Goal: Task Accomplishment & Management: Manage account settings

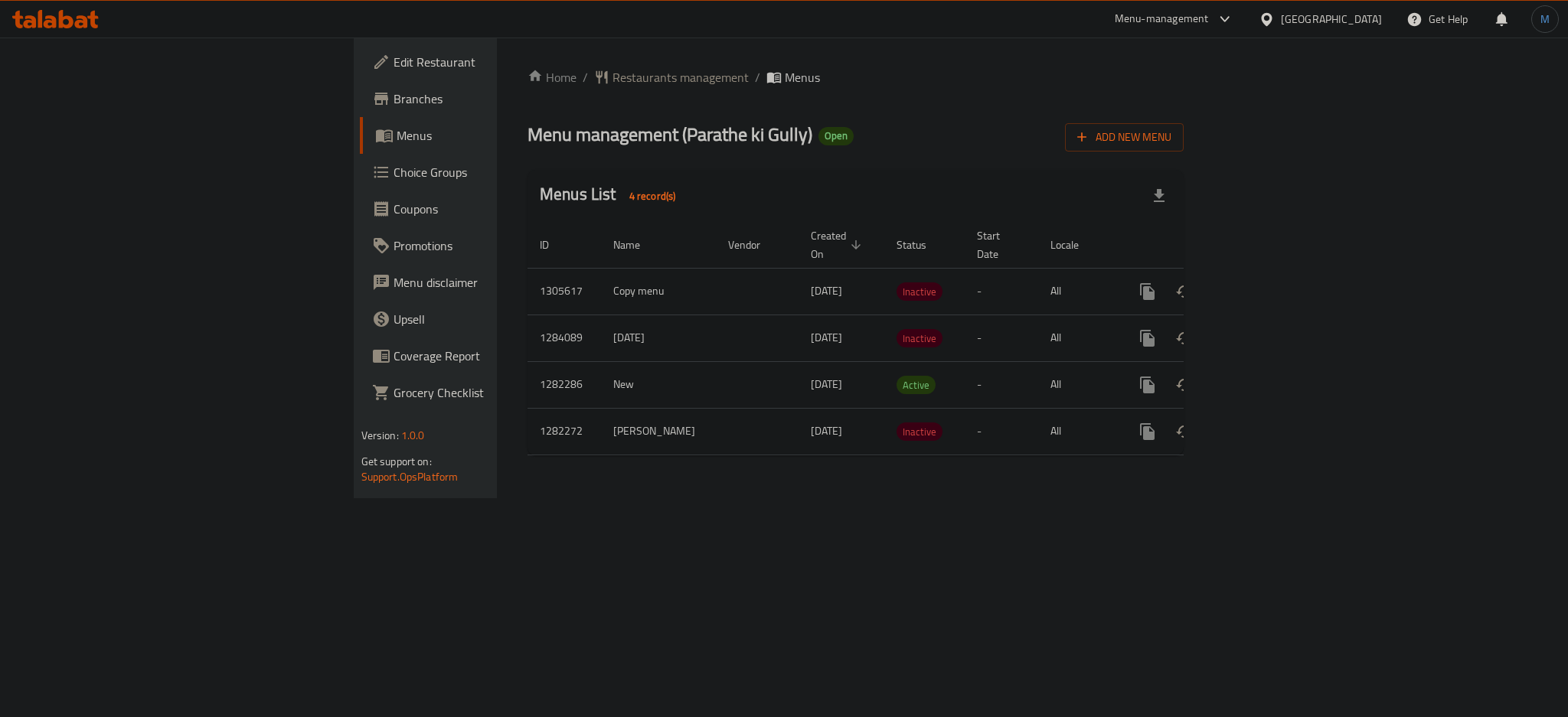
click at [1306, 23] on div "United Arab Emirates" at bounding box center [1331, 19] width 101 height 16
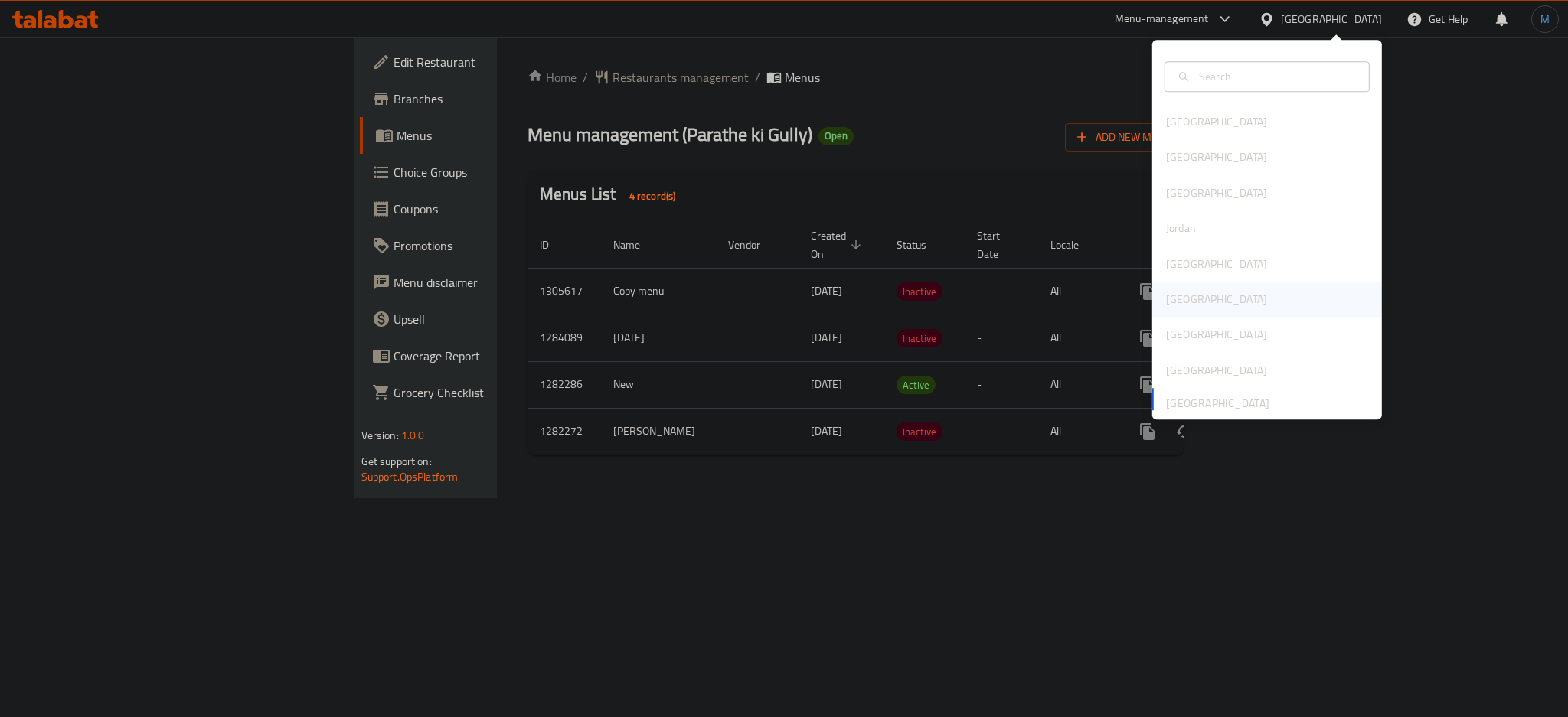
click at [1204, 298] on div "[GEOGRAPHIC_DATA]" at bounding box center [1267, 299] width 230 height 35
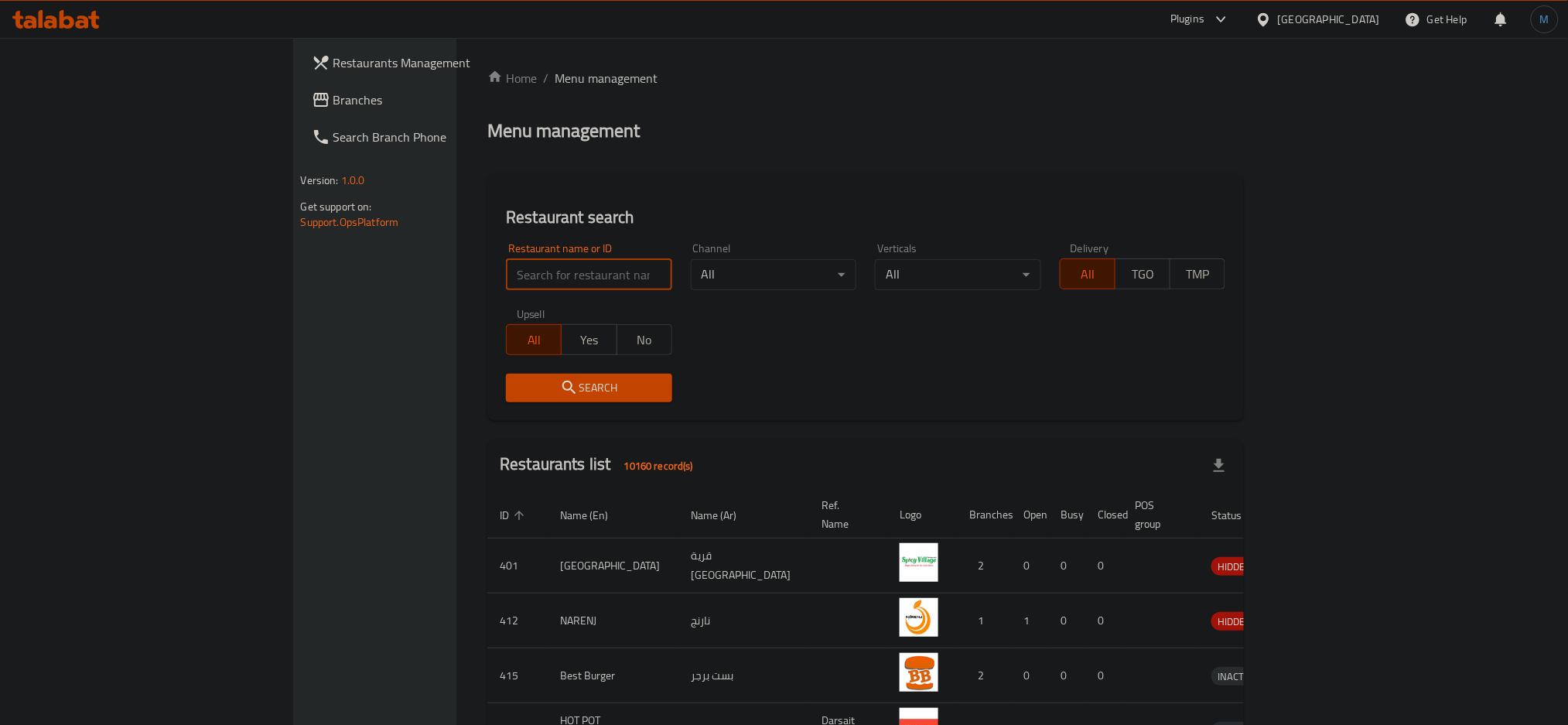
paste input "689930"
click at [506, 276] on input "689930" at bounding box center [589, 274] width 166 height 31
type input "689930"
click button "Search" at bounding box center [589, 388] width 166 height 28
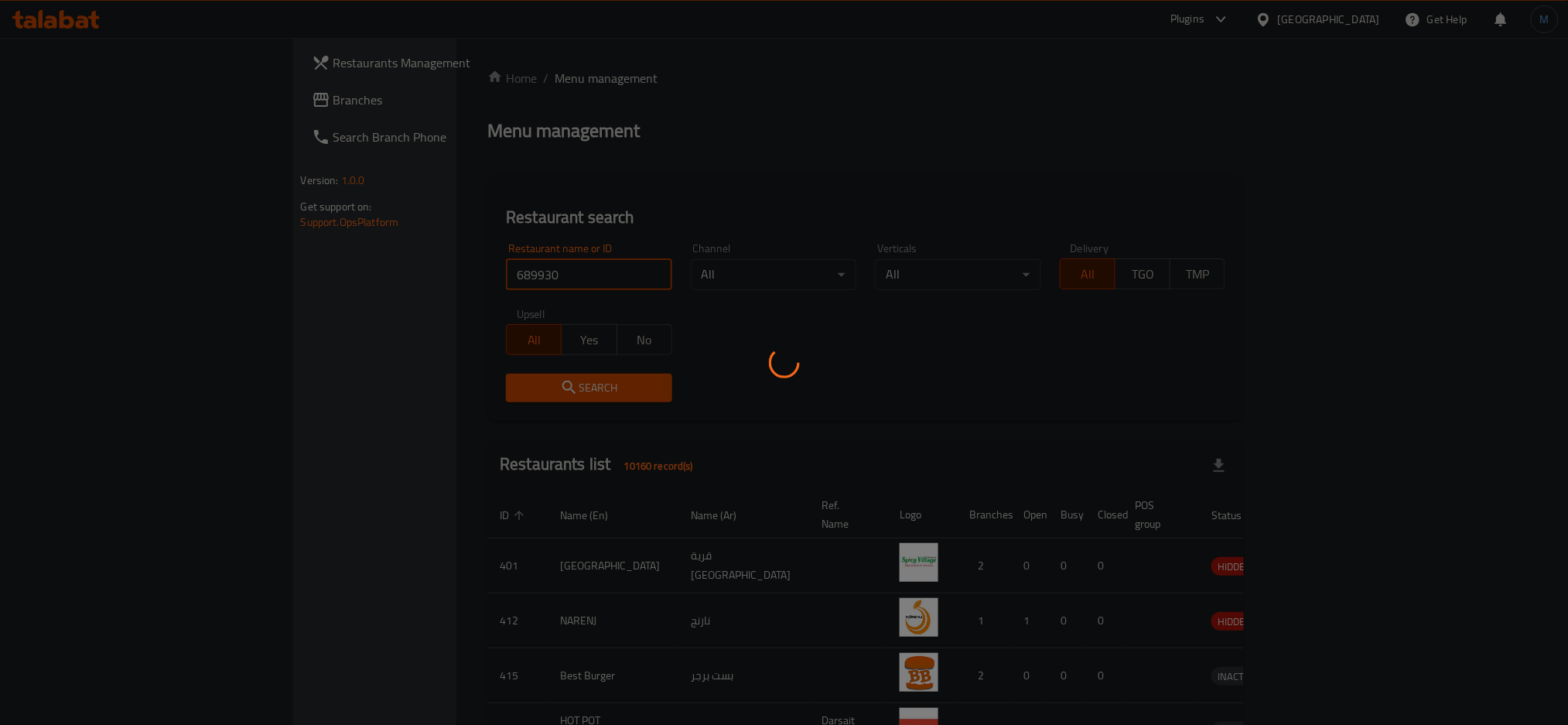
click button "Search" at bounding box center [589, 388] width 166 height 28
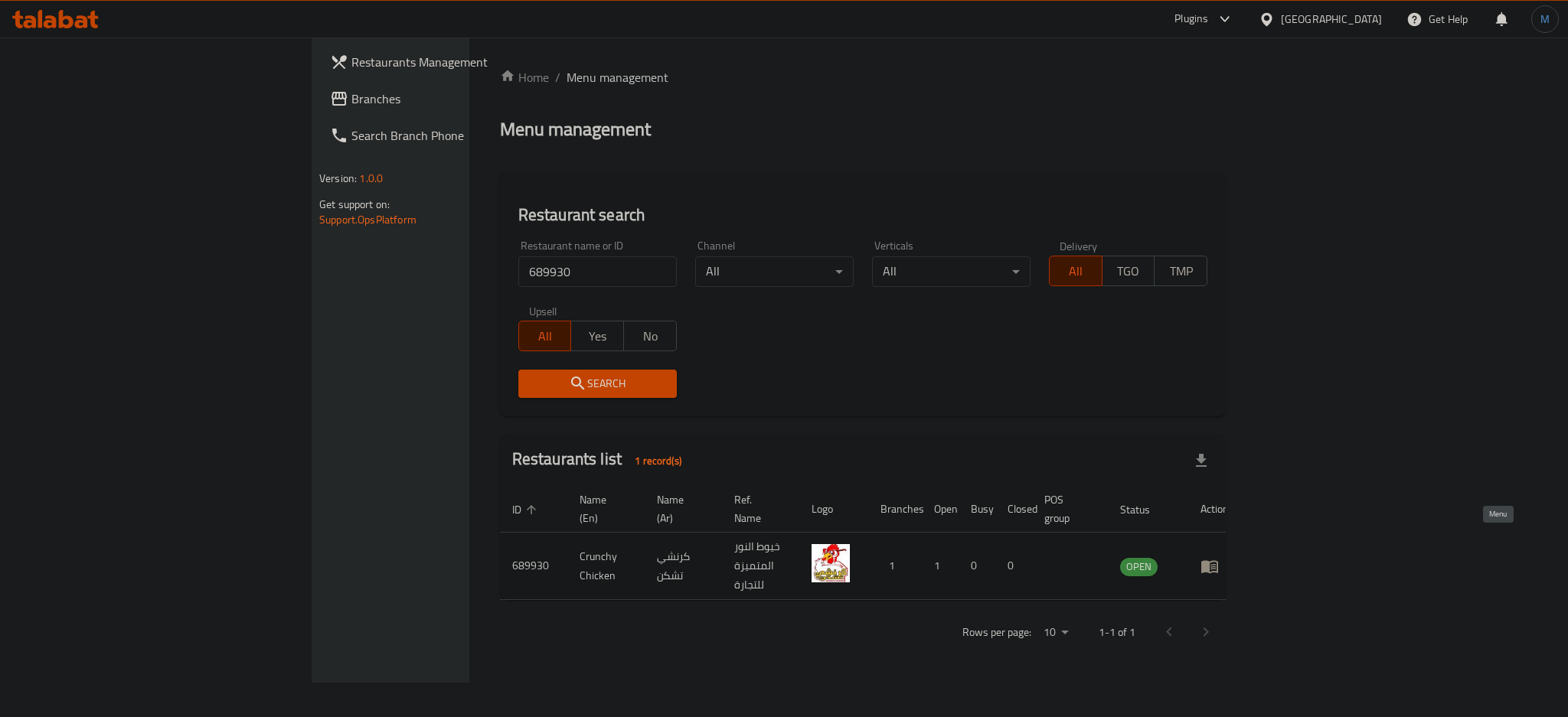
click at [1219, 557] on icon "enhanced table" at bounding box center [1210, 566] width 18 height 18
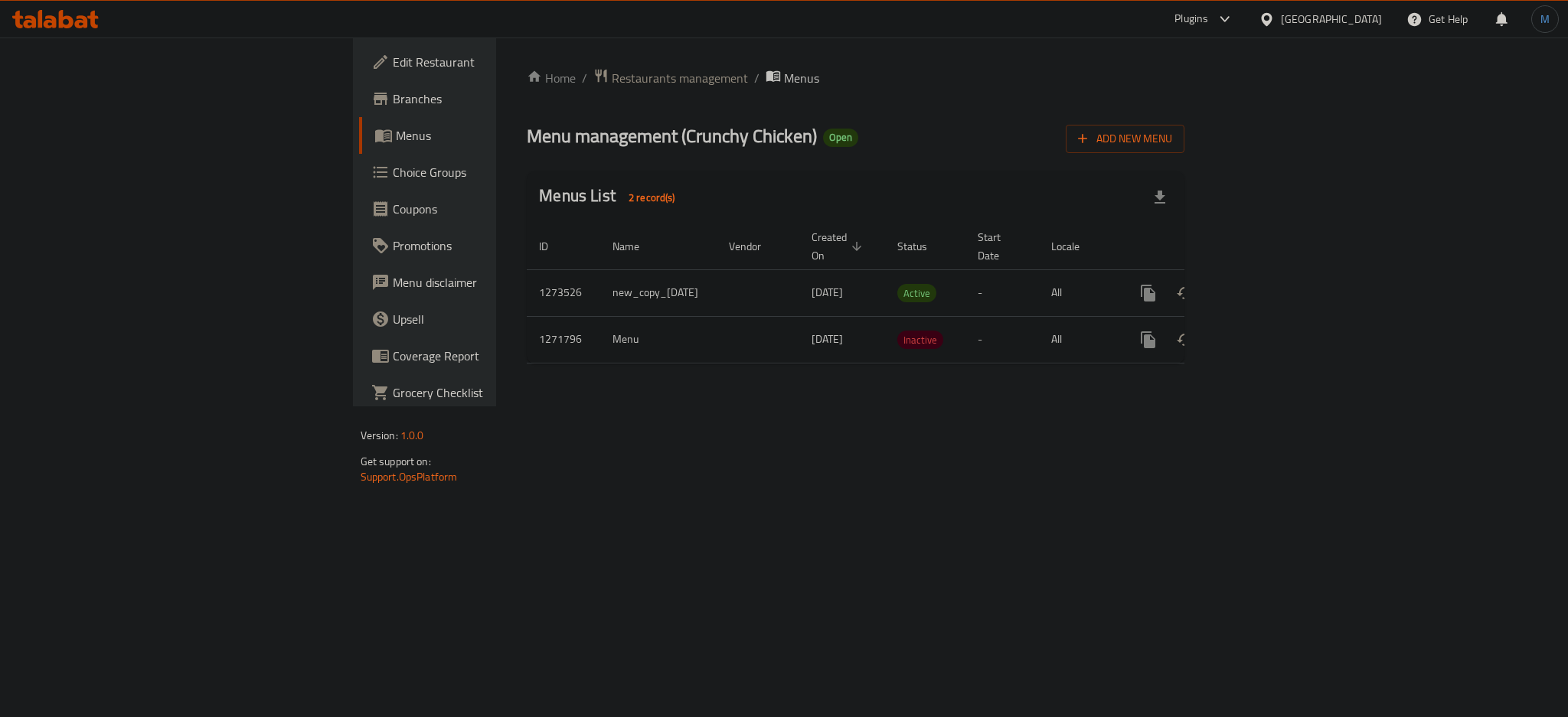
click at [396, 136] on span "Menus" at bounding box center [499, 135] width 207 height 18
click at [1277, 275] on link "enhanced table" at bounding box center [1258, 293] width 37 height 37
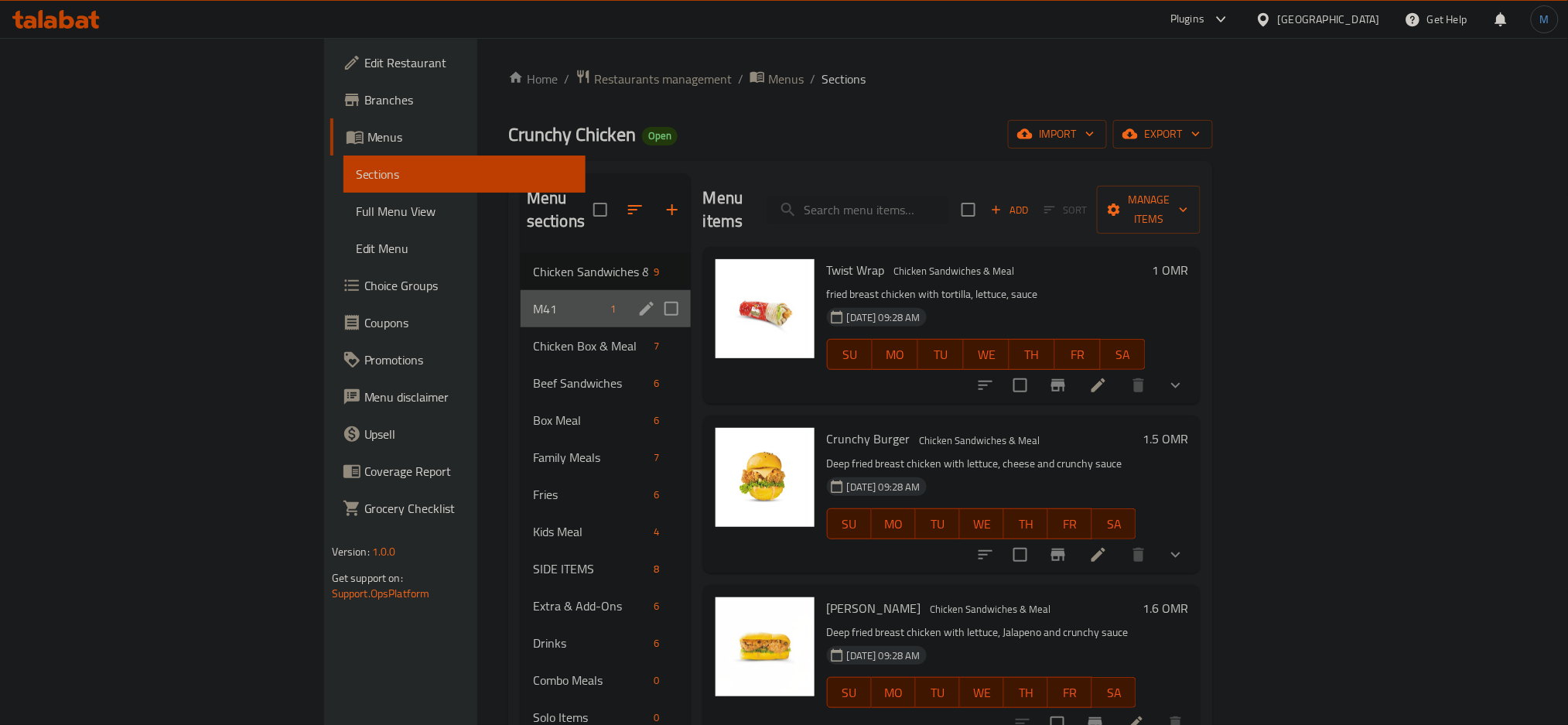
click at [521, 295] on div "M41 1" at bounding box center [606, 309] width 171 height 37
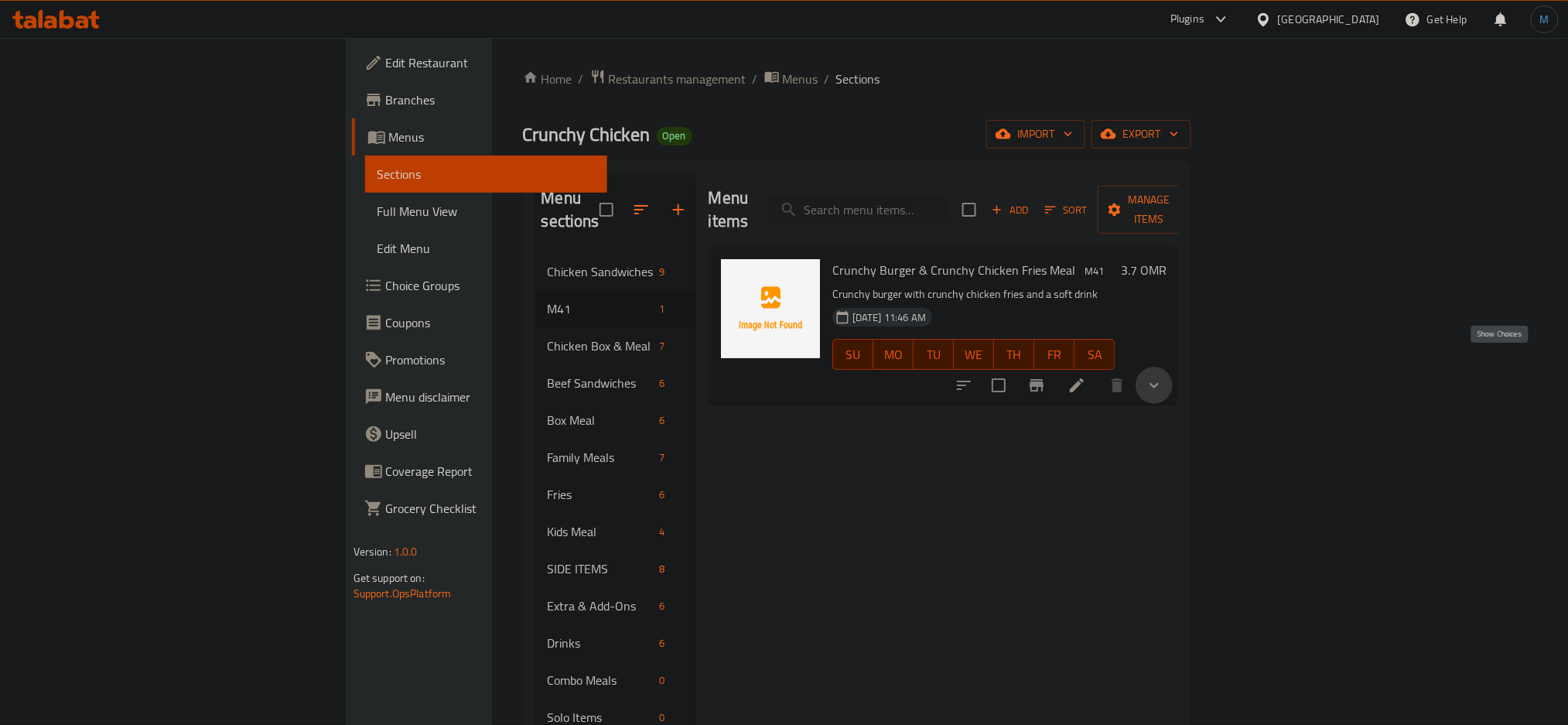
click at [1163, 376] on icon "show more" at bounding box center [1154, 385] width 18 height 18
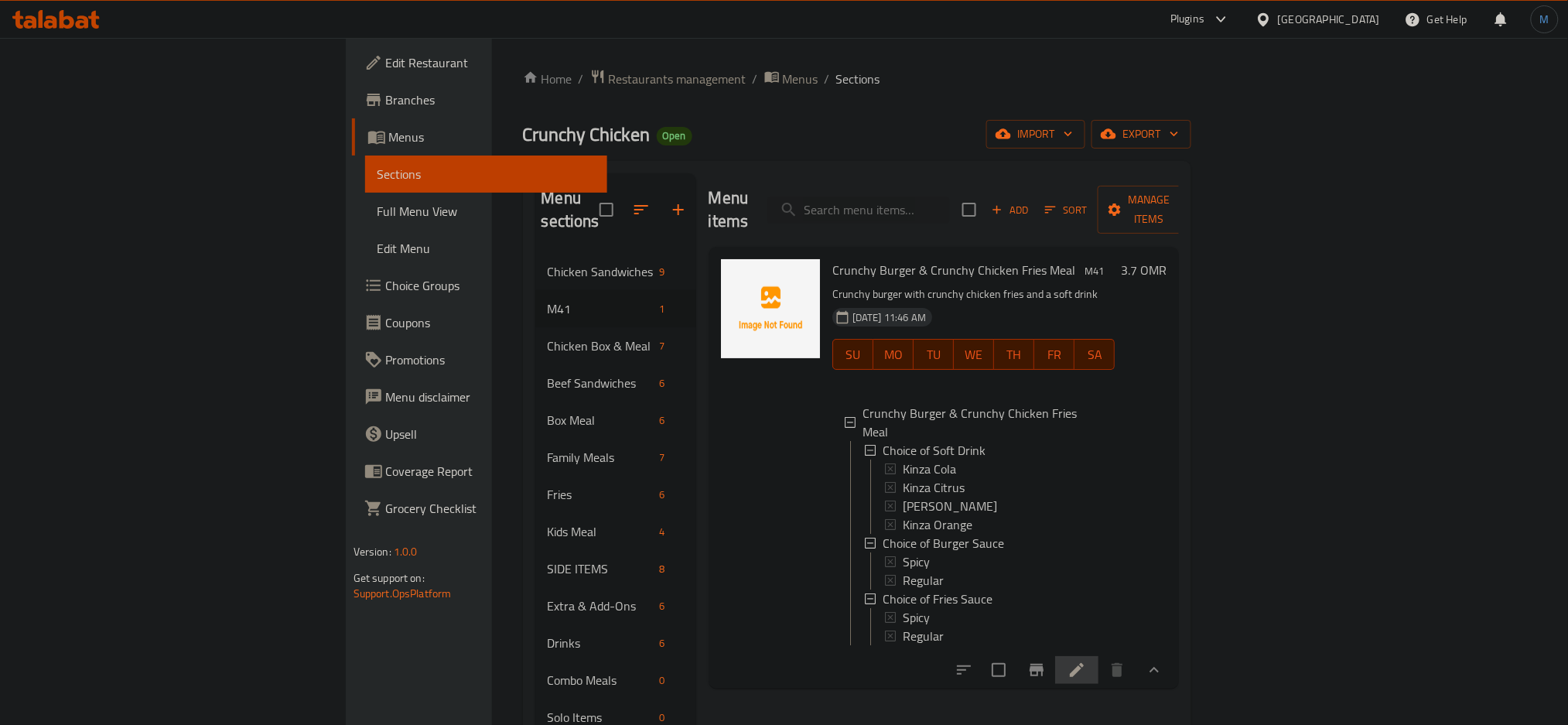
click at [1098, 656] on li at bounding box center [1076, 669] width 43 height 27
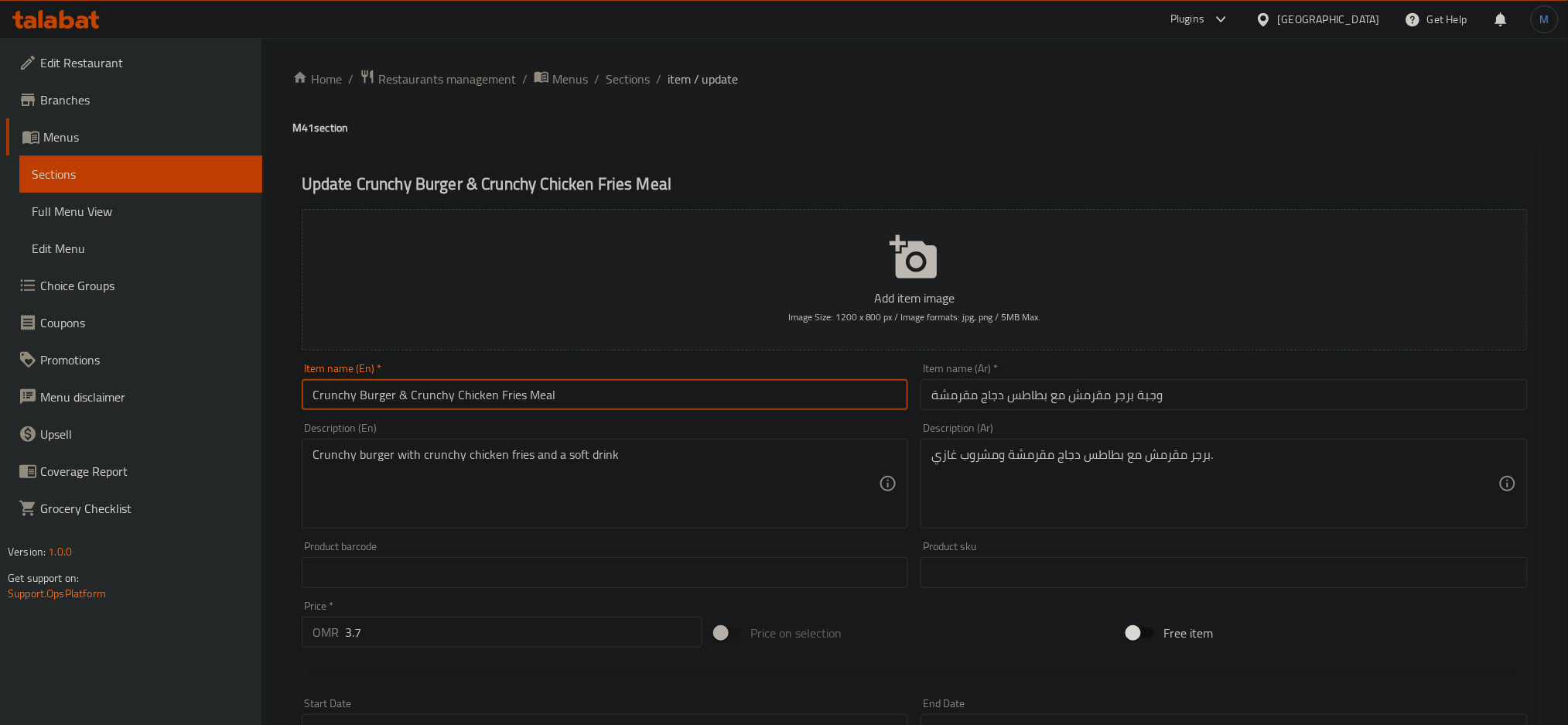
click at [539, 400] on input "Crunchy Burger & Crunchy Chicken Fries Meal" at bounding box center [606, 395] width 607 height 31
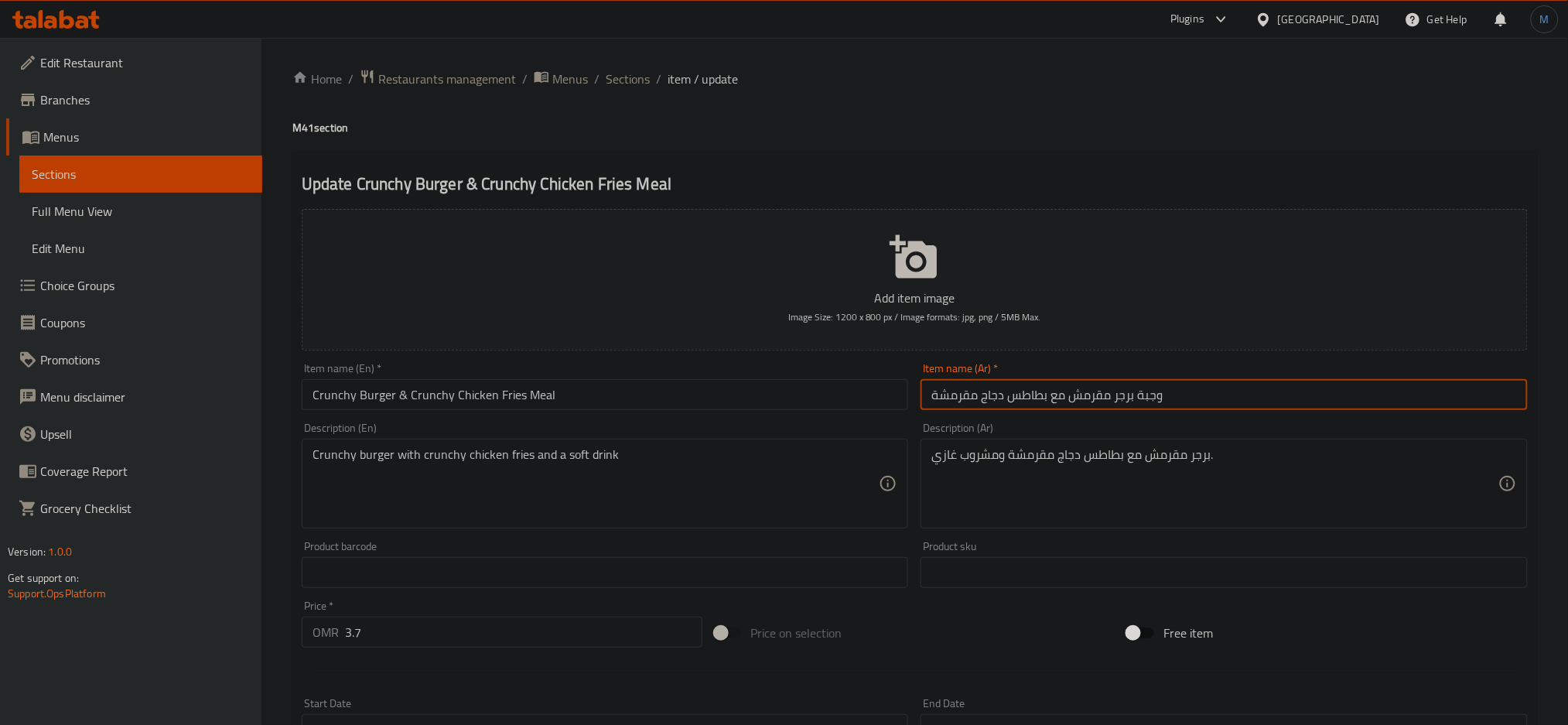
click at [974, 390] on input "وجبة برجر مقرمش مع بطاطس دجاج مقرمشة" at bounding box center [1224, 395] width 607 height 31
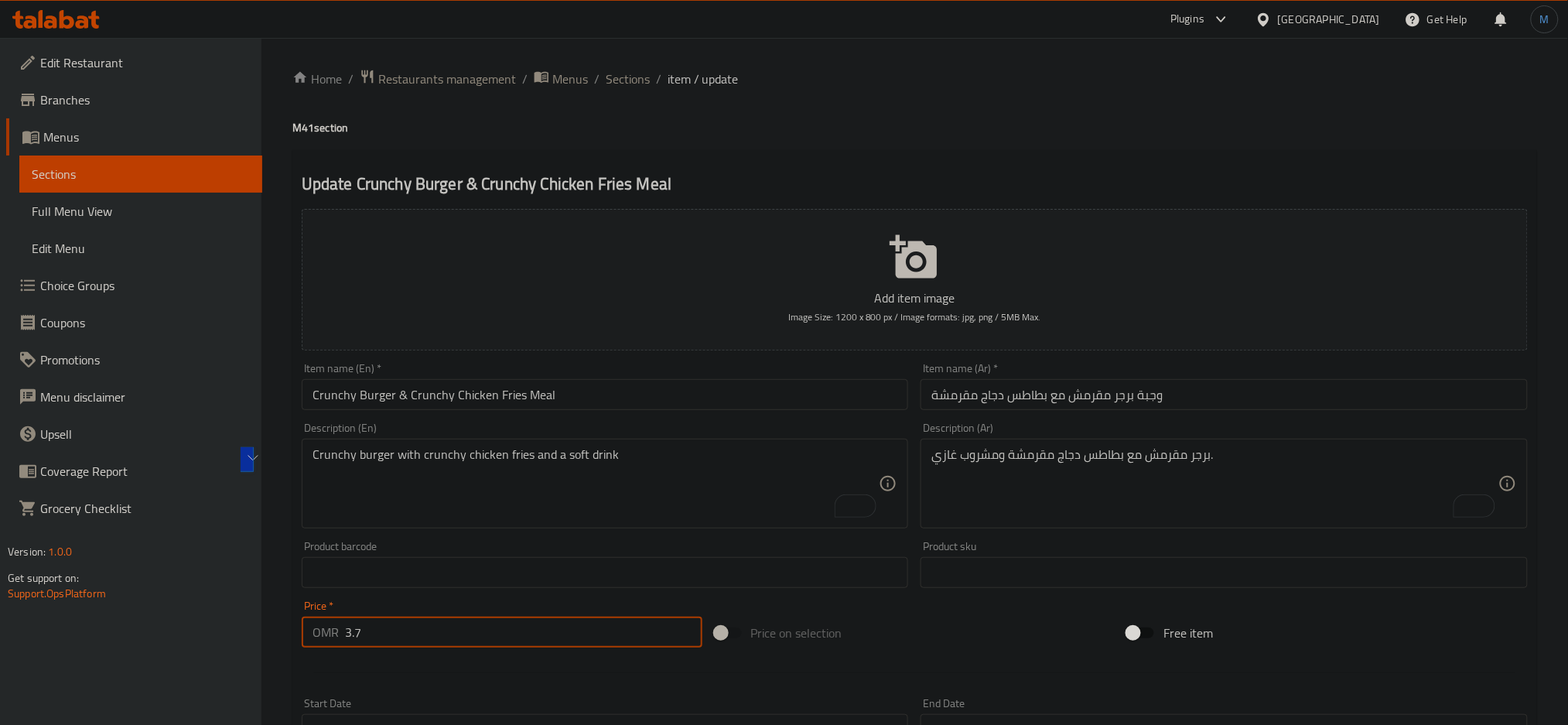
click at [562, 618] on input "3.7" at bounding box center [524, 632] width 358 height 31
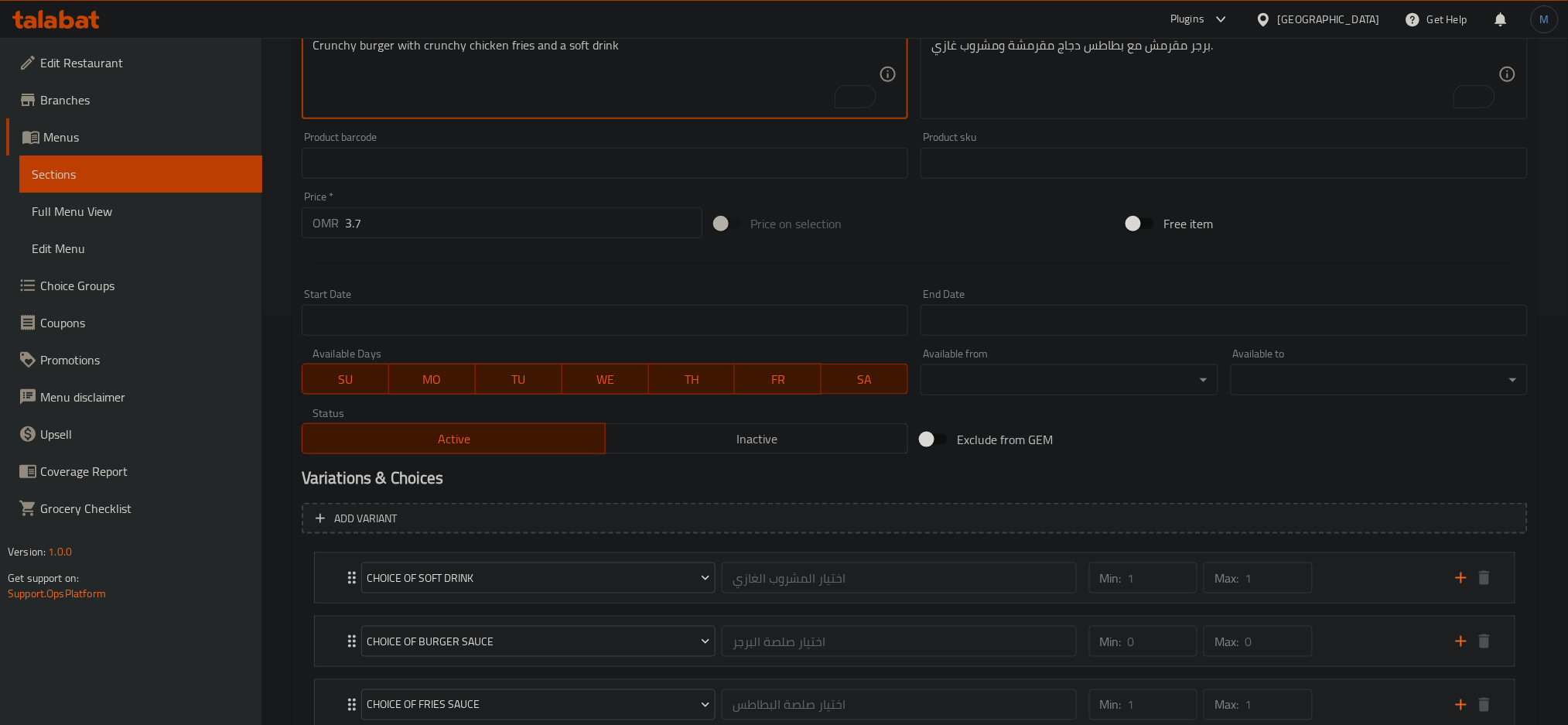
scroll to position [520, 0]
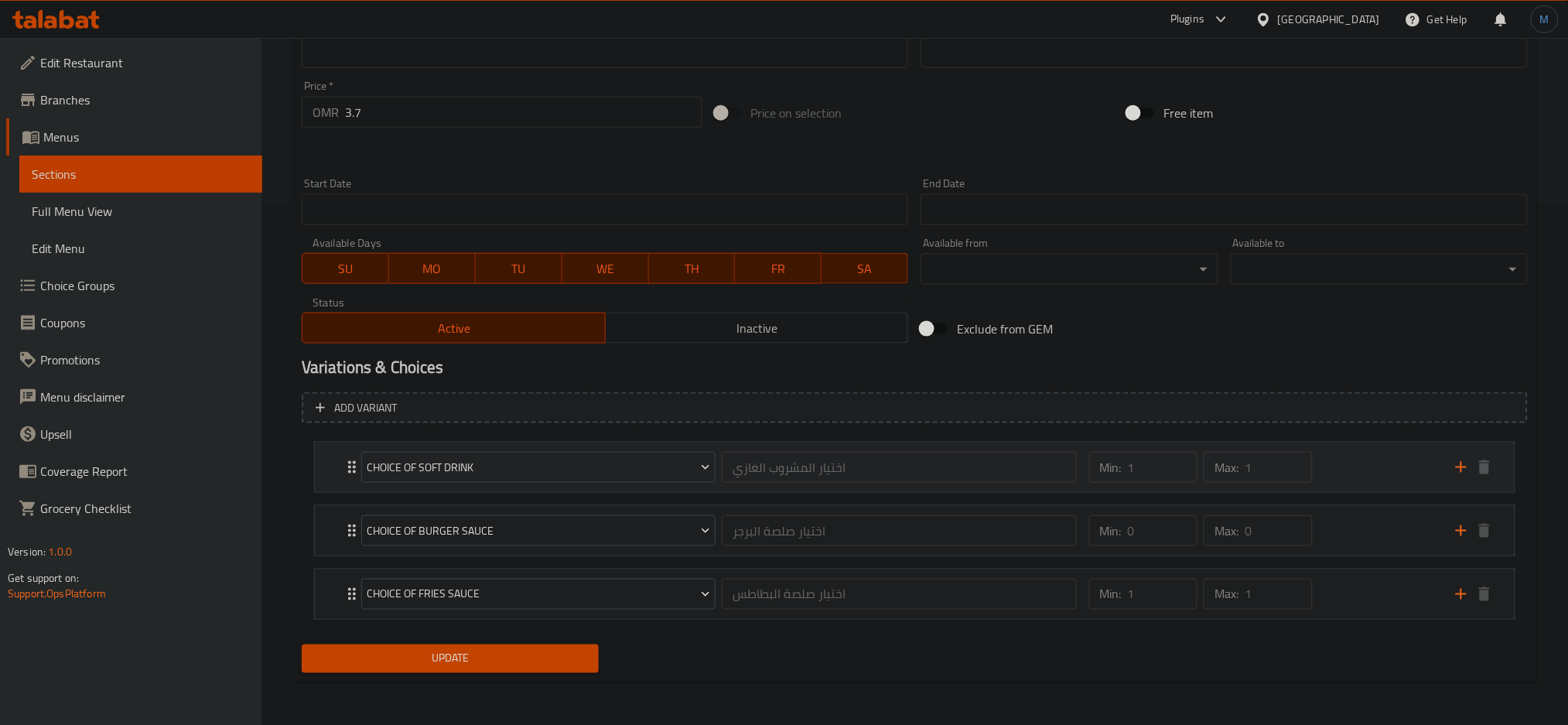
click at [1357, 459] on div "Min: 1 ​ Max: 1 ​" at bounding box center [1263, 468] width 367 height 50
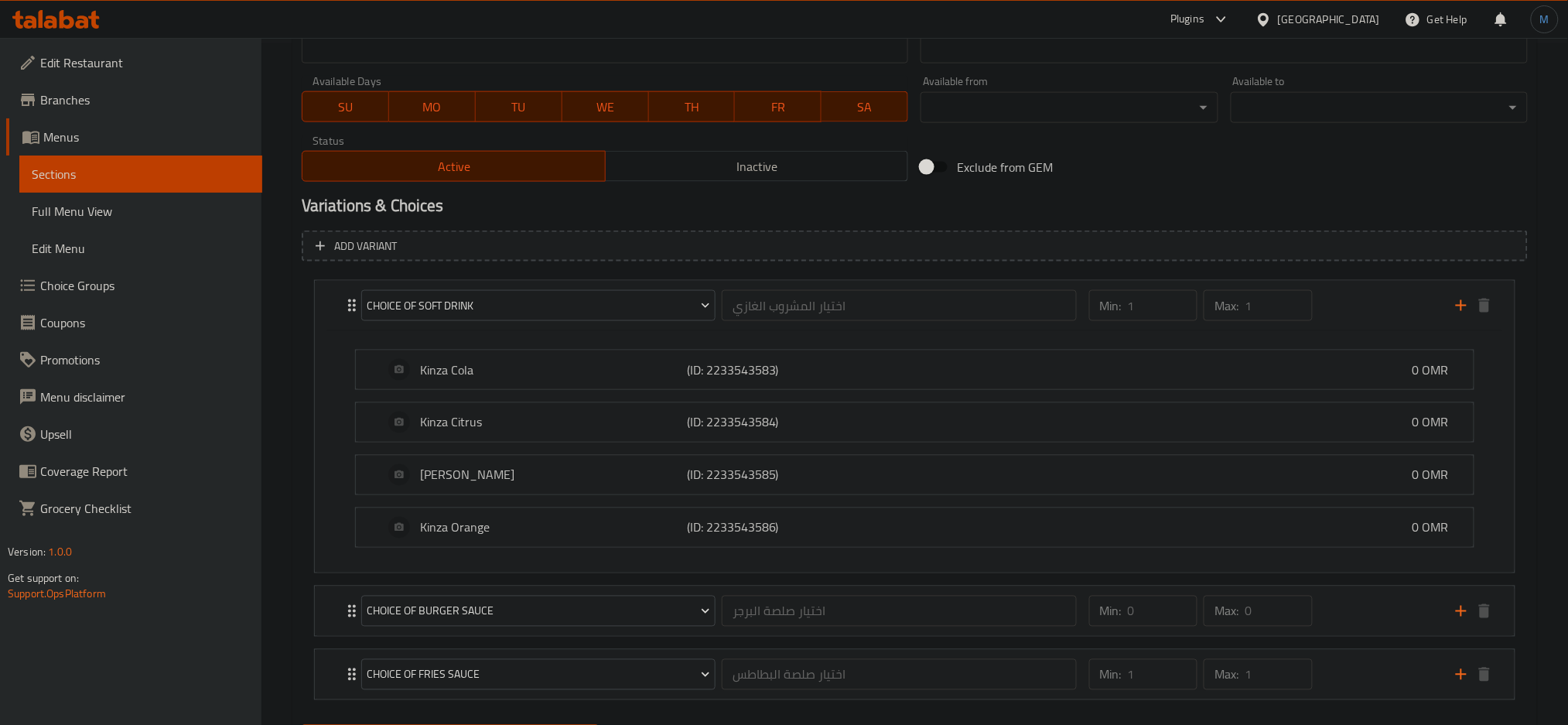
scroll to position [762, 0]
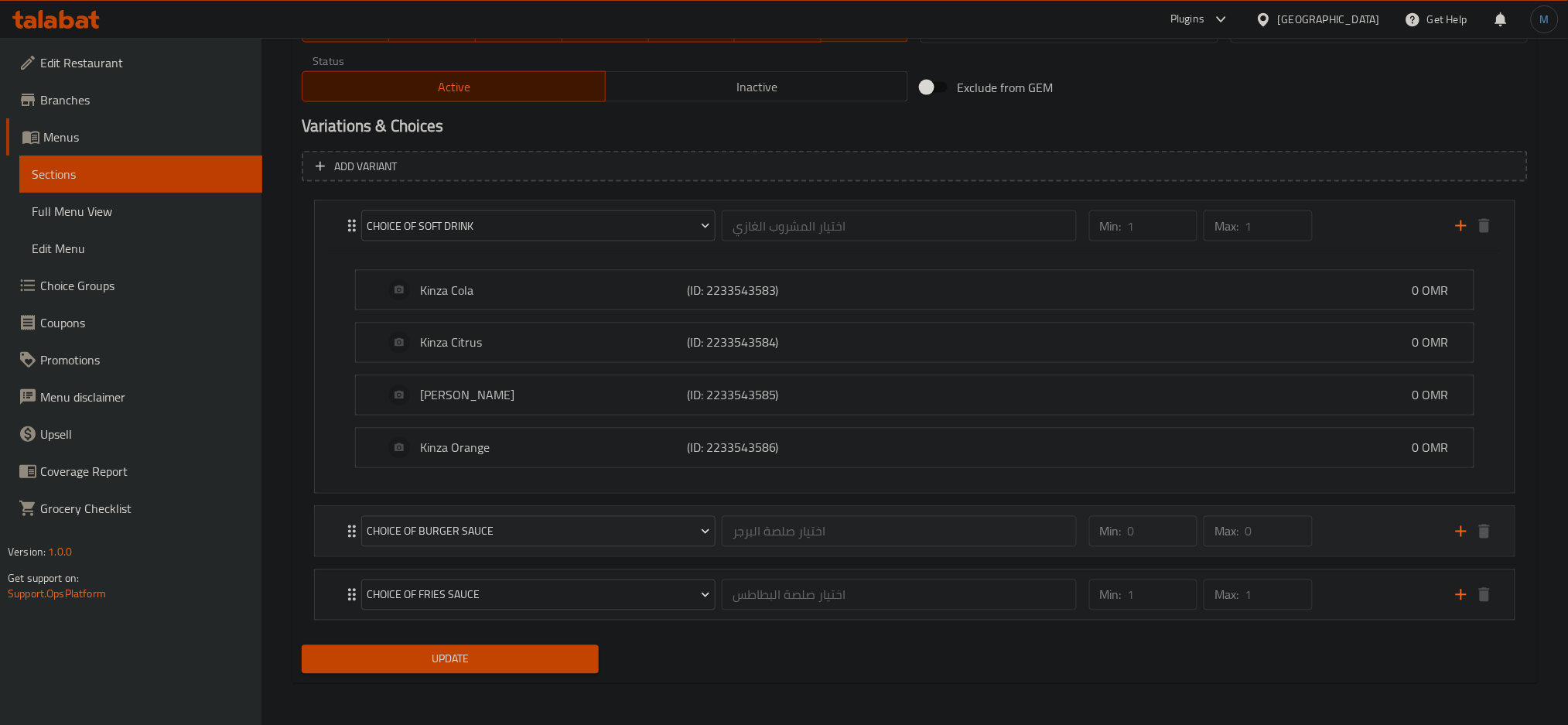
click at [1418, 515] on div "Min: 0 ​ Max: 0 ​" at bounding box center [1263, 532] width 367 height 50
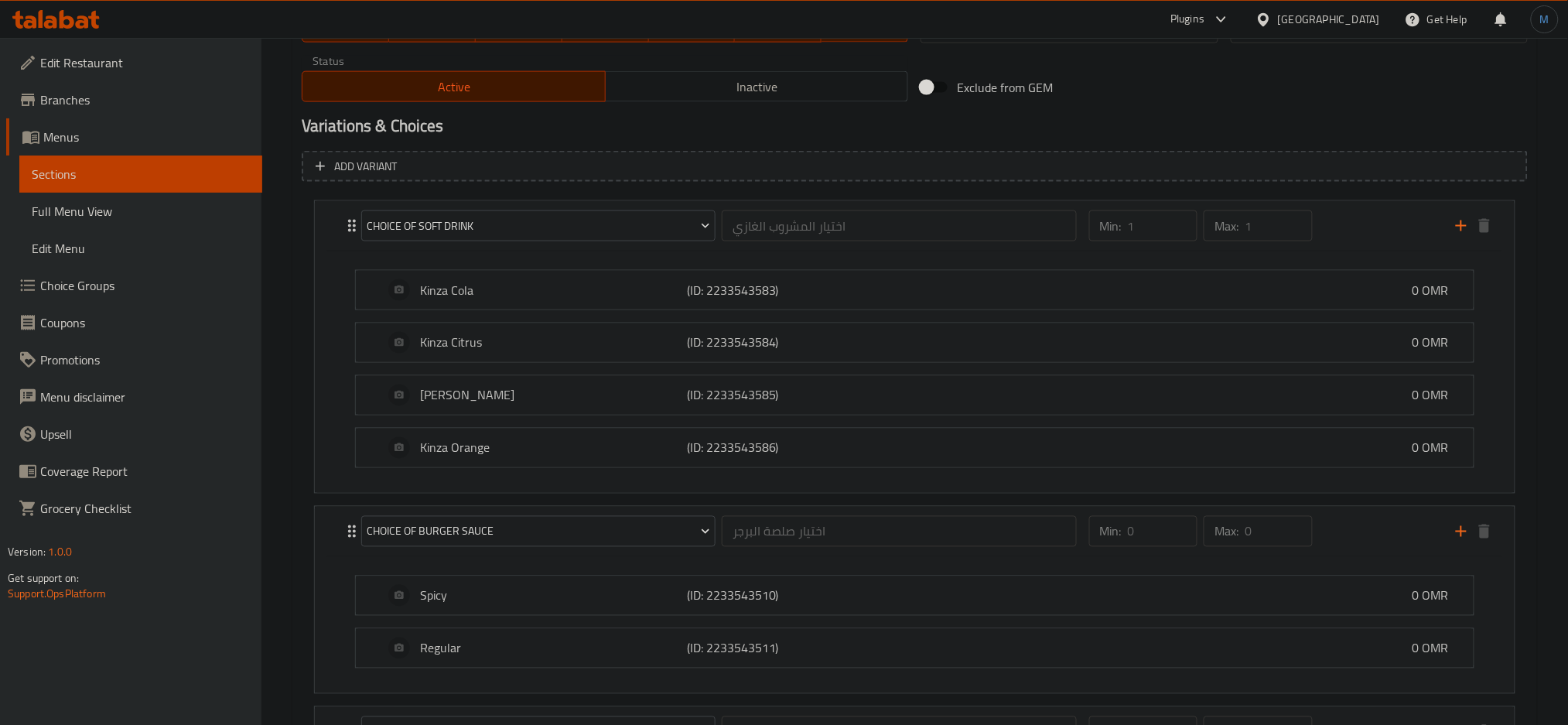
scroll to position [899, 0]
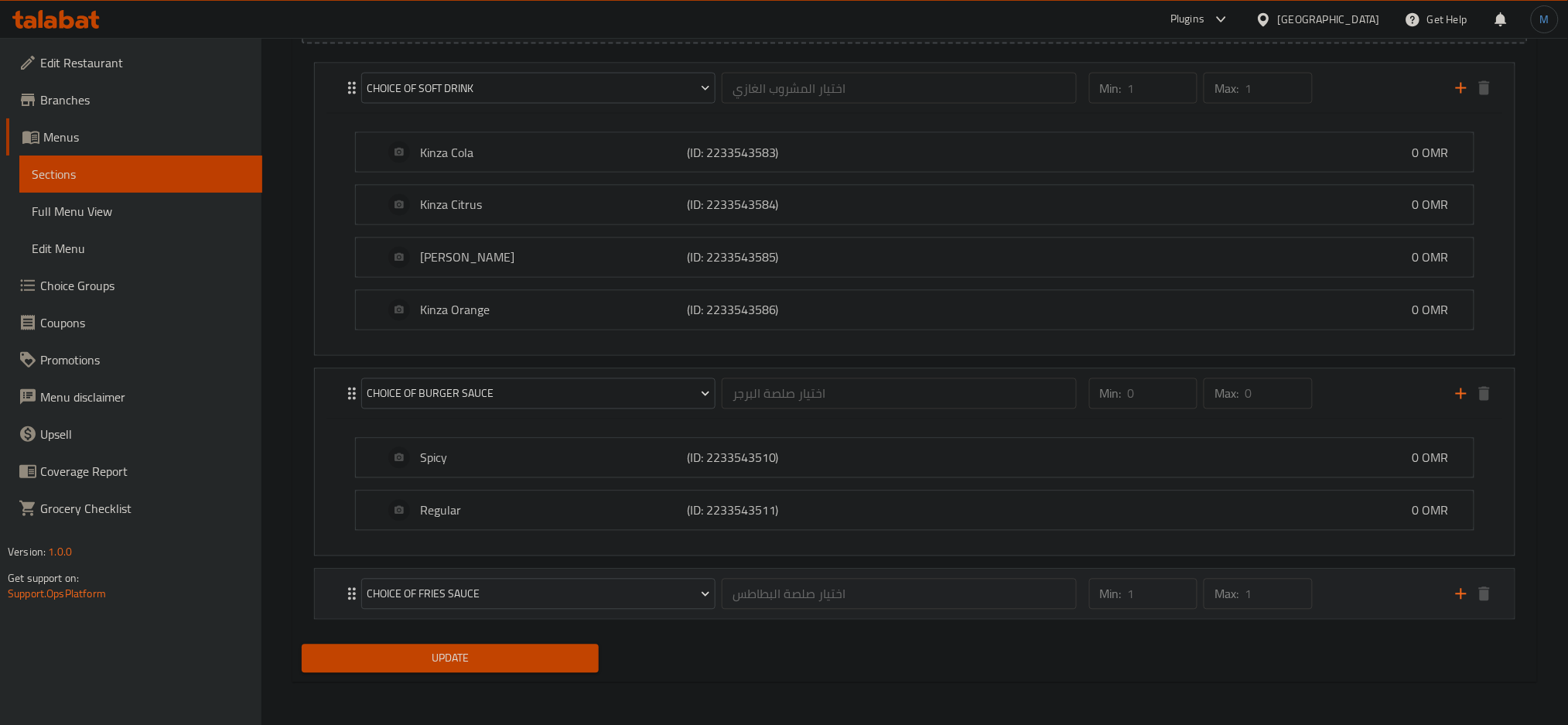
click at [1361, 593] on div "Min: 1 ​ Max: 1 ​" at bounding box center [1263, 594] width 367 height 50
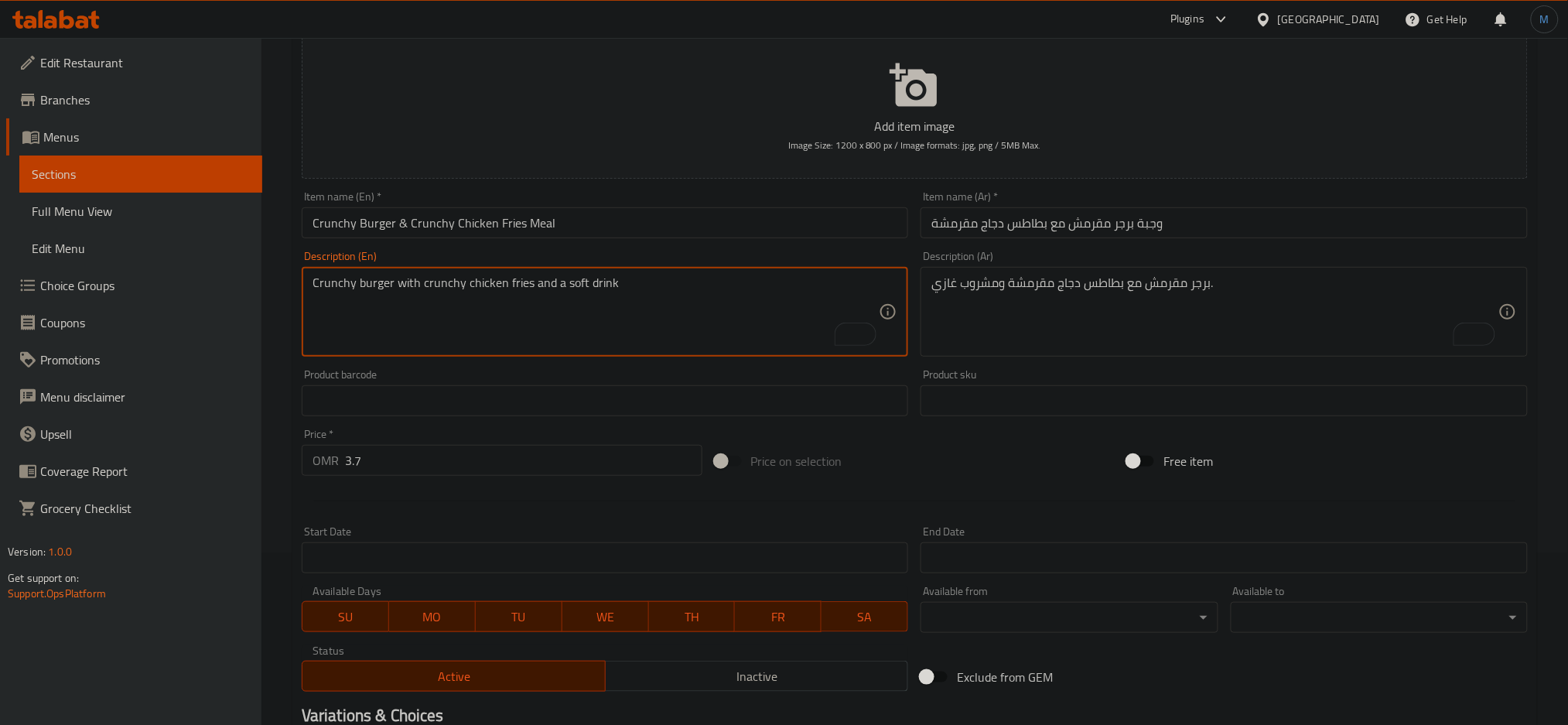
scroll to position [0, 0]
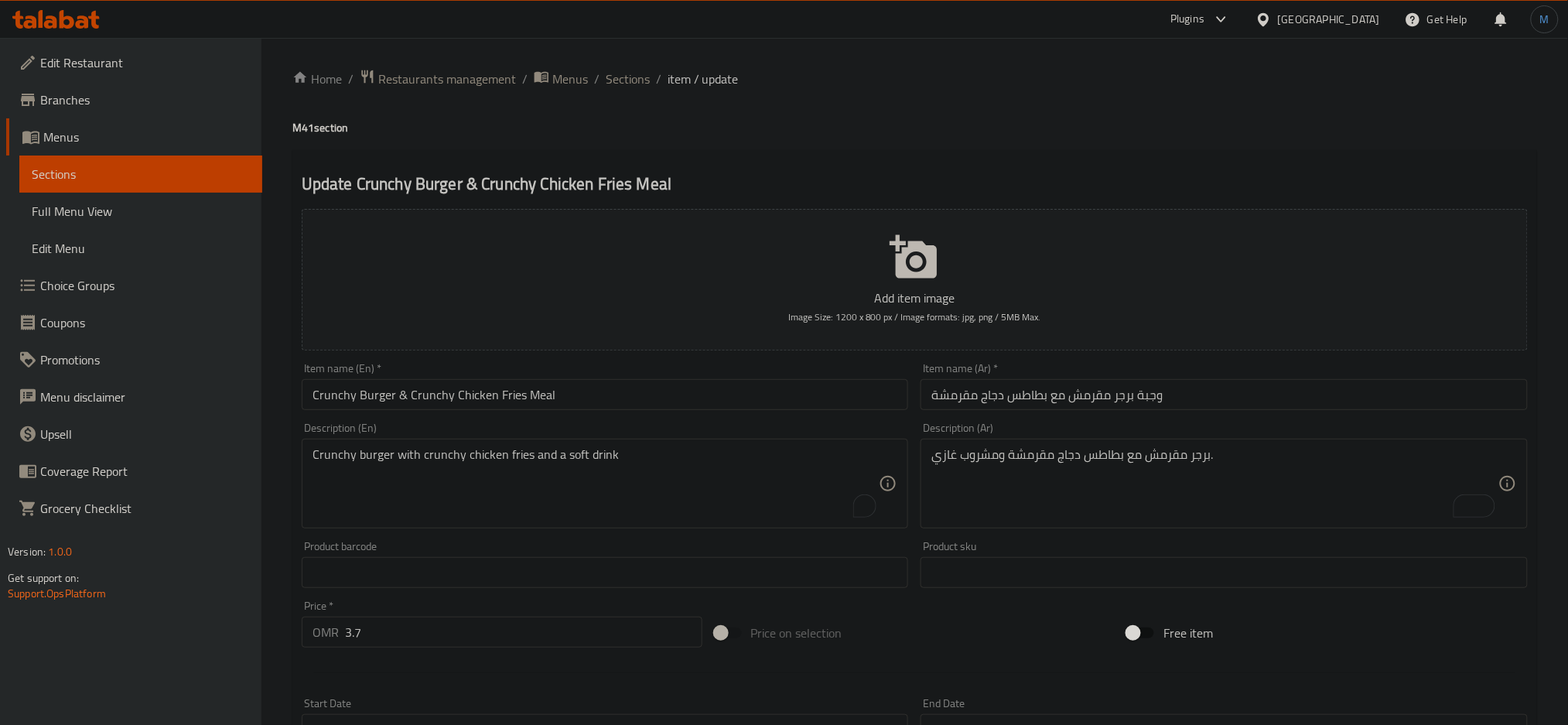
click at [545, 401] on input "Crunchy Burger & Crunchy Chicken Fries Meal" at bounding box center [606, 395] width 607 height 31
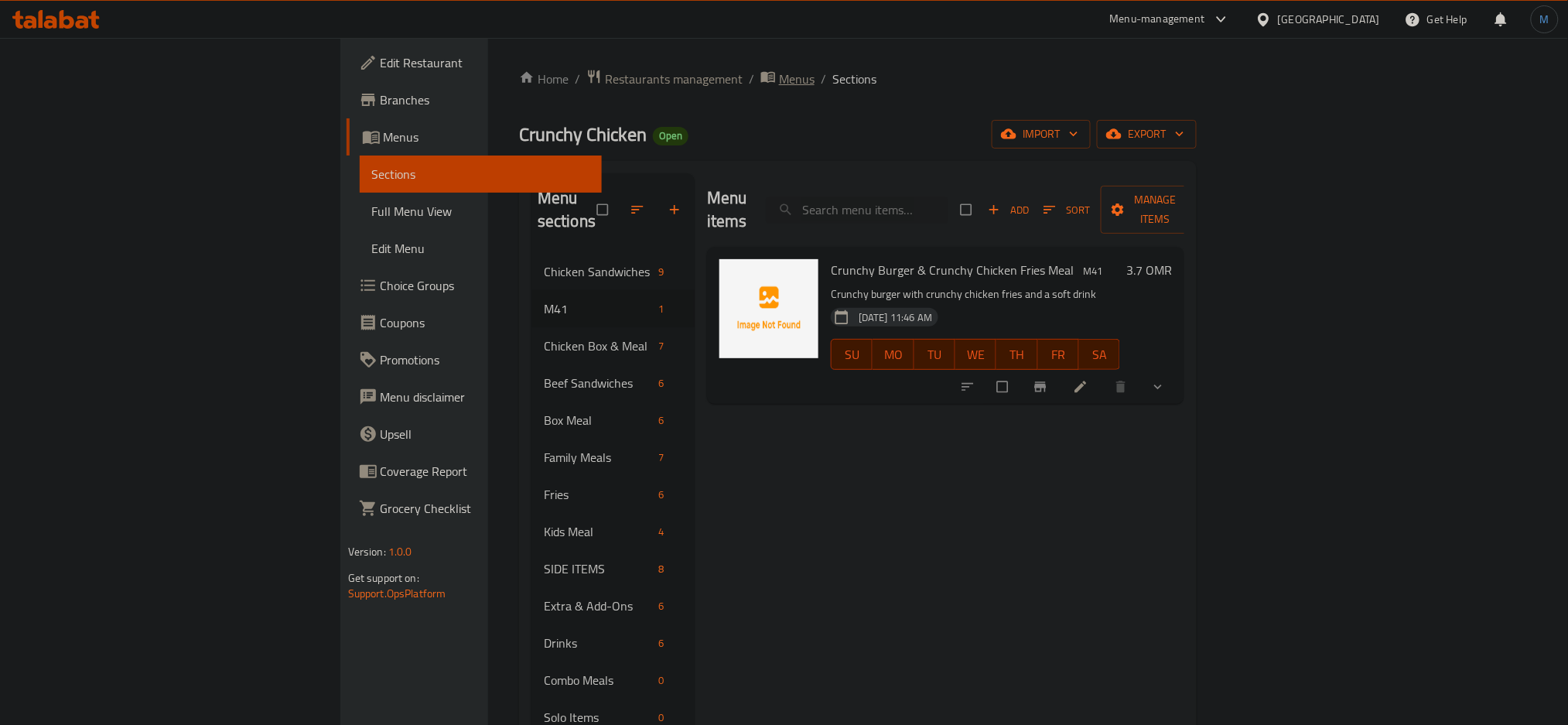
click at [779, 87] on span "Menus" at bounding box center [796, 79] width 36 height 18
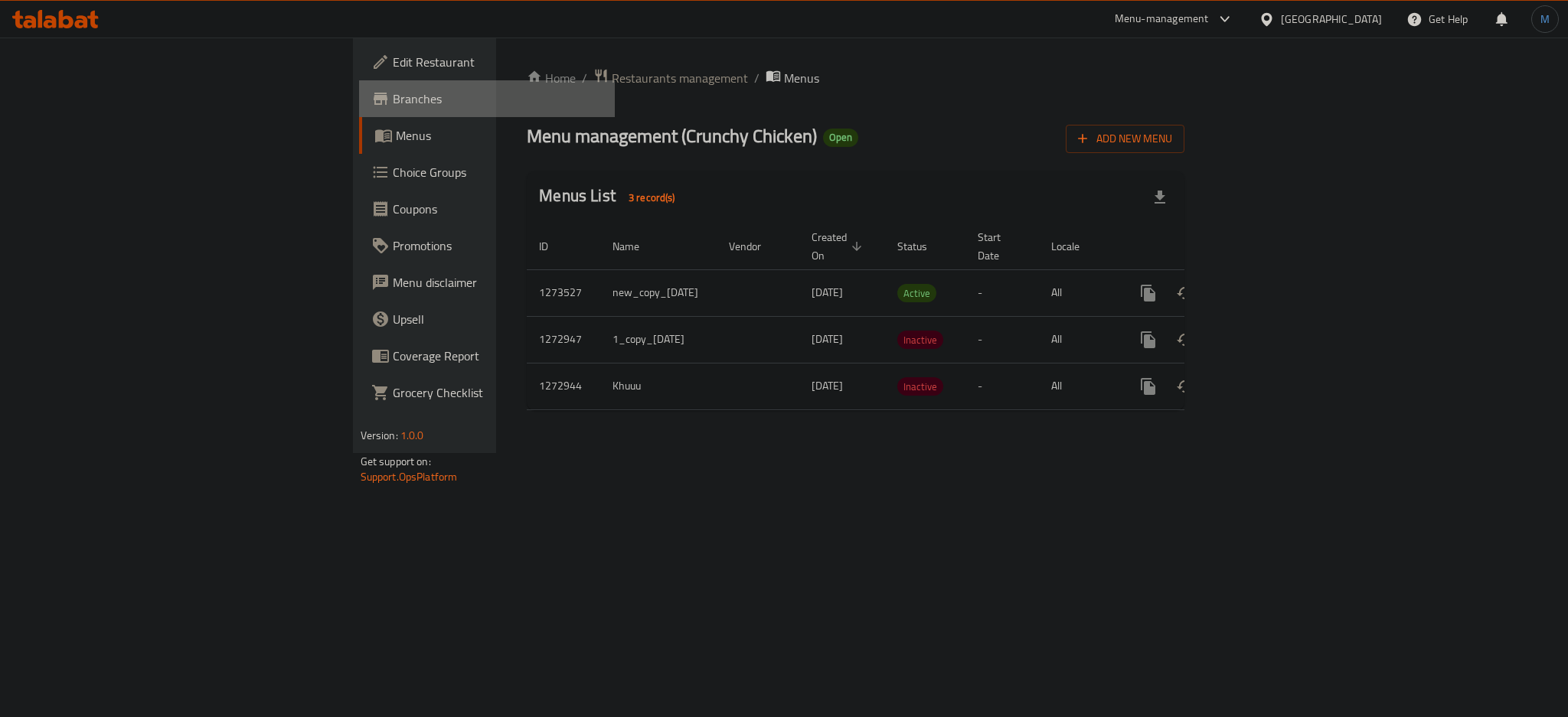
click at [393, 90] on span "Branches" at bounding box center [497, 99] width 210 height 18
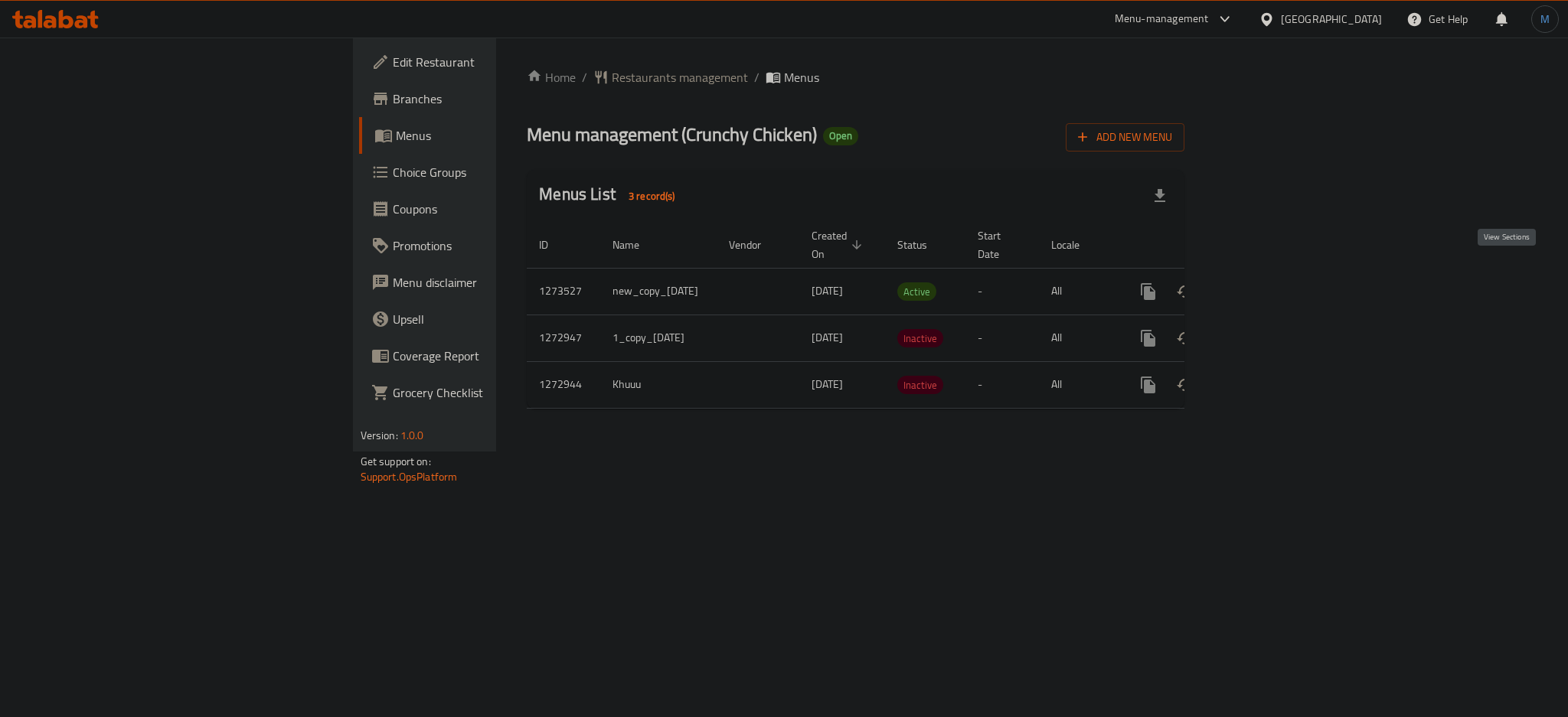
click at [1266, 285] on icon "enhanced table" at bounding box center [1258, 291] width 14 height 14
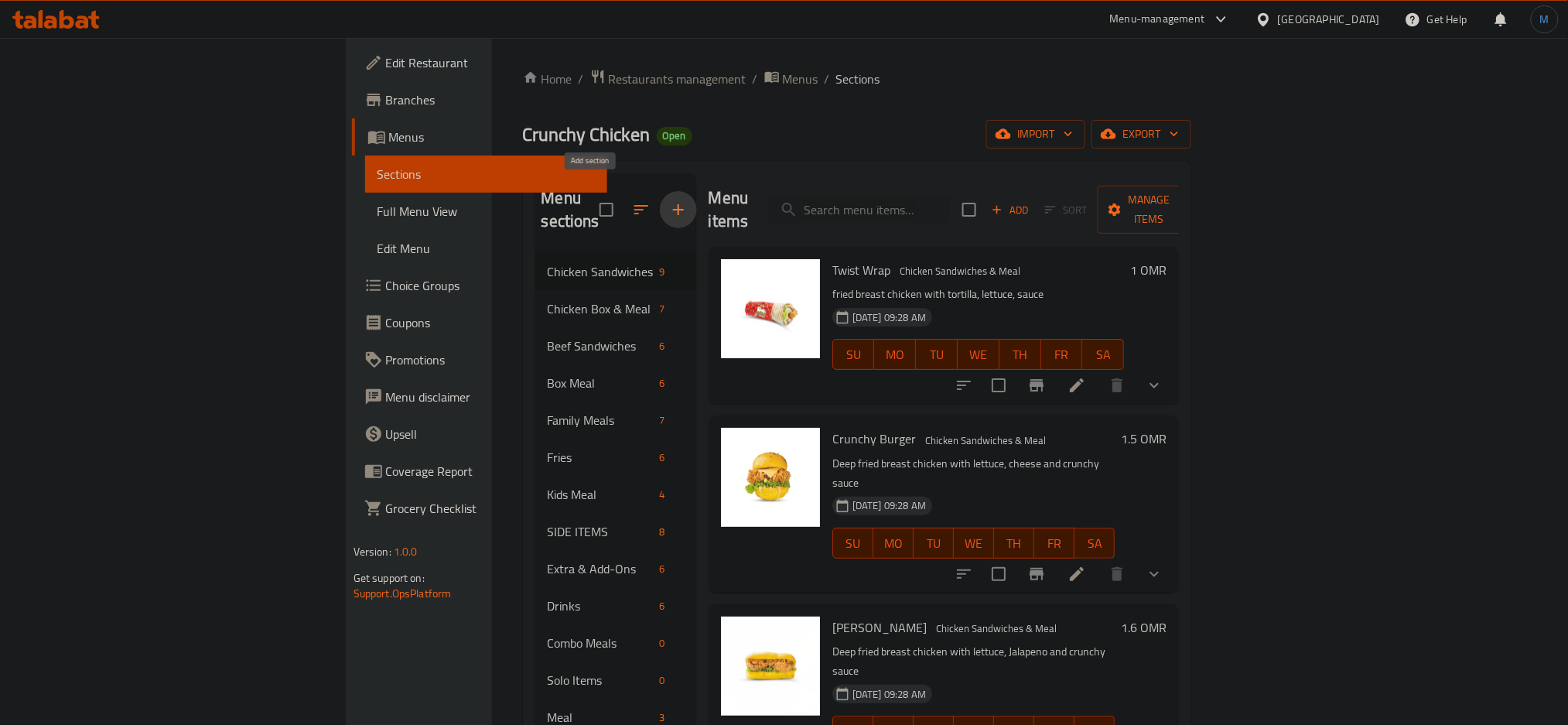
click at [669, 206] on icon "button" at bounding box center [678, 210] width 18 height 18
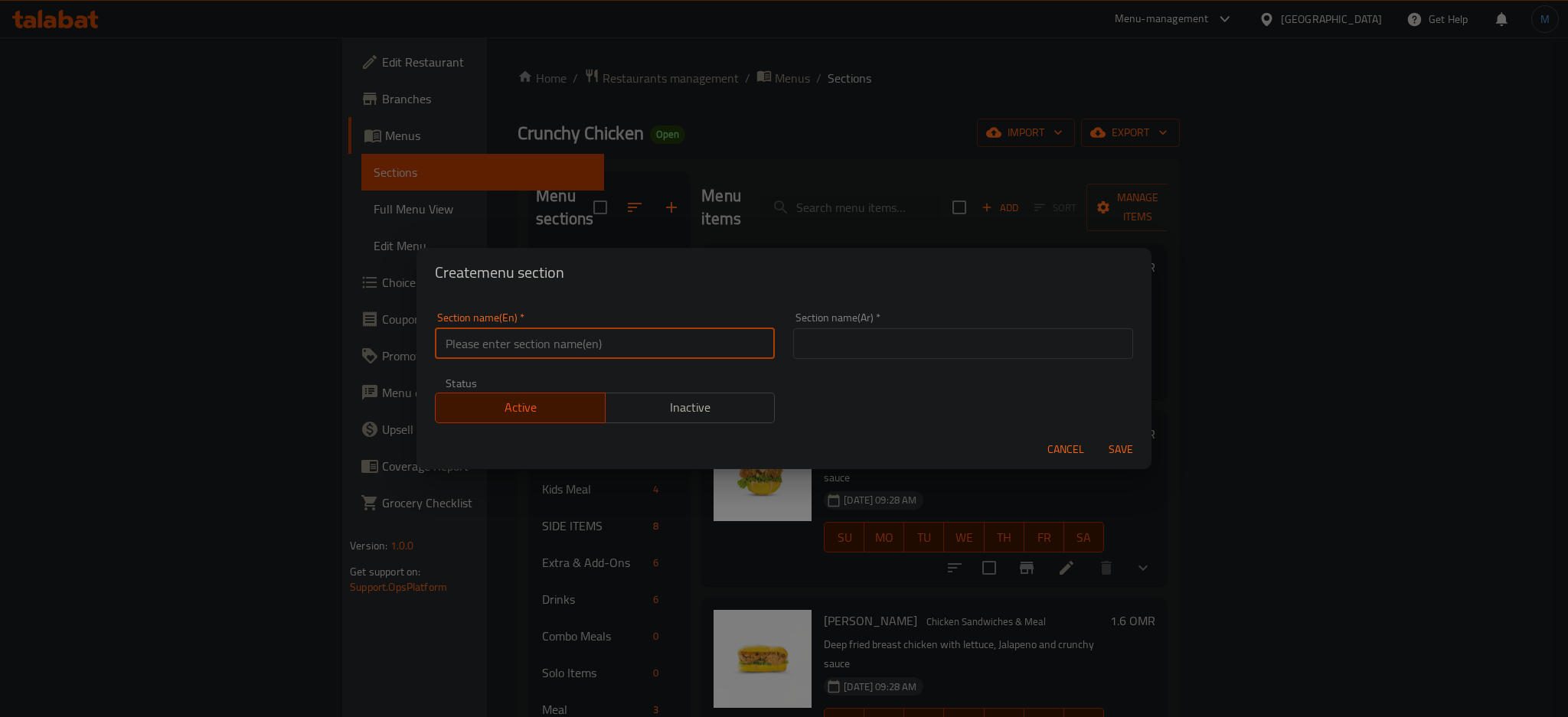
click at [585, 353] on input "text" at bounding box center [604, 343] width 340 height 30
type input "M41"
type input "ام 41"
click at [1096, 435] on button "Save" at bounding box center [1121, 449] width 49 height 28
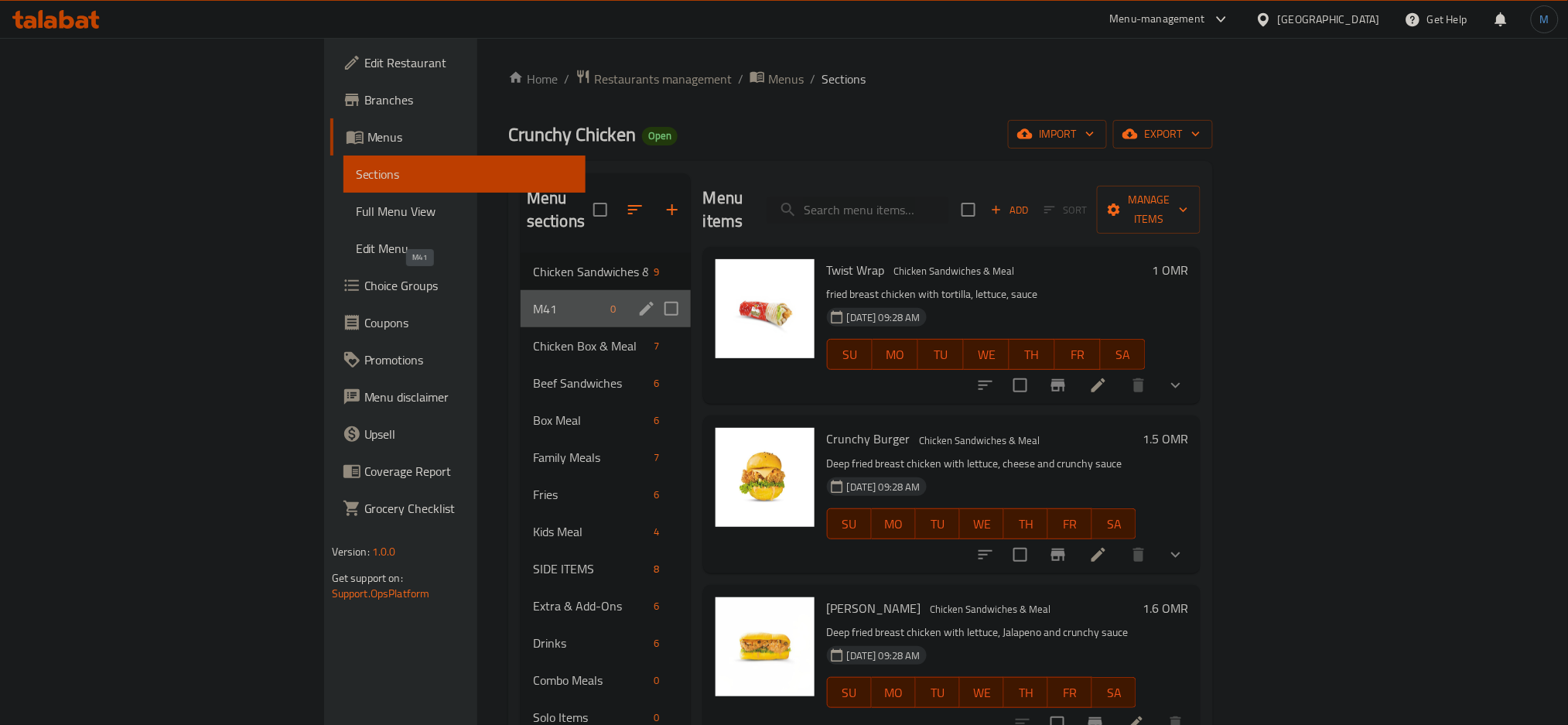
click at [533, 300] on span "M41" at bounding box center [569, 309] width 72 height 18
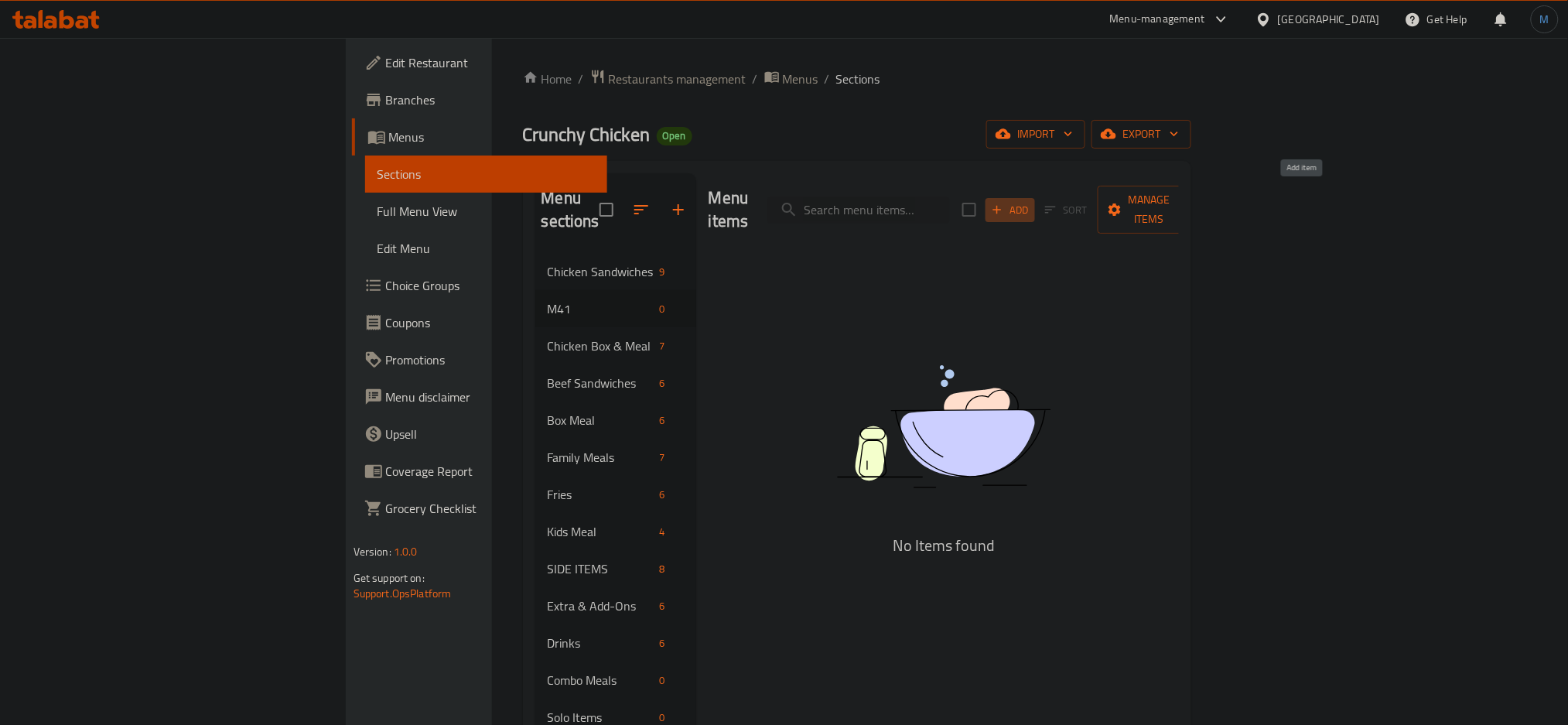
click at [1004, 203] on icon "button" at bounding box center [997, 210] width 14 height 14
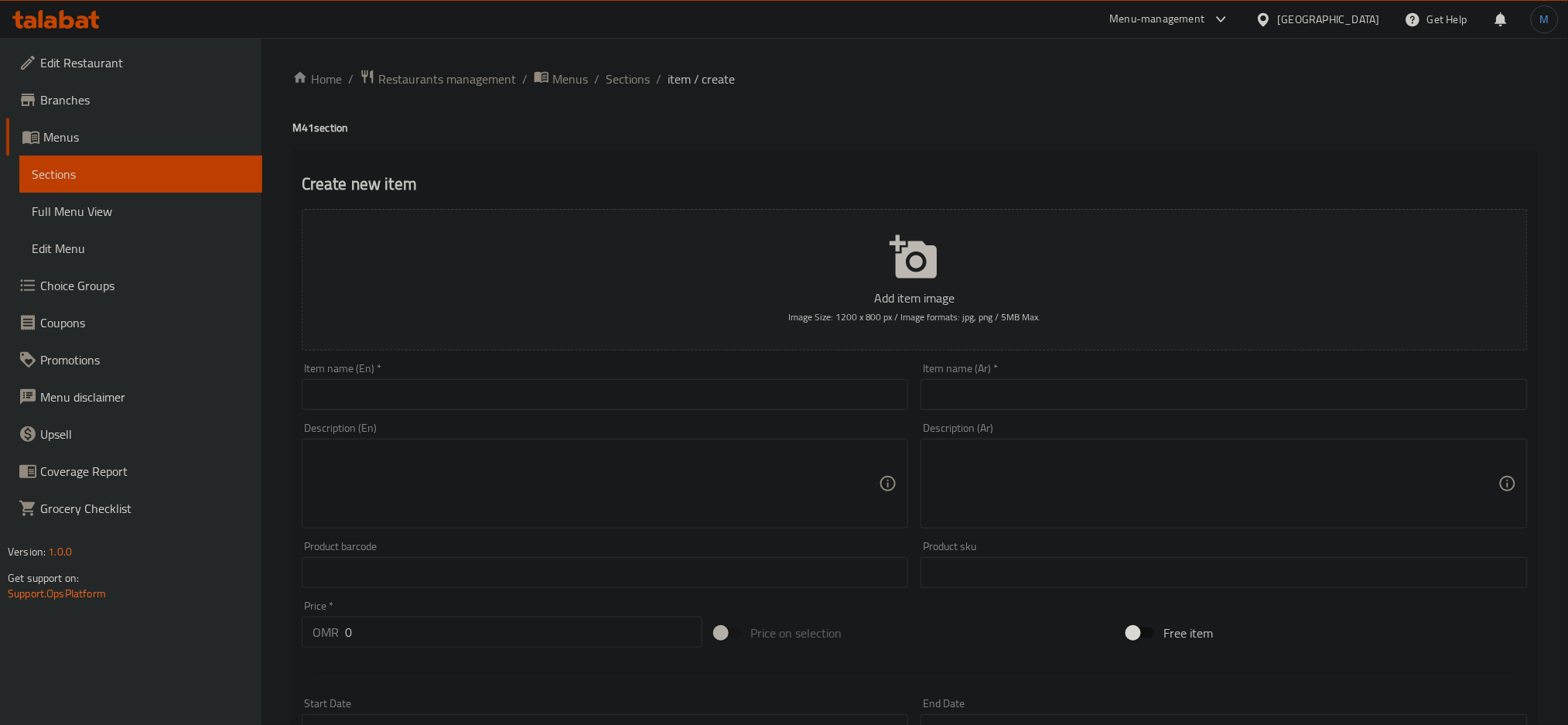
paste input "Crunchy Burger & Crunchy Chicken Fries Meal"
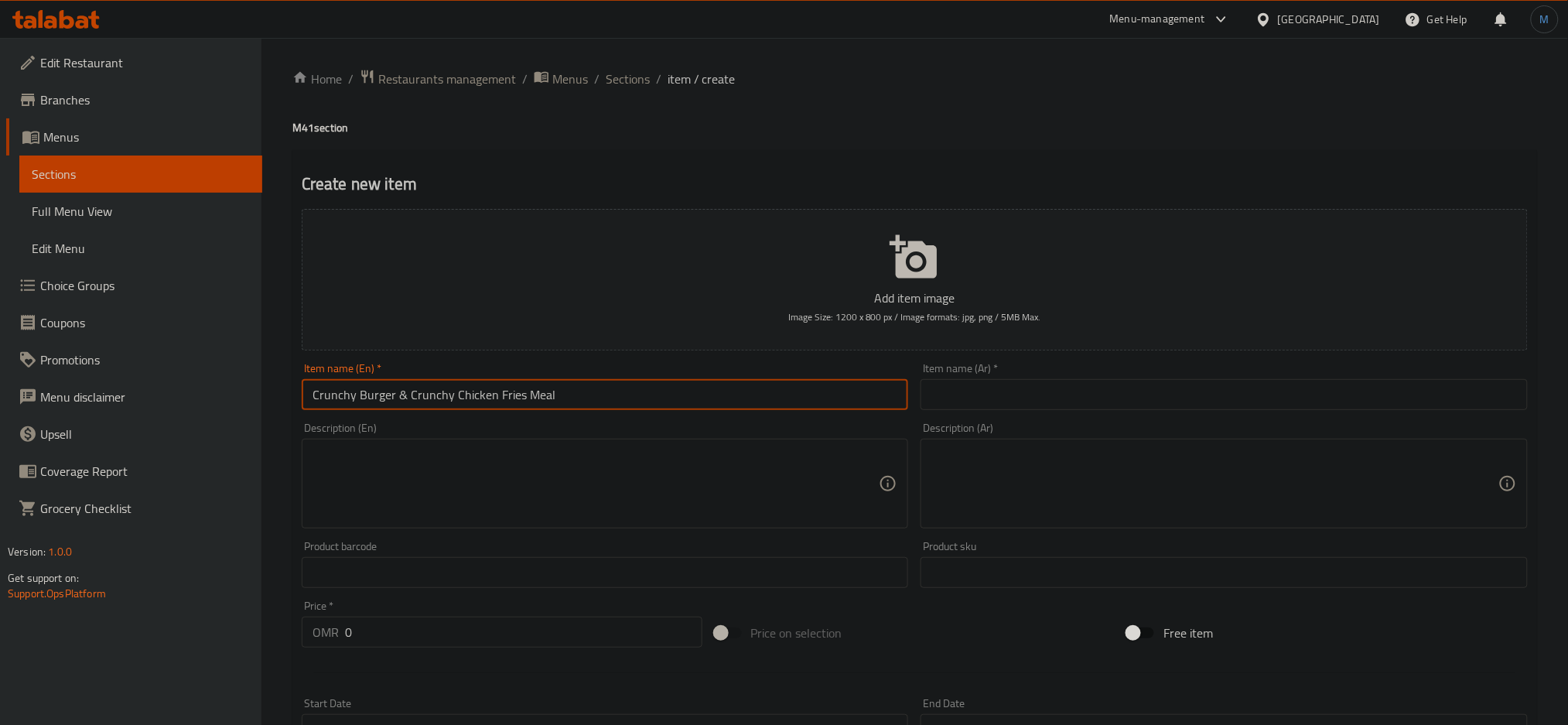
click at [616, 389] on input "Crunchy Burger & Crunchy Chicken Fries Meal" at bounding box center [606, 395] width 607 height 31
type input "Crunchy Burger & Crunchy Chicken Fries Meal"
paste input "وجبة برجر مقرمش مع بطاطس دجاج مقرمشة"
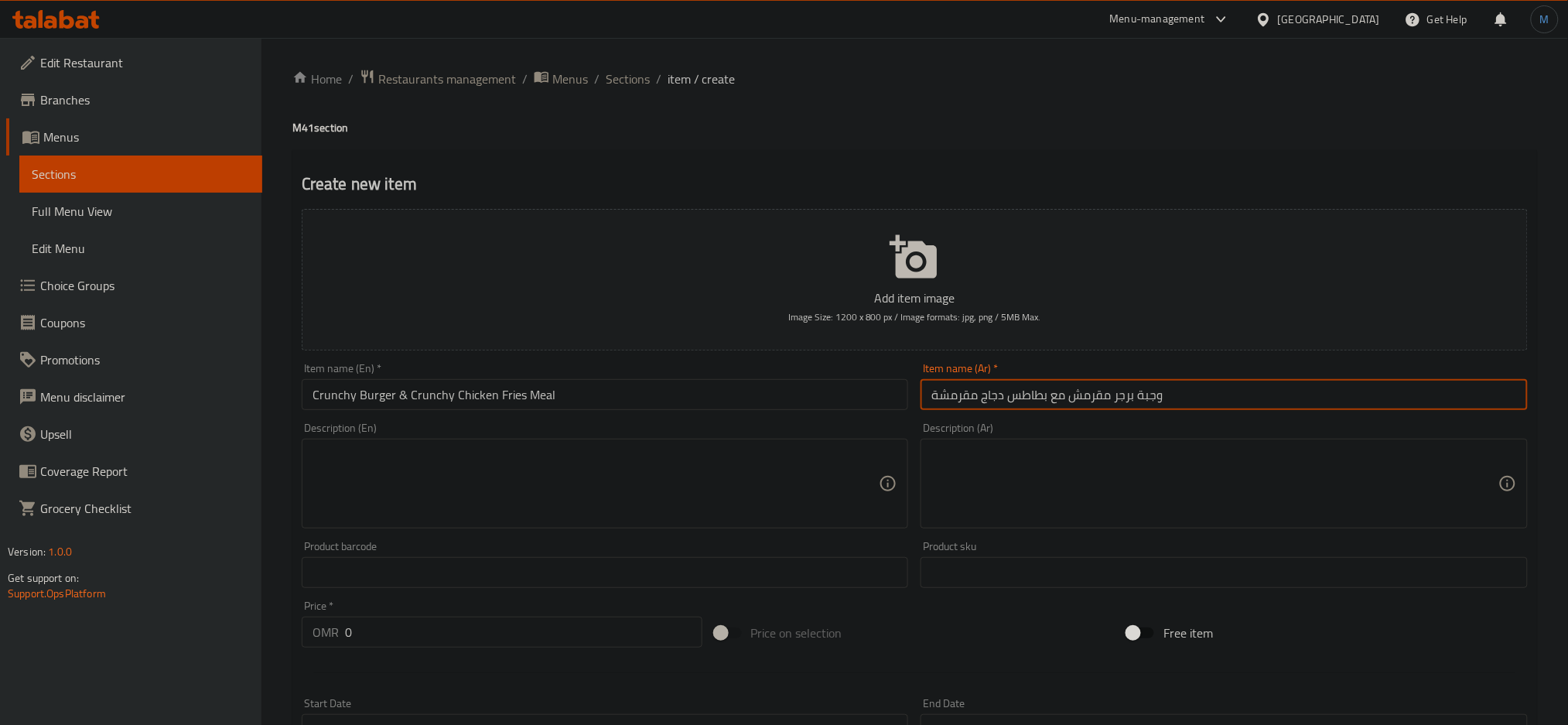
click at [1073, 396] on input "وجبة برجر مقرمش مع بطاطس دجاج مقرمشة" at bounding box center [1224, 395] width 607 height 31
type input "وجبة برجر مقرمش مع بطاطس دجاج مقرمشة"
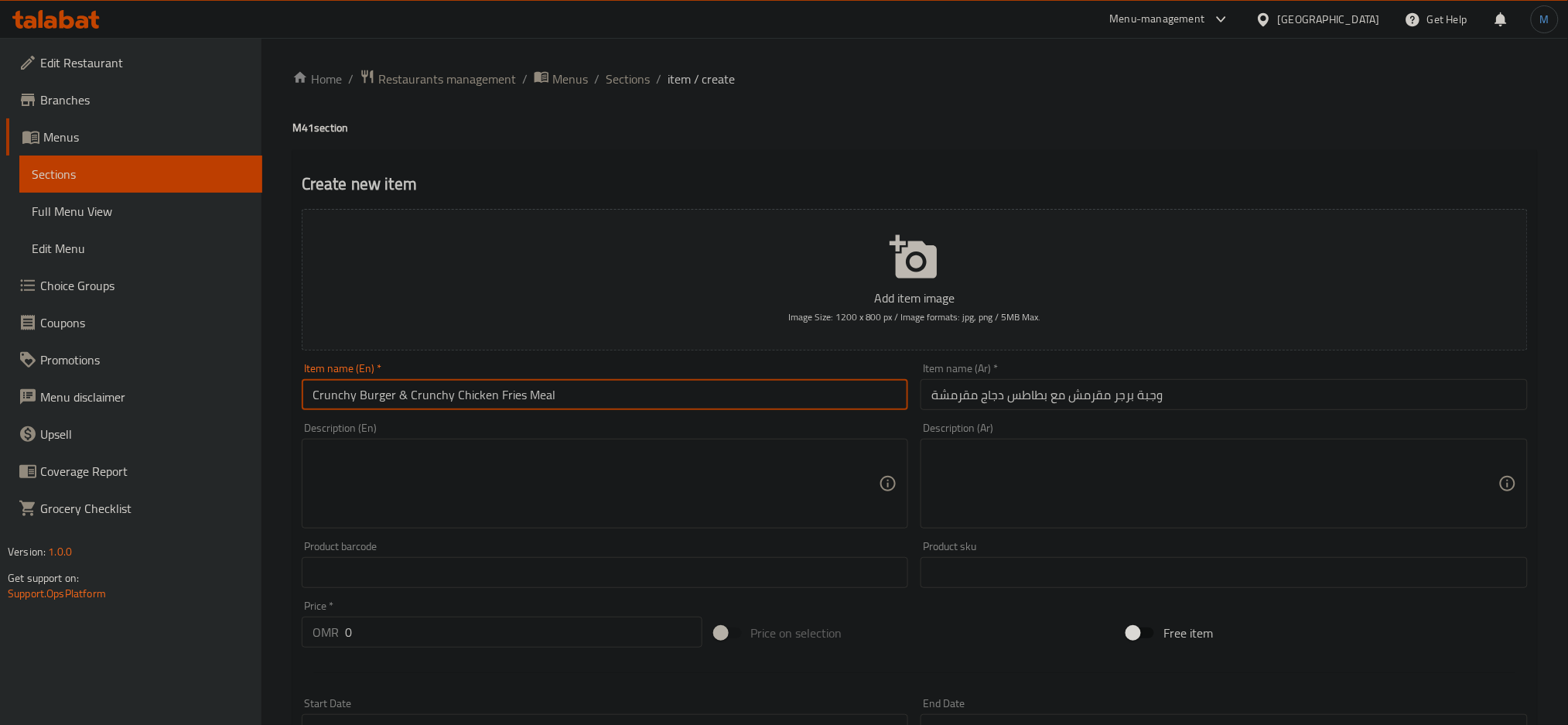
click at [800, 393] on input "Crunchy Burger & Crunchy Chicken Fries Meal" at bounding box center [606, 395] width 607 height 31
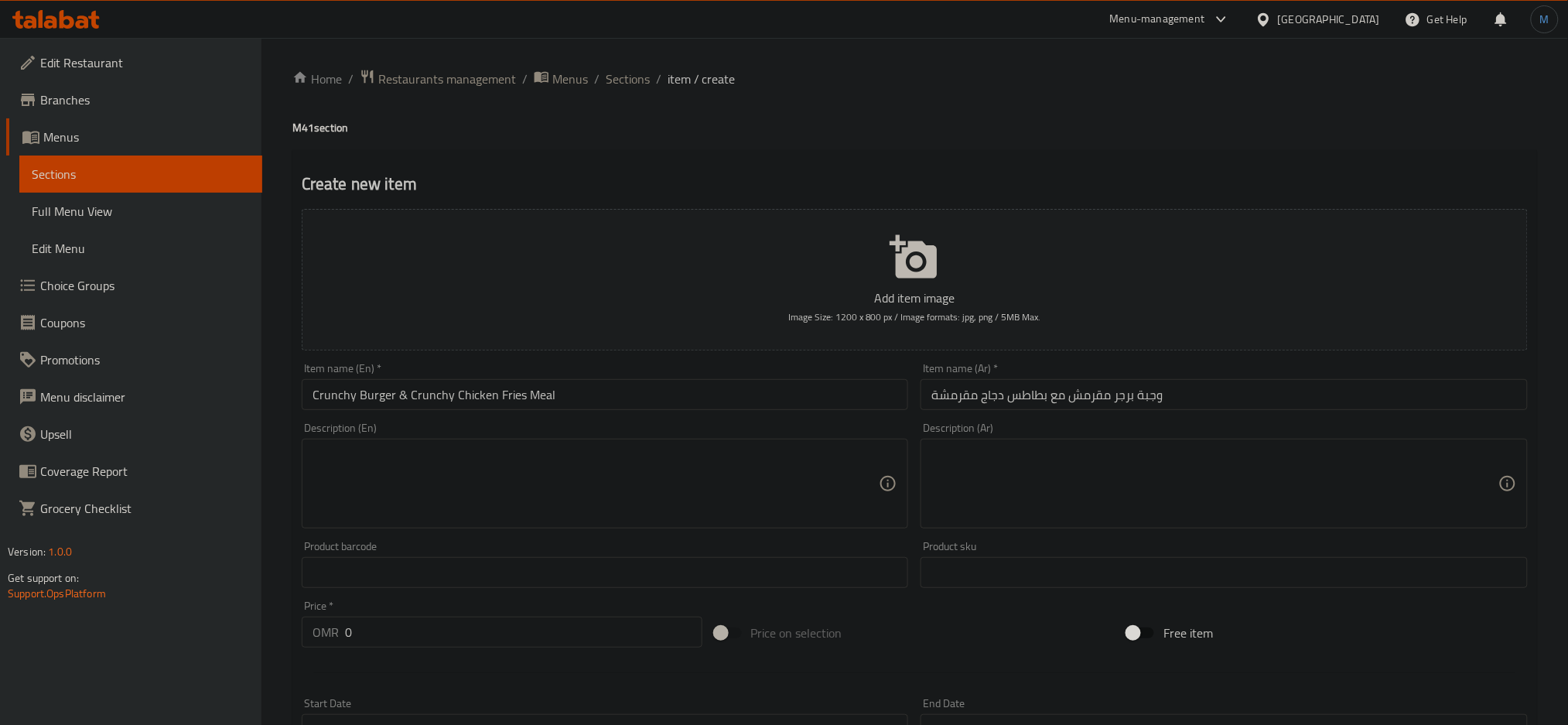
click at [481, 512] on textarea at bounding box center [596, 484] width 566 height 73
paste textarea "Crunchy burger with crunchy chicken fries and a soft drink"
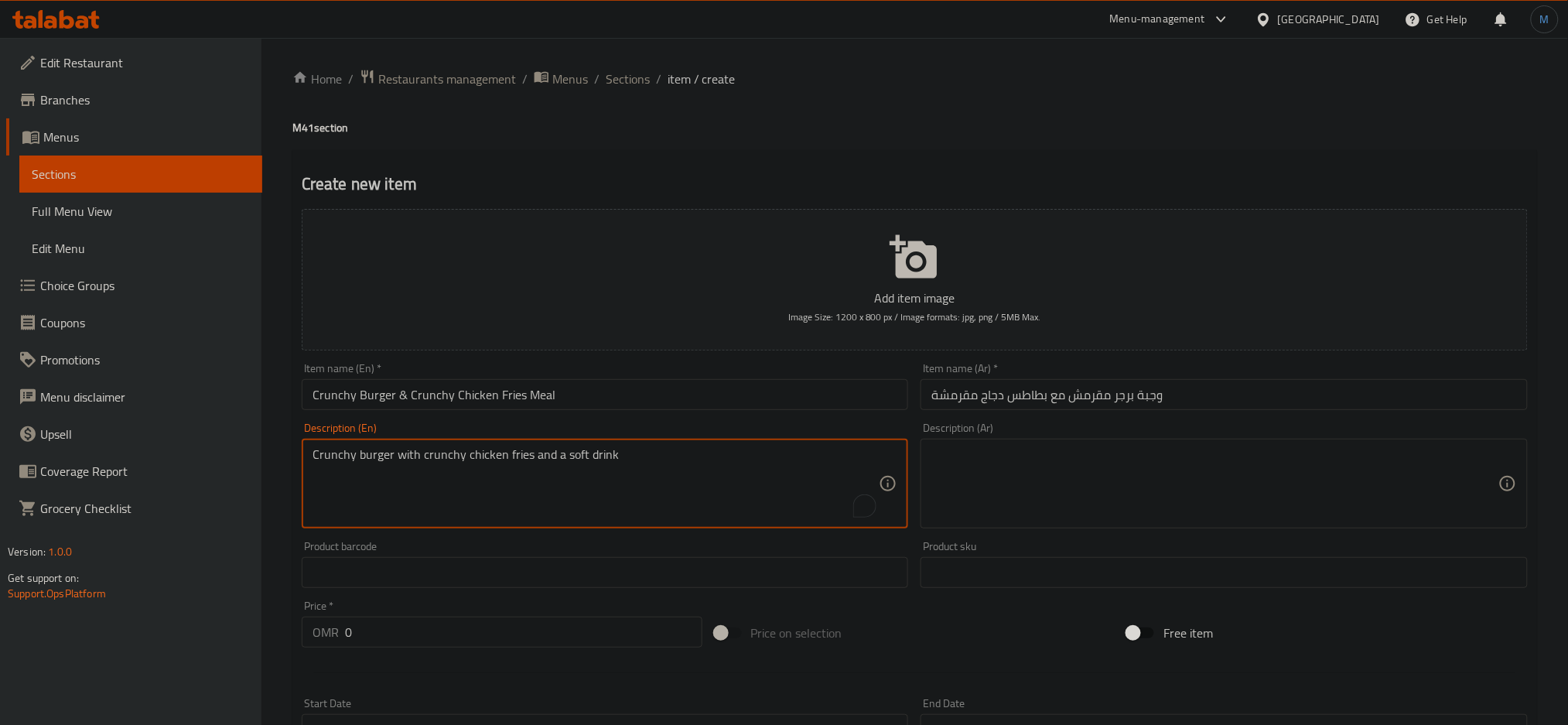
type textarea "Crunchy burger with crunchy chicken fries and a soft drink"
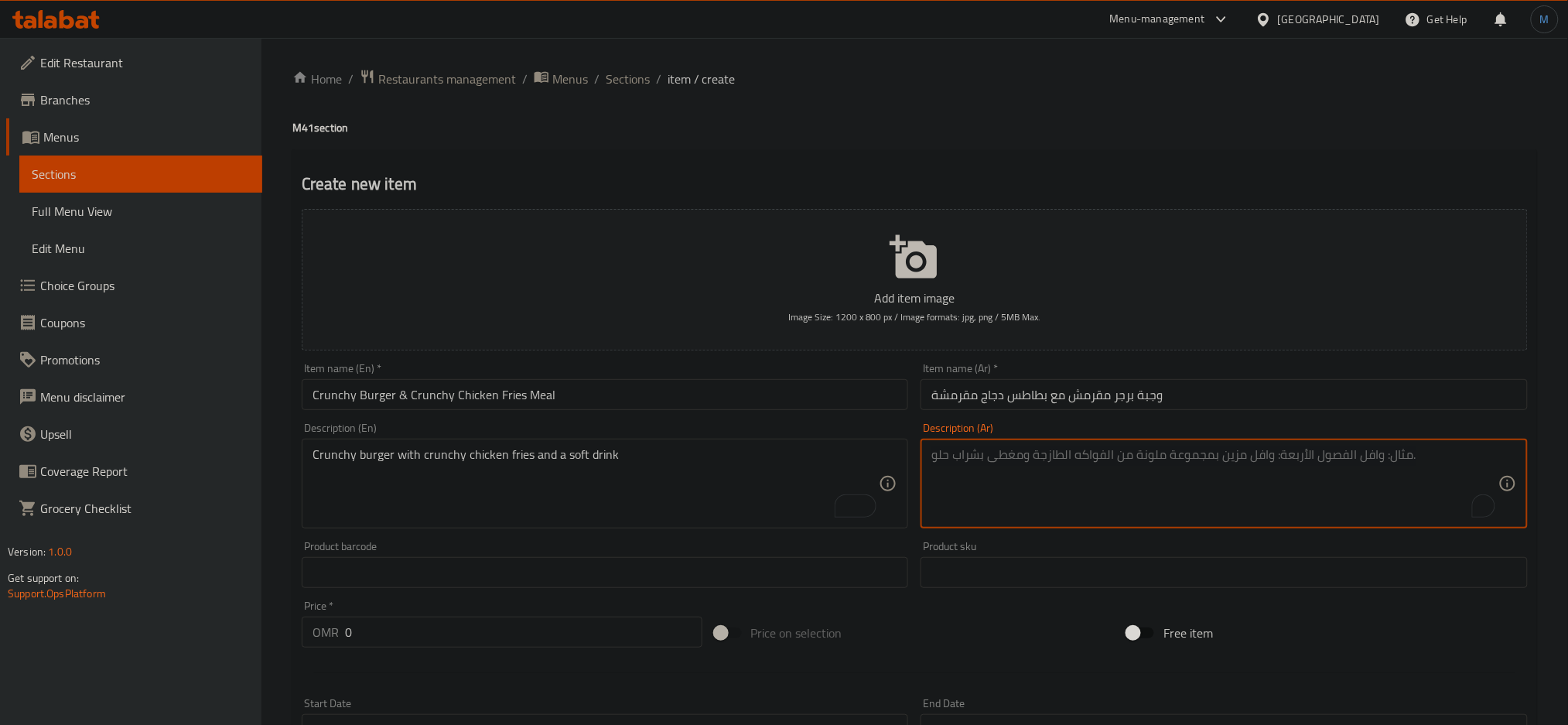
click at [1175, 457] on textarea "To enrich screen reader interactions, please activate Accessibility in Grammarl…" at bounding box center [1214, 484] width 566 height 73
paste textarea "برجر مقرمش مع بطاطس دجاج مقرمشة ومشروب غازي."
type textarea "برجر مقرمش مع بطاطس دجاج مقرمشة ومشروب غازي."
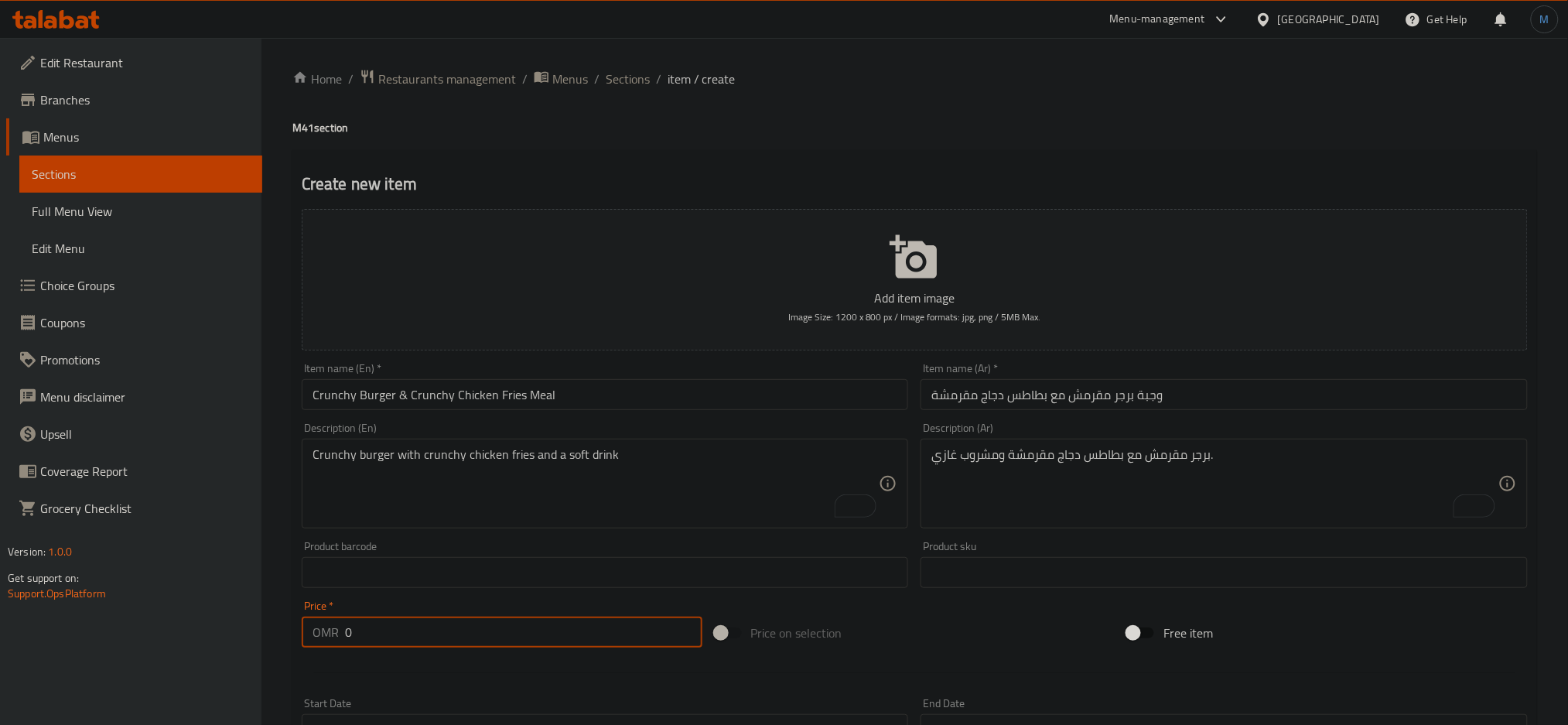
paste input "3.7"
click at [525, 626] on input "3.7" at bounding box center [524, 632] width 358 height 31
type input "3.7"
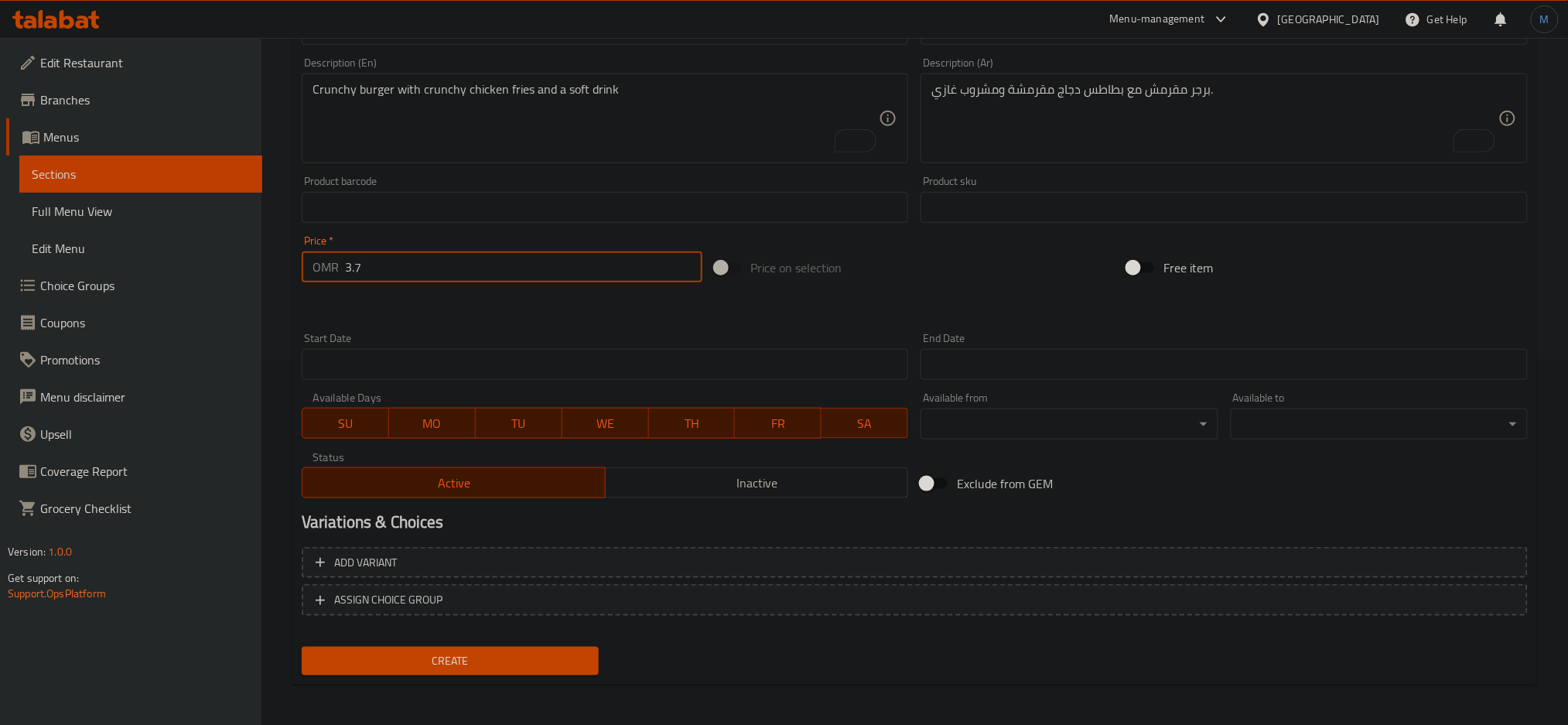
click at [635, 580] on div "Add variant ASSIGN CHOICE GROUP" at bounding box center [914, 591] width 1238 height 101
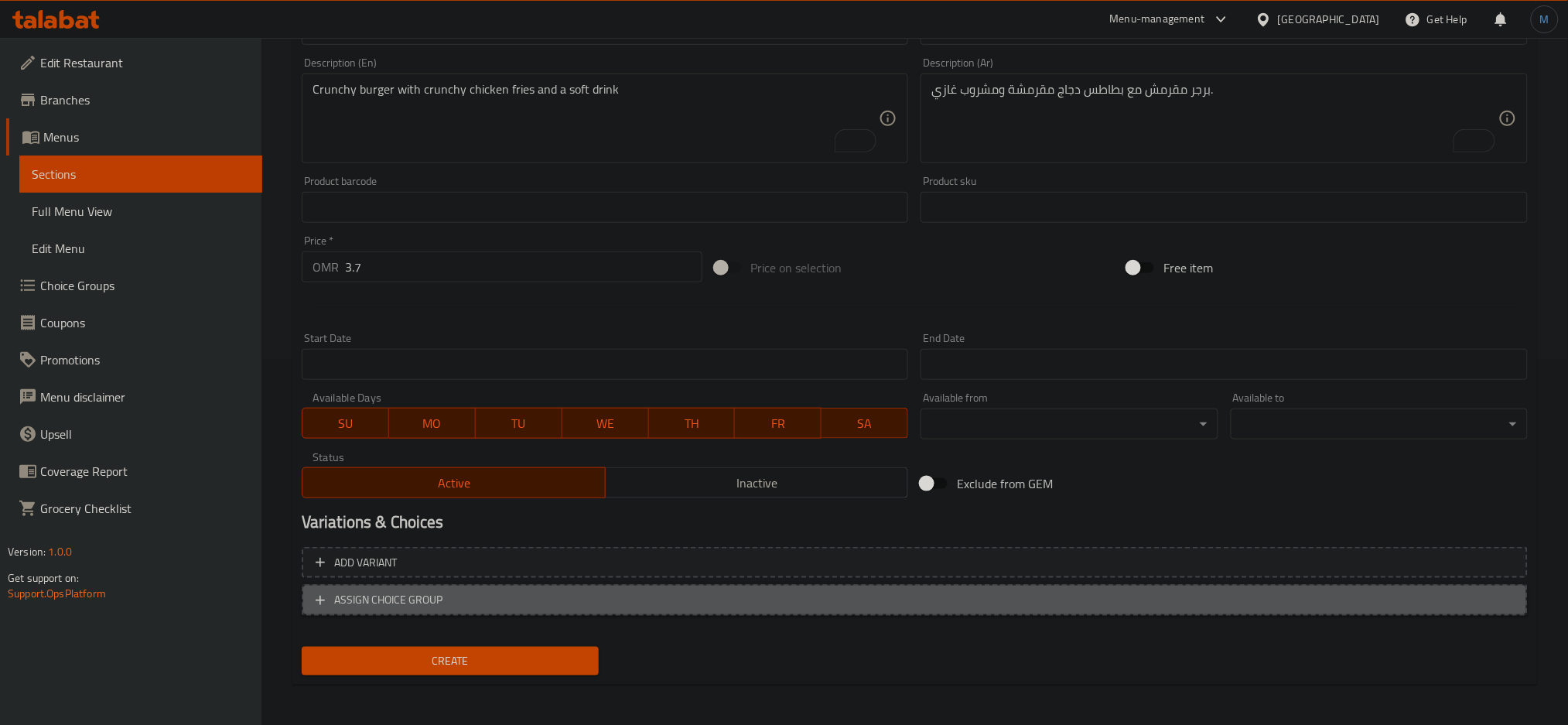
click at [715, 596] on span "ASSIGN CHOICE GROUP" at bounding box center [914, 599] width 1198 height 19
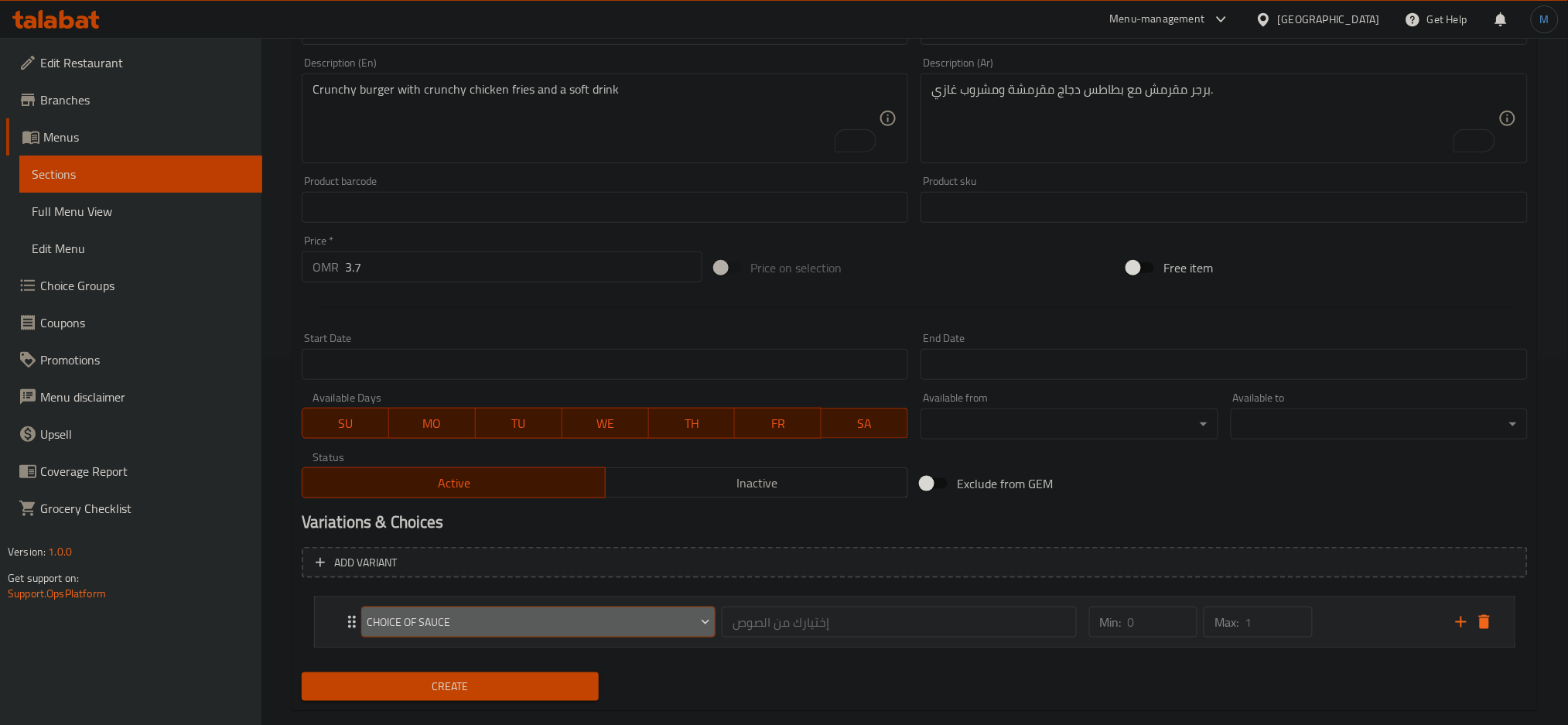
click at [640, 610] on button "Choice of Sauce" at bounding box center [538, 622] width 354 height 31
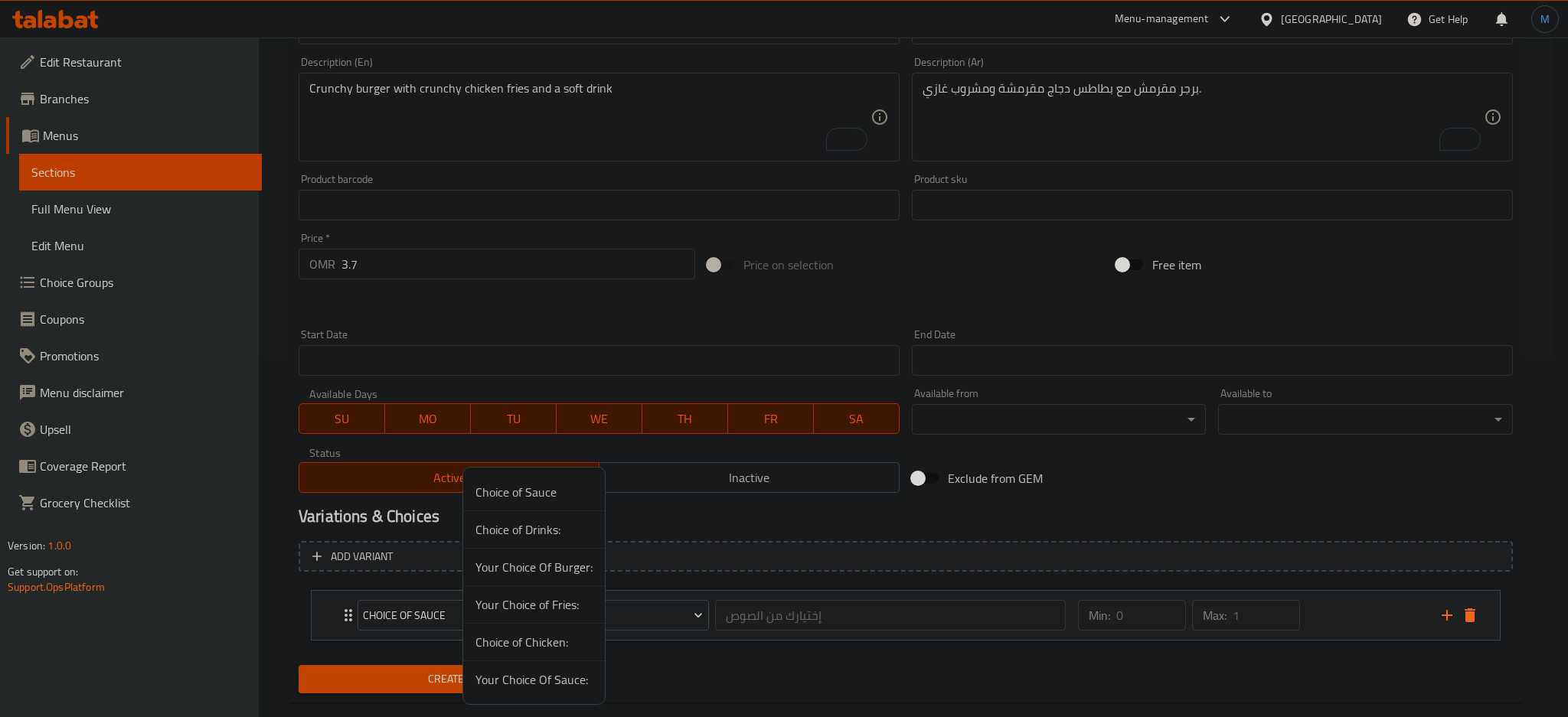
click at [538, 533] on span "Choice of Drinks:" at bounding box center [534, 529] width 117 height 18
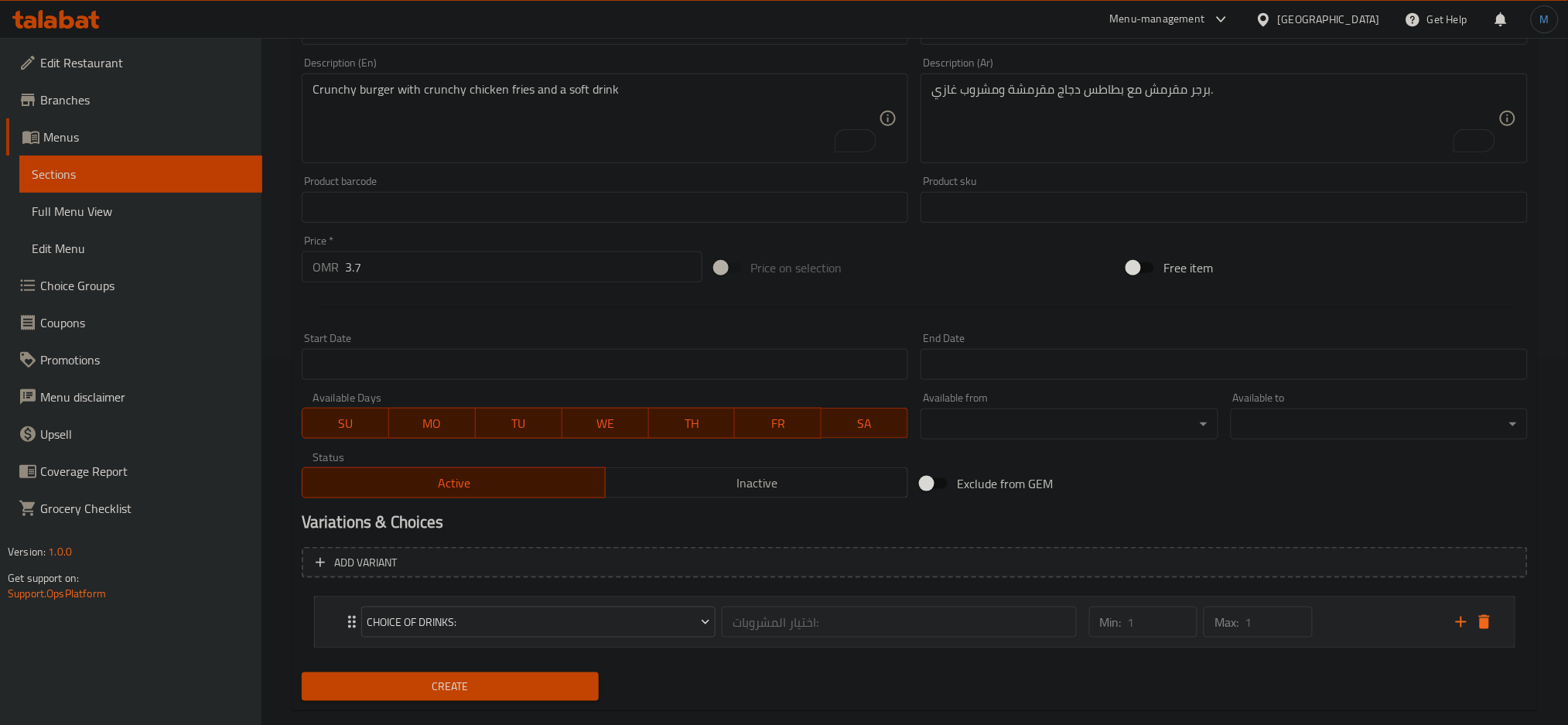
scroll to position [392, 0]
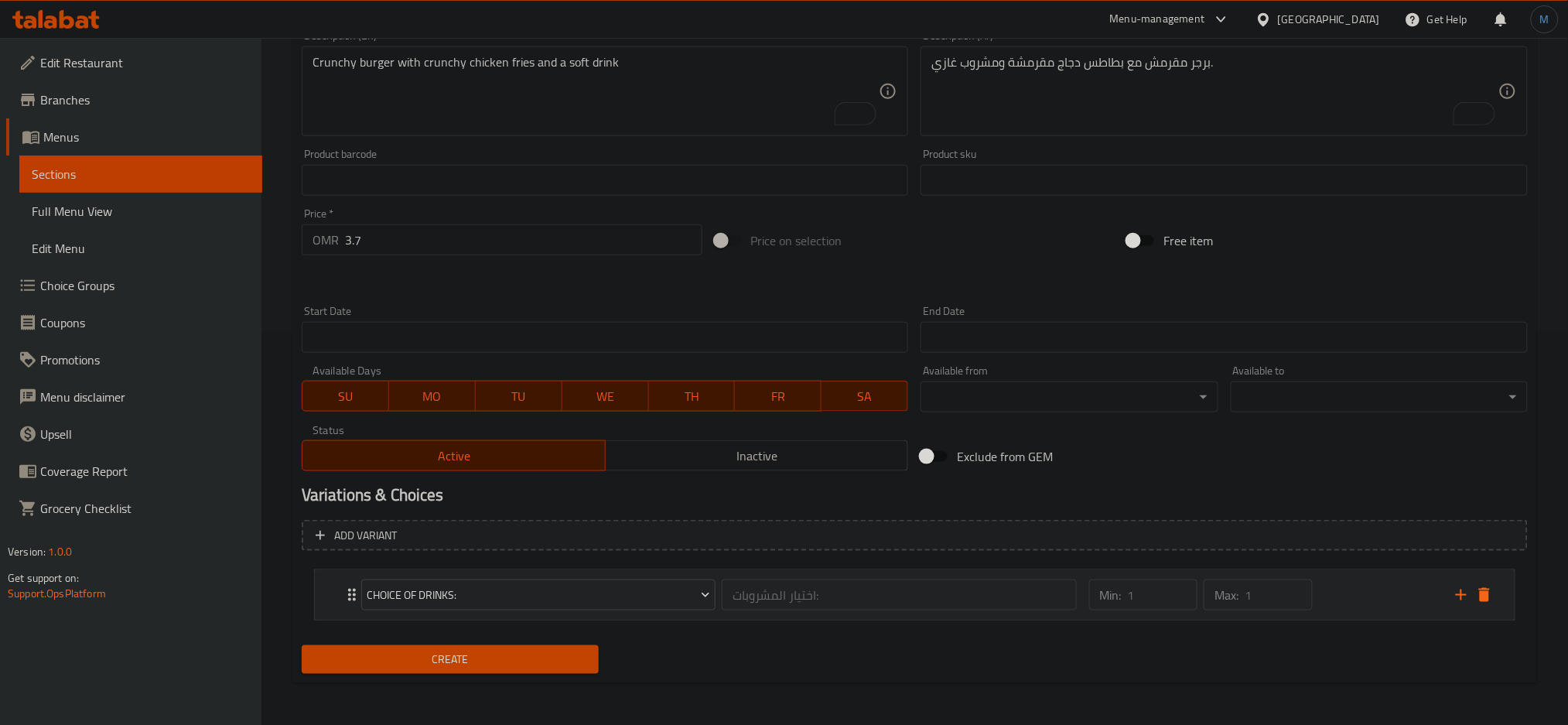
click at [1328, 583] on div "Min: 1 ​ Max: 1 ​" at bounding box center [1263, 595] width 367 height 50
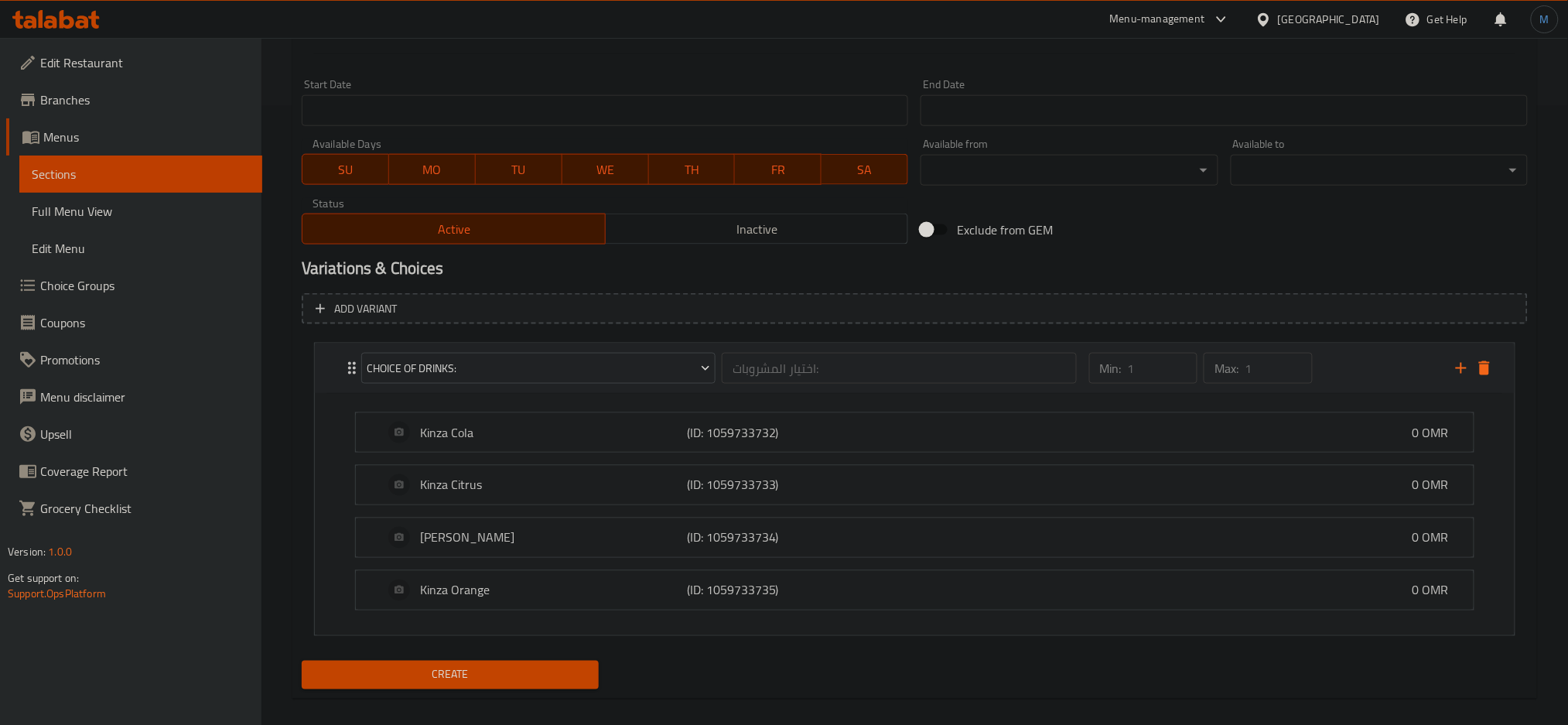
scroll to position [634, 0]
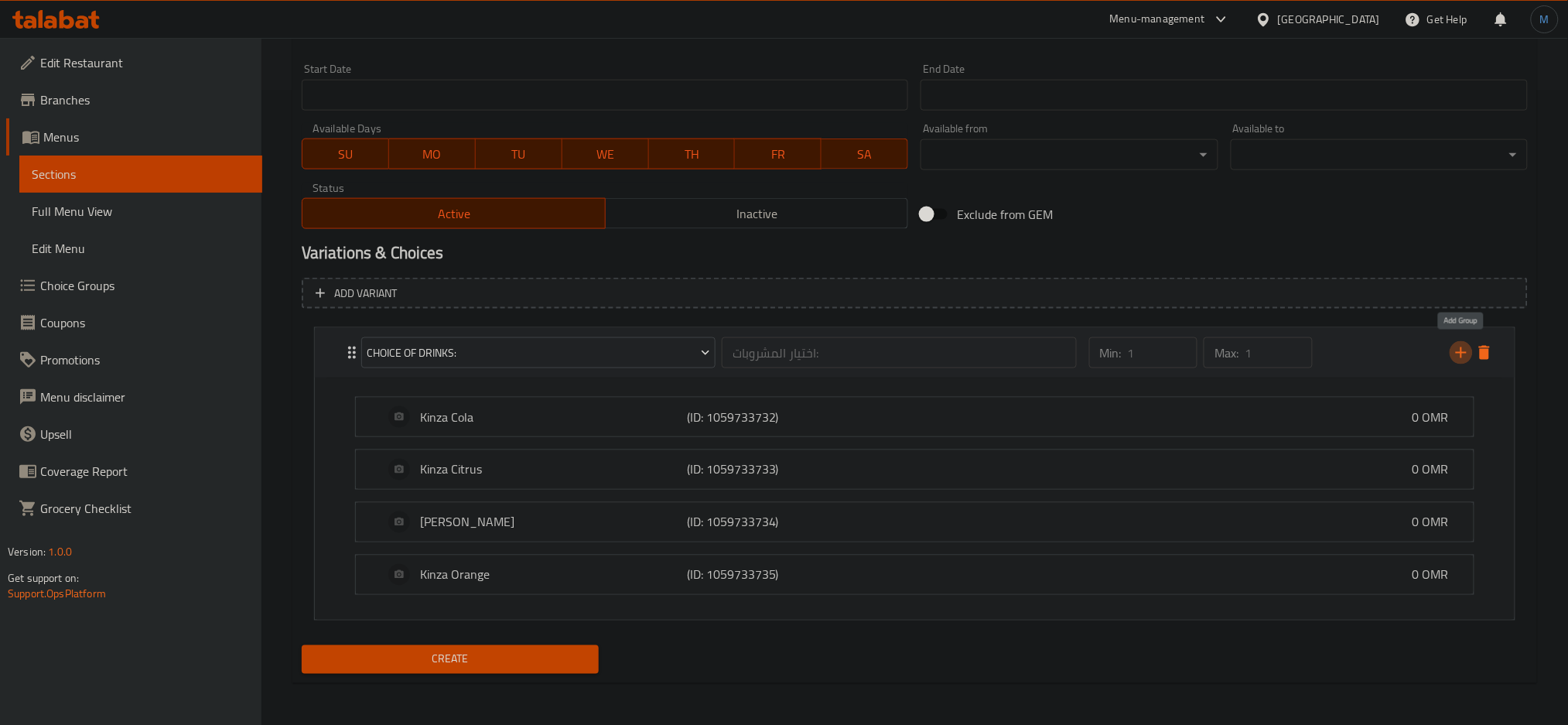
click at [1458, 347] on icon "add" at bounding box center [1461, 353] width 18 height 18
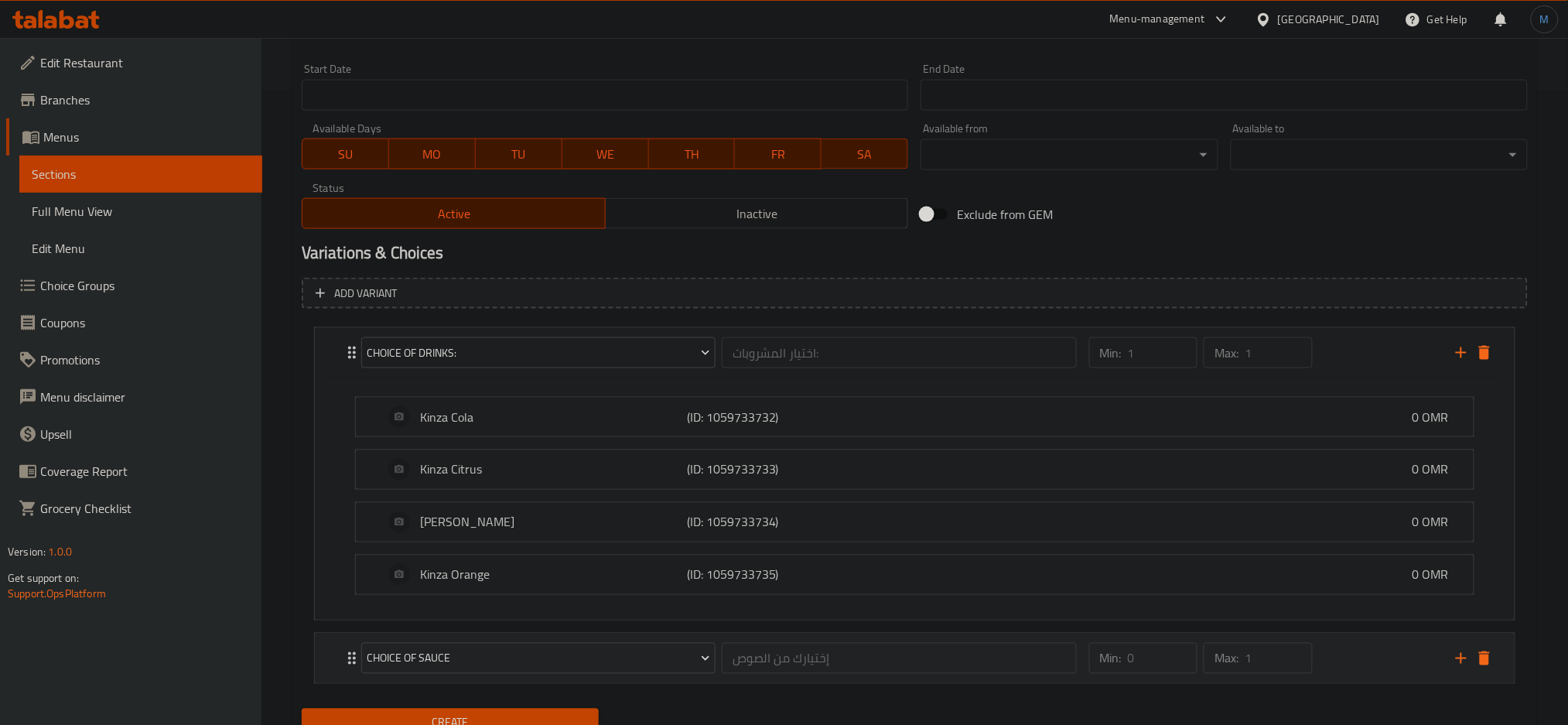
click at [1352, 644] on div "Min: 0 ​ Max: 1 ​" at bounding box center [1263, 658] width 367 height 50
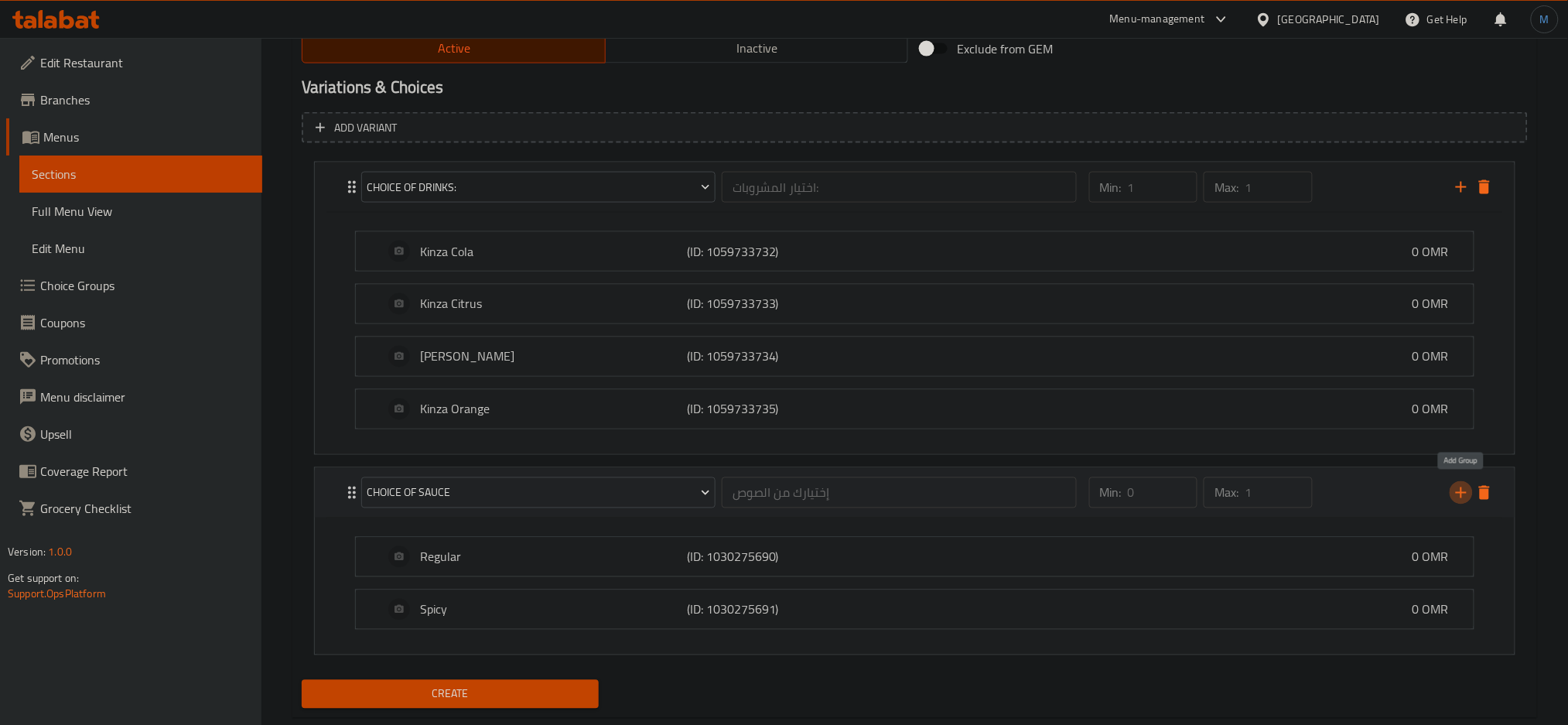
click at [1457, 502] on button "add" at bounding box center [1461, 493] width 23 height 23
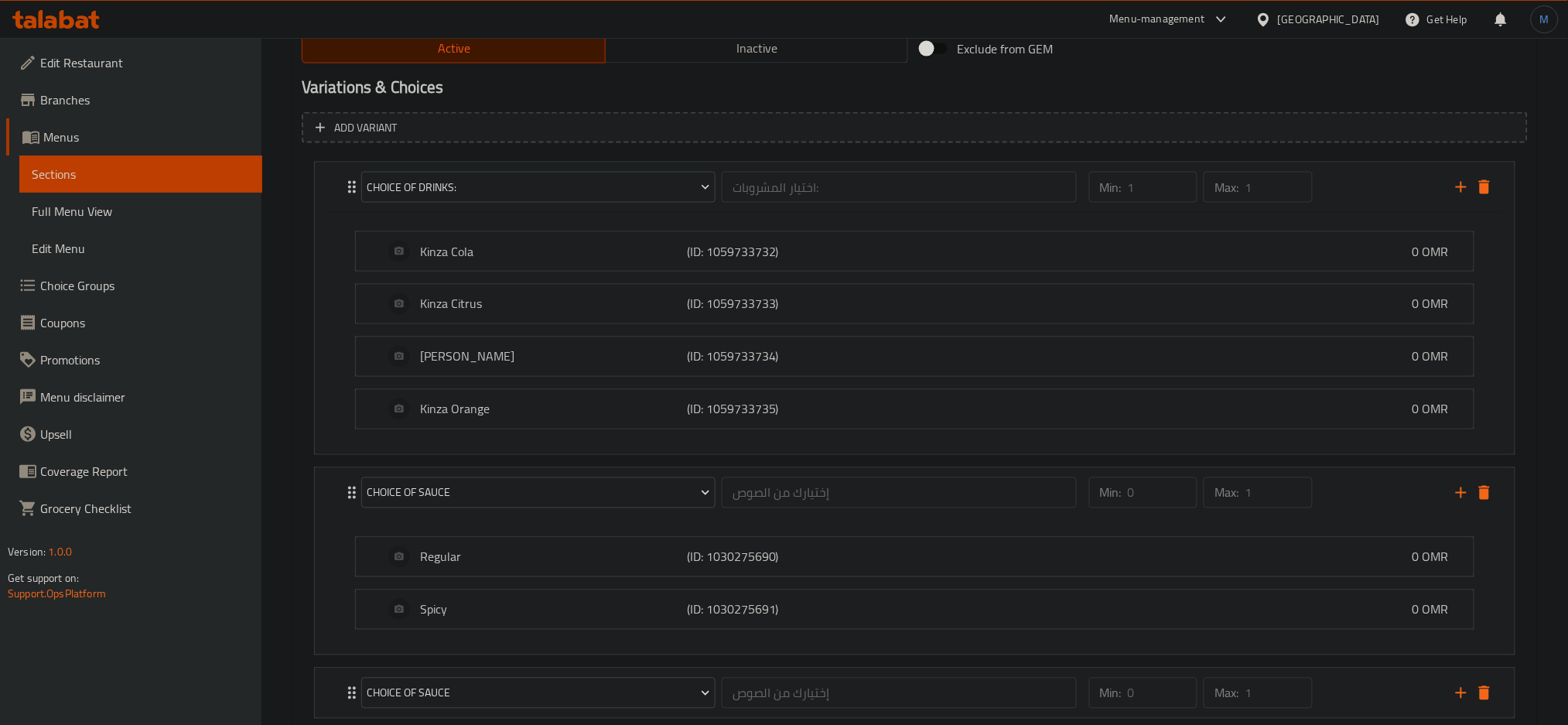
scroll to position [899, 0]
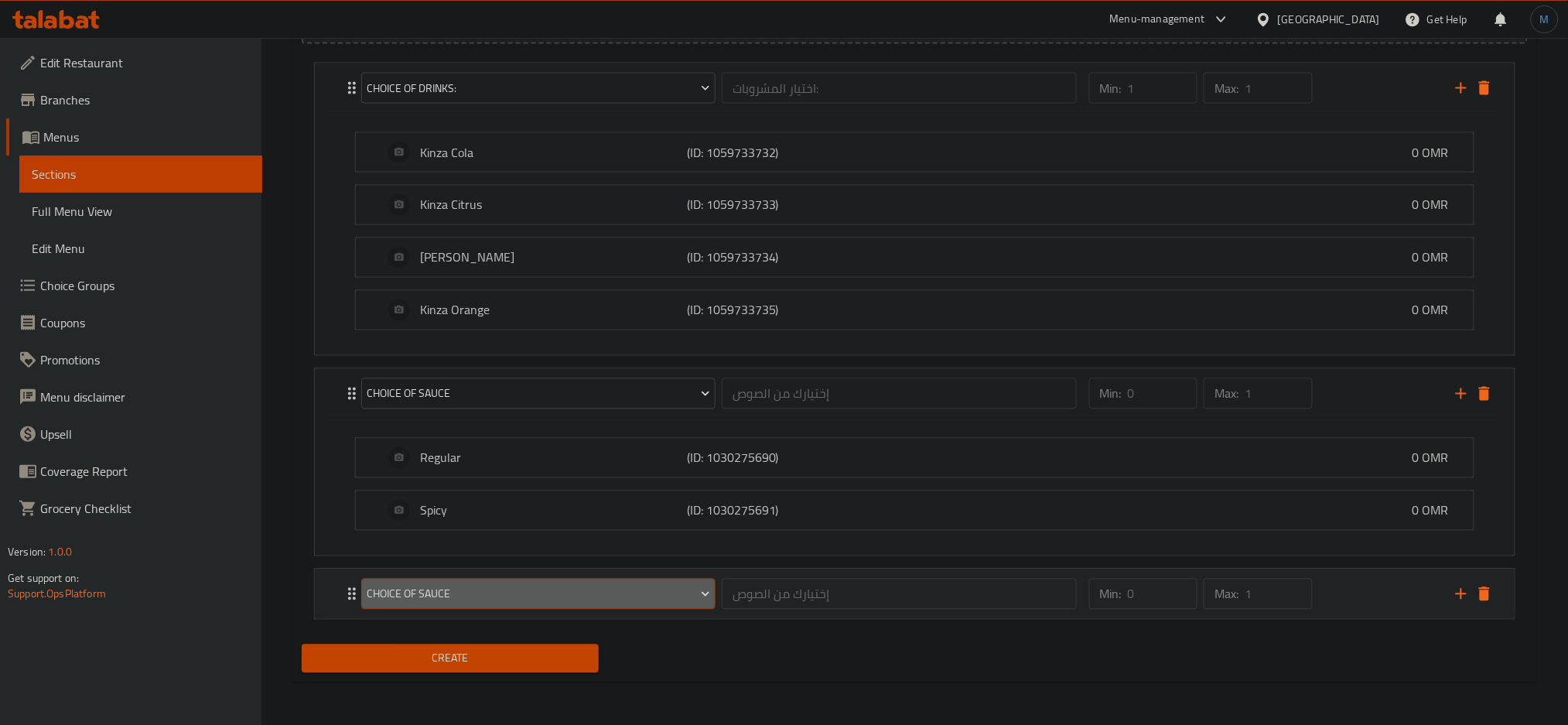
click at [564, 580] on button "Choice of Sauce" at bounding box center [538, 593] width 354 height 31
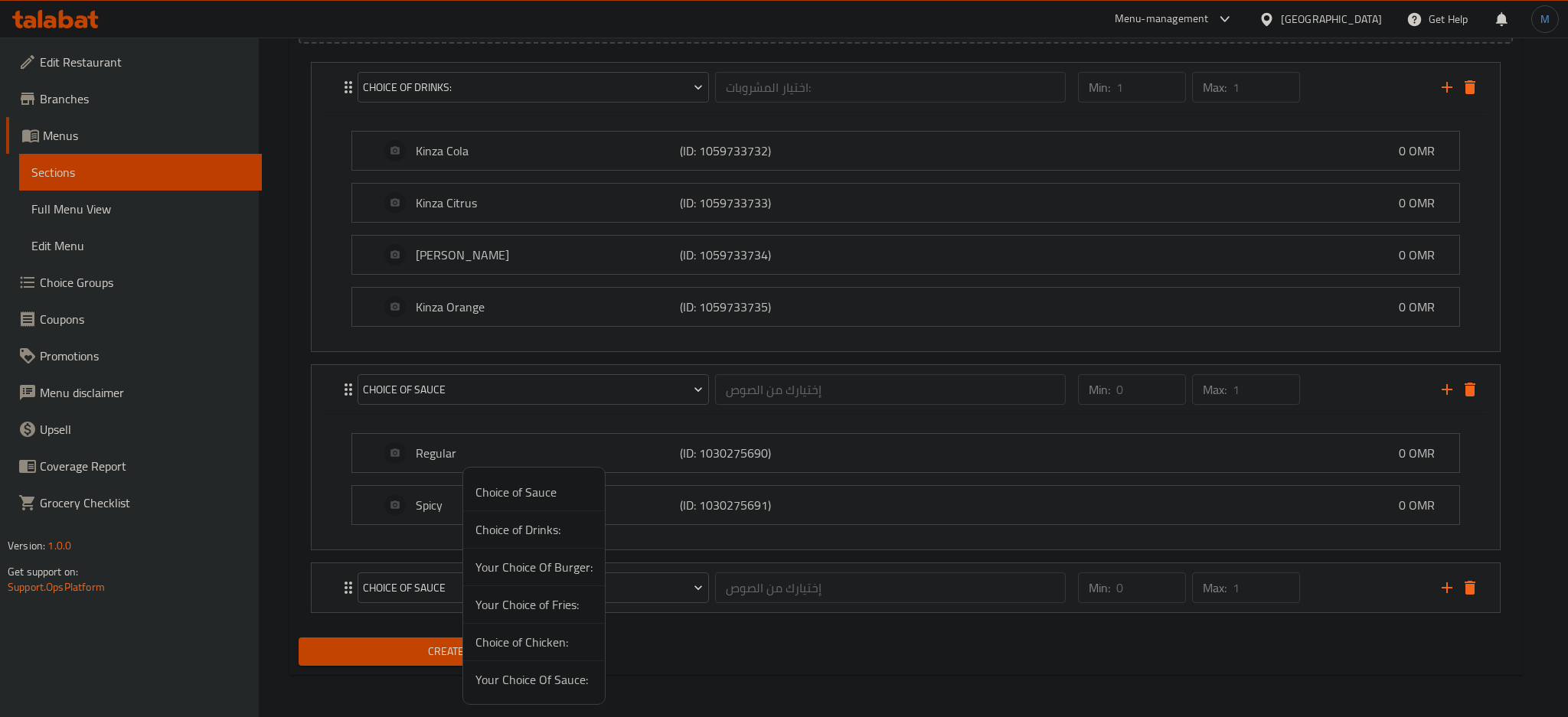
click at [572, 616] on li "Your Choice of Fries:" at bounding box center [534, 605] width 142 height 38
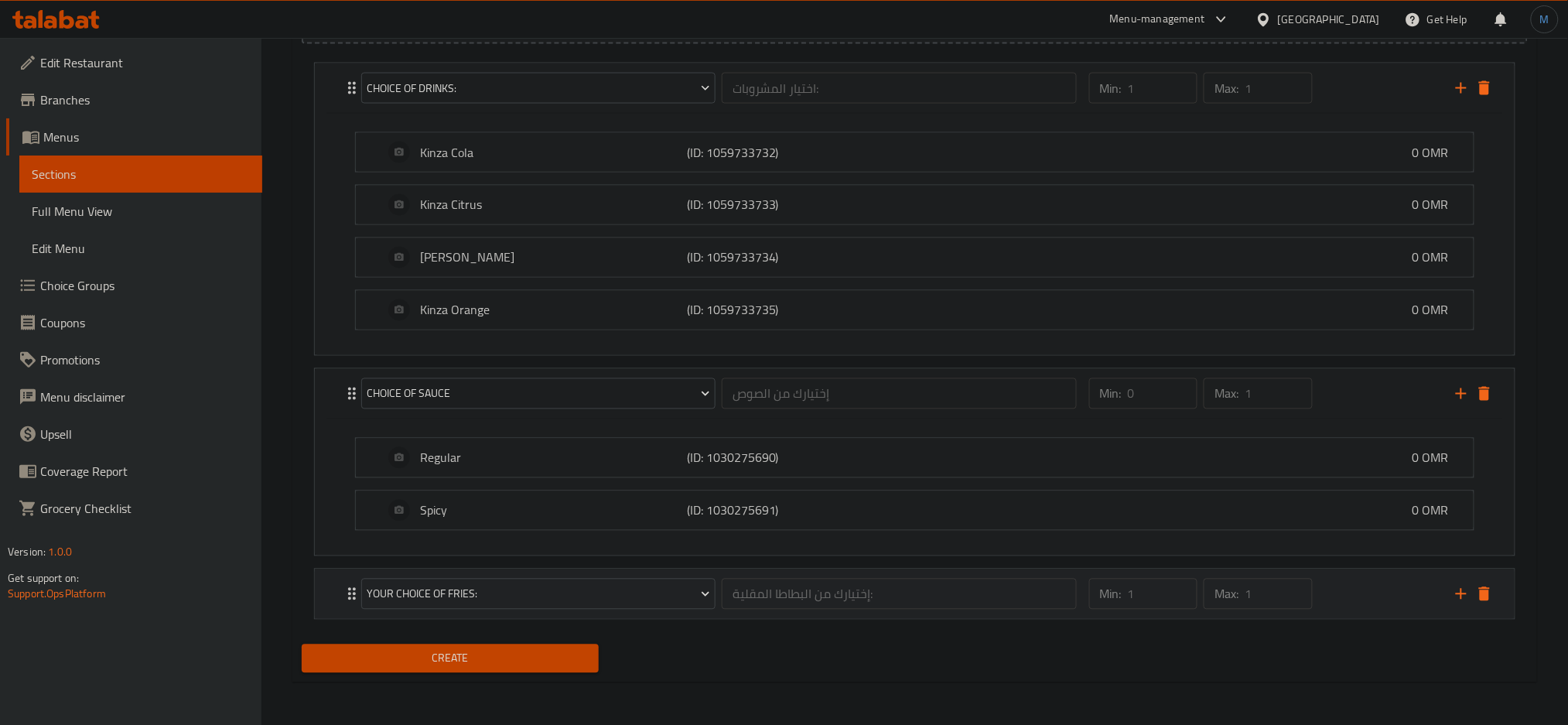
click at [1381, 589] on div "Min: 1 ​ Max: 1 ​" at bounding box center [1263, 594] width 367 height 50
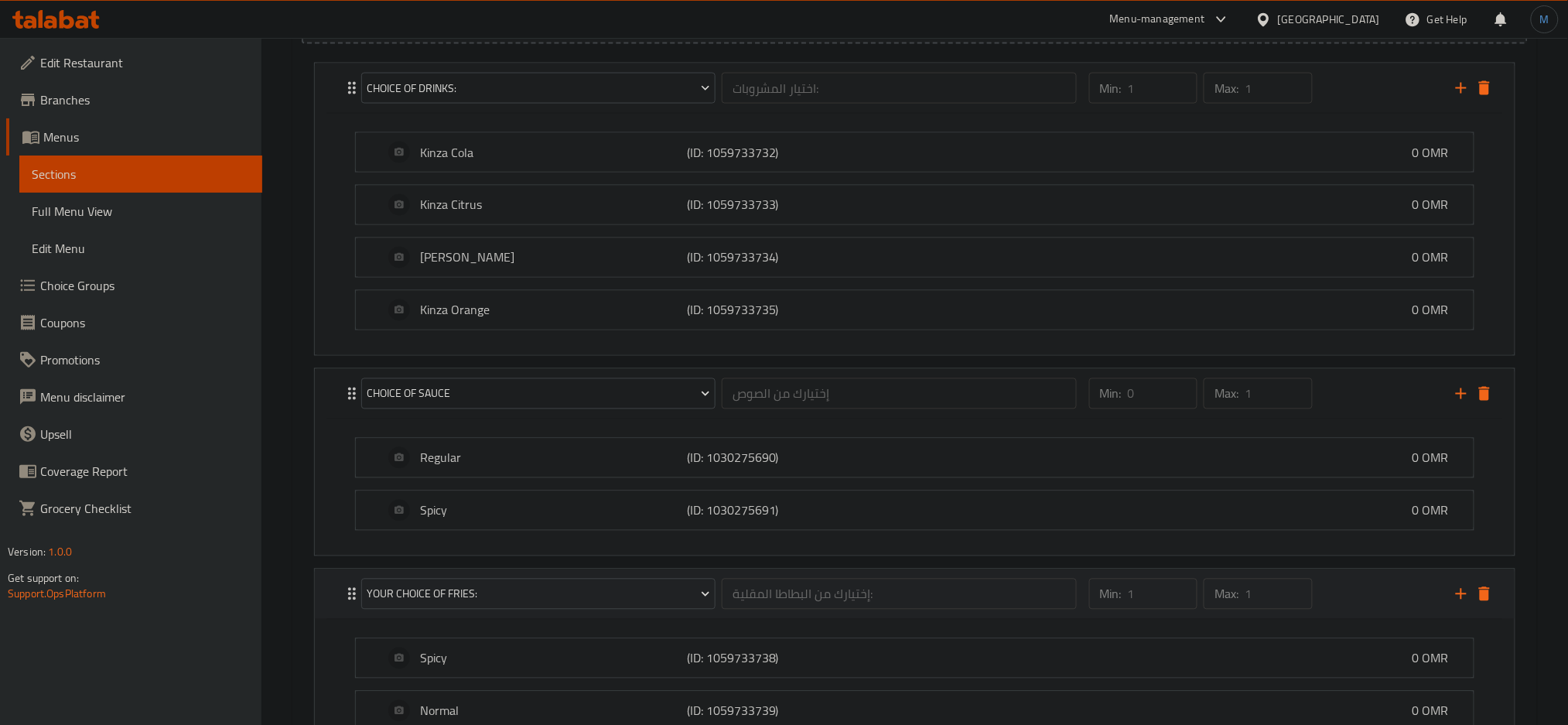
scroll to position [1036, 0]
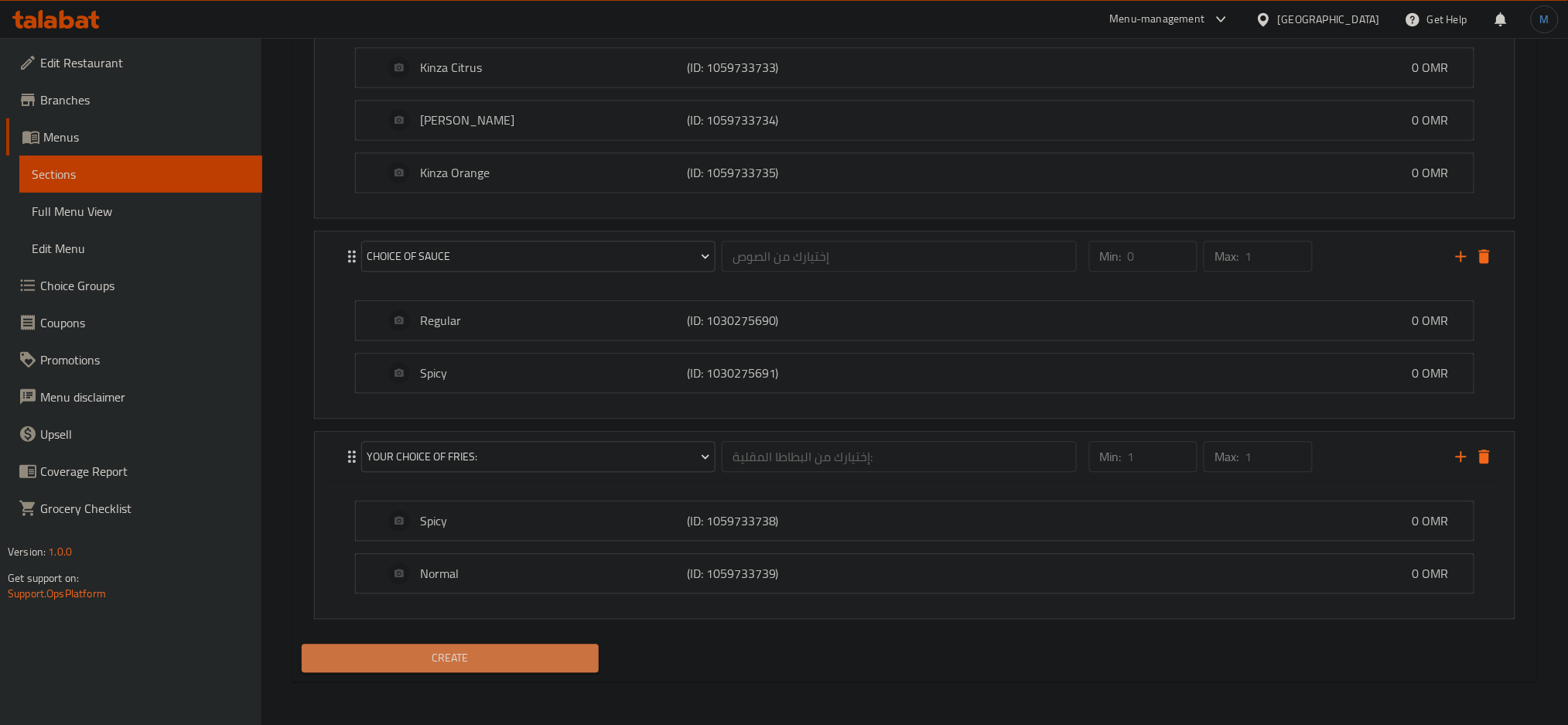
click at [566, 653] on span "Create" at bounding box center [449, 658] width 272 height 19
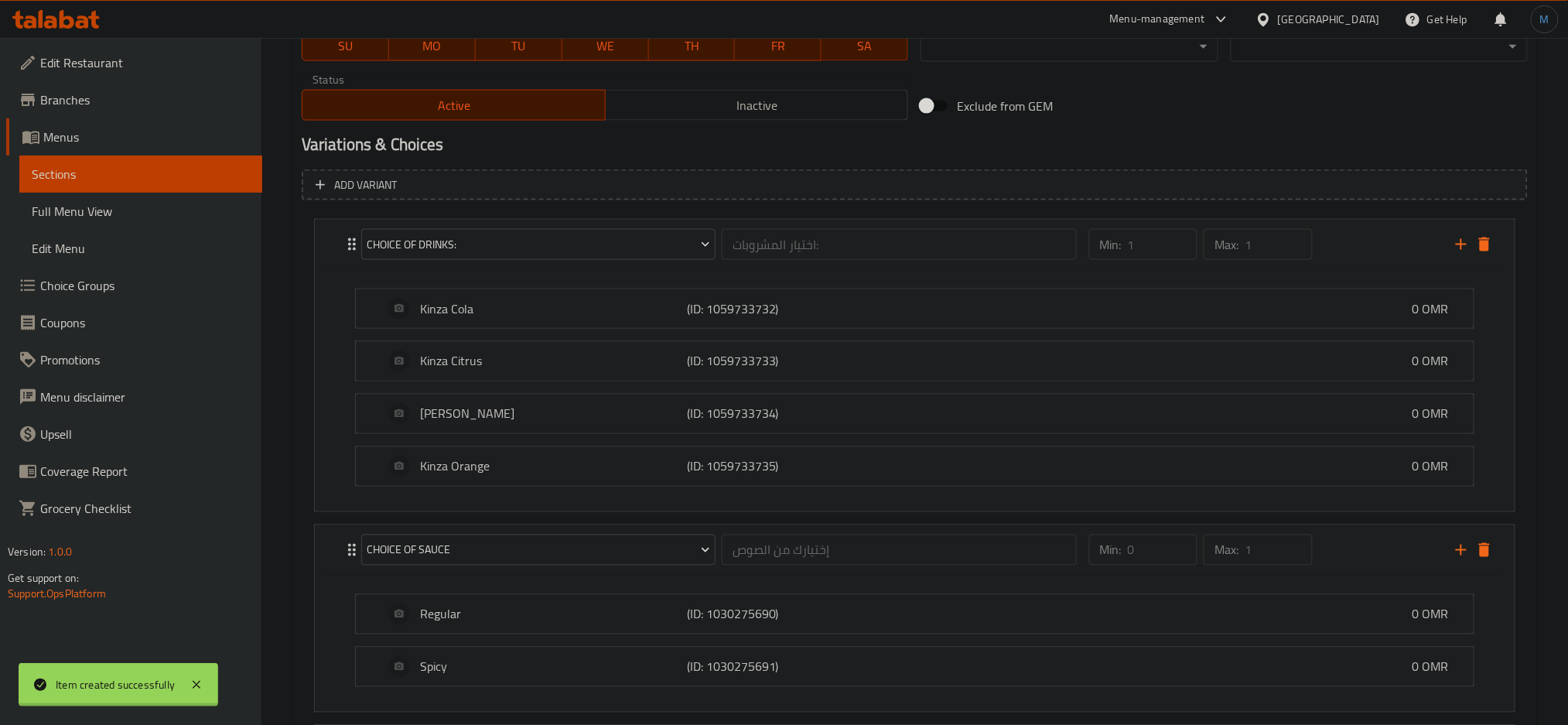
type input "0"
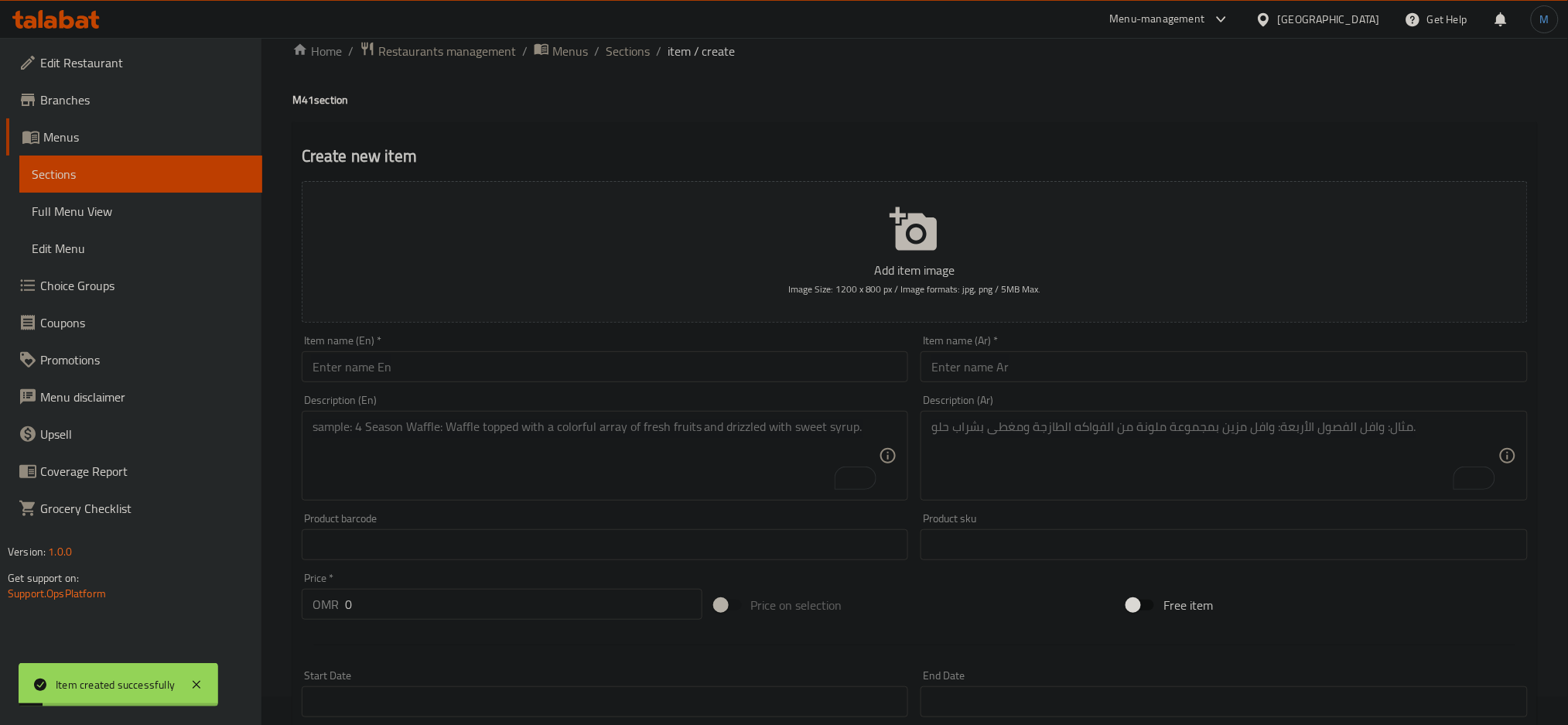
scroll to position [26, 0]
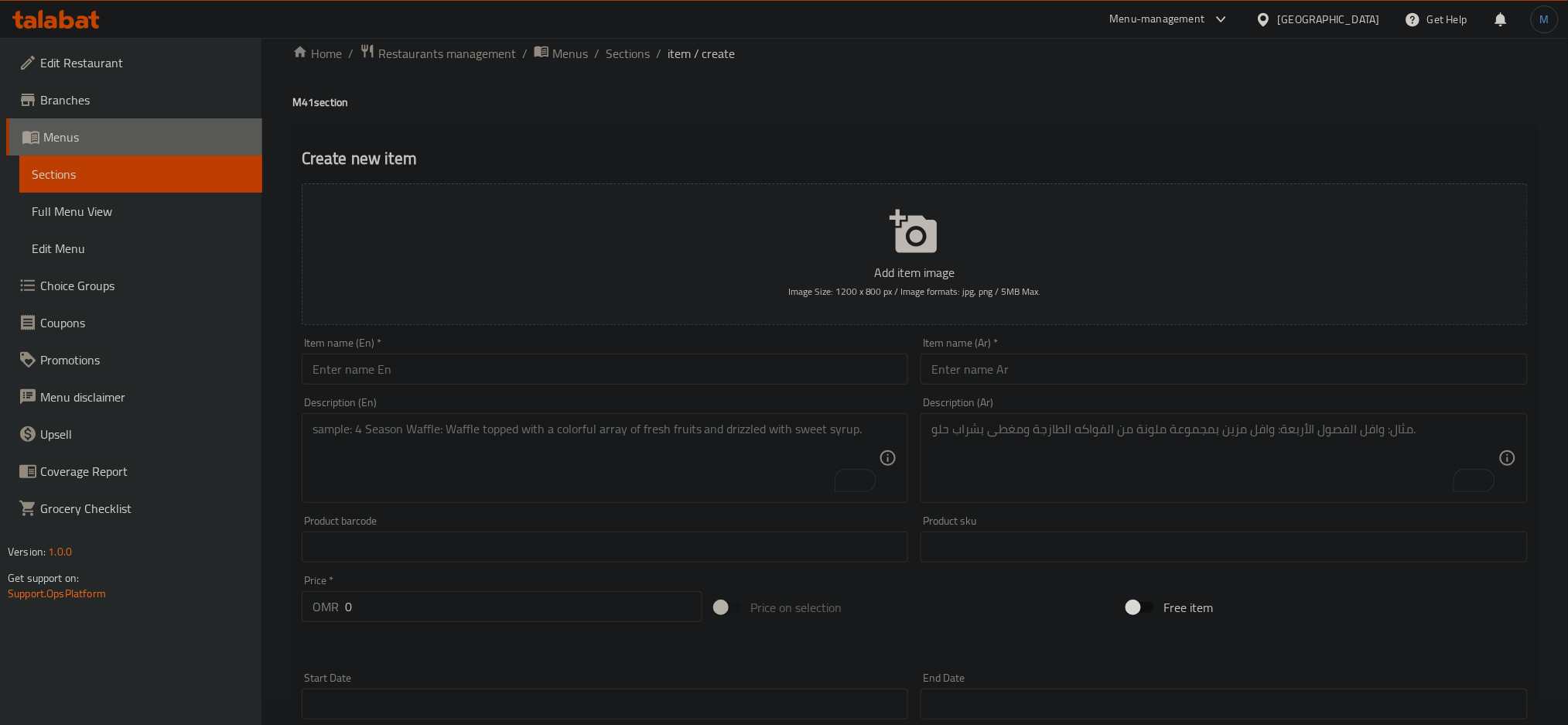
click at [171, 146] on link "Menus" at bounding box center [134, 137] width 256 height 37
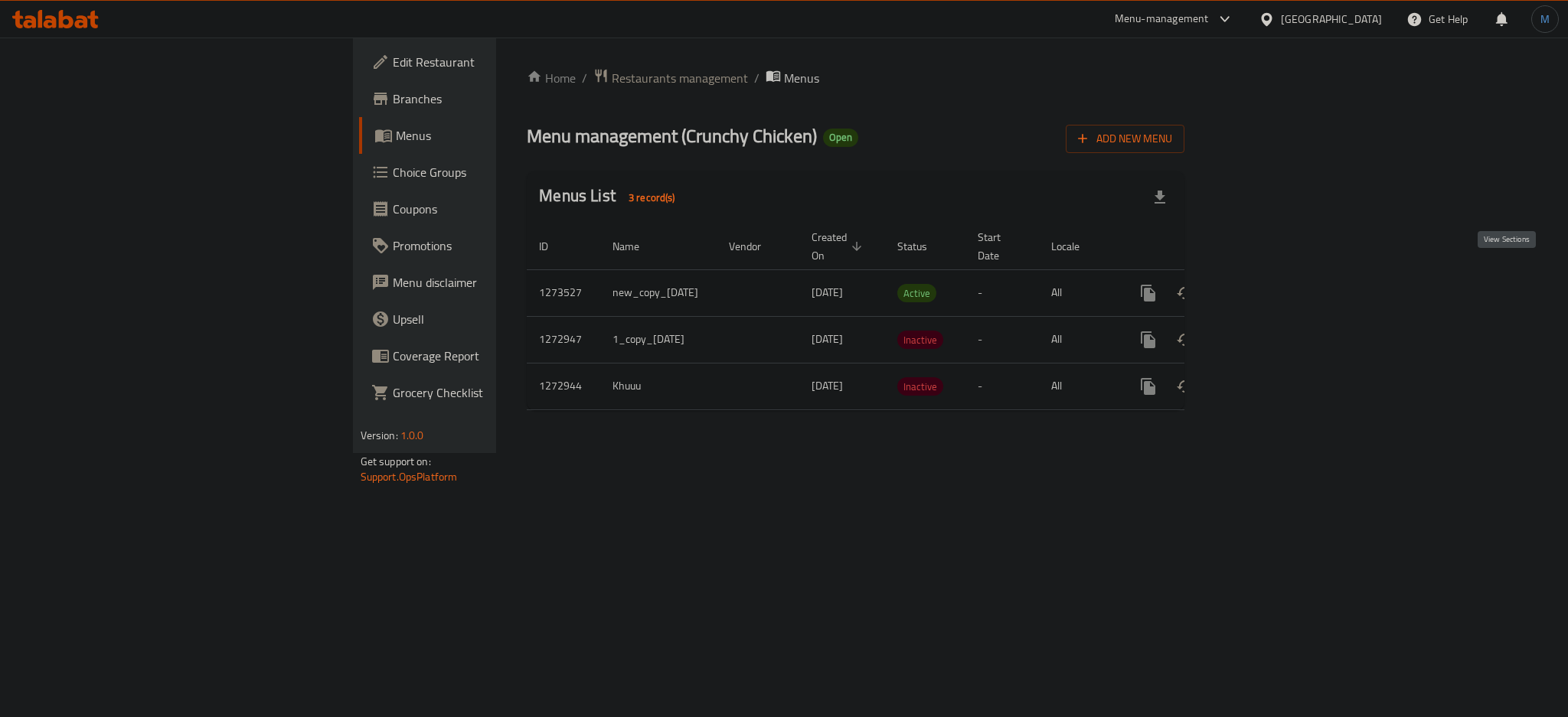
click at [1277, 281] on link "enhanced table" at bounding box center [1258, 293] width 37 height 37
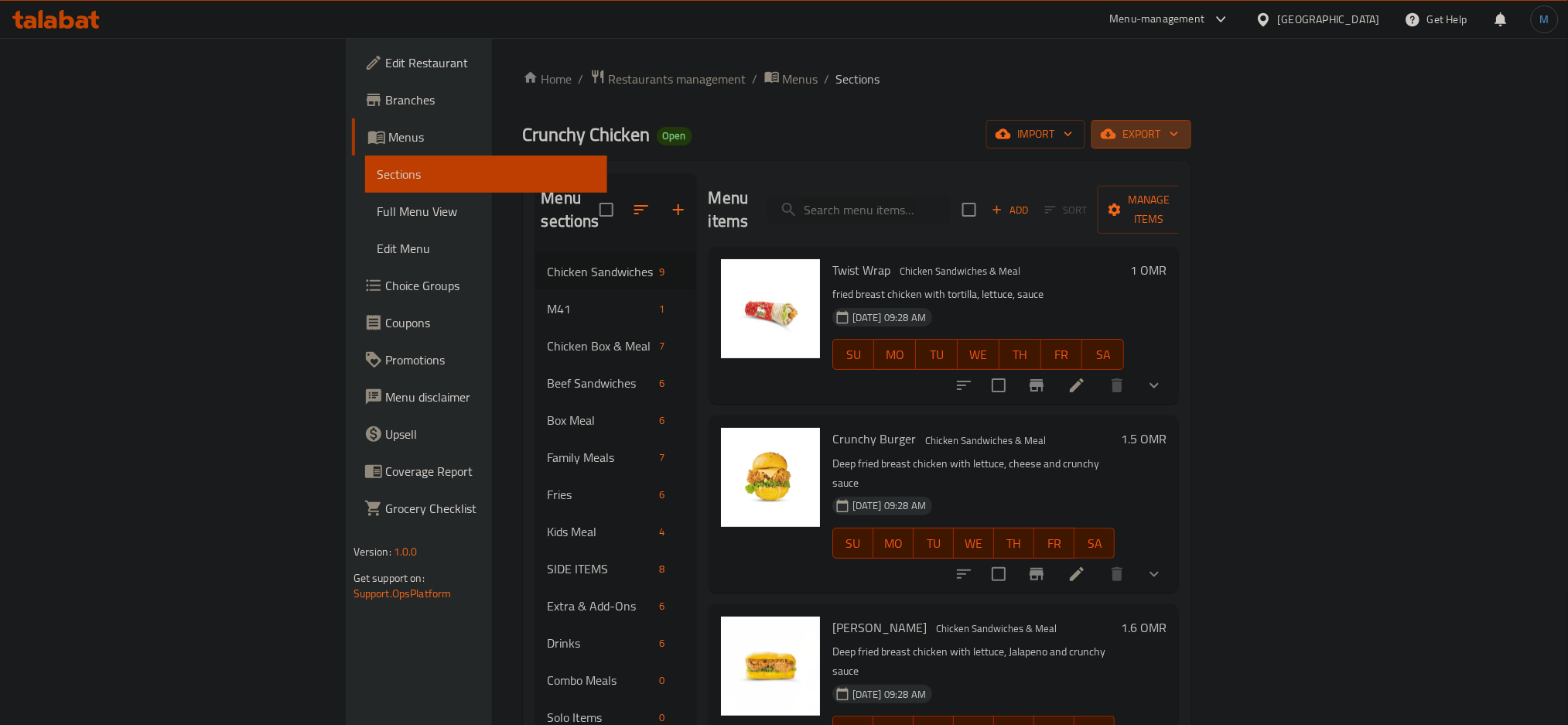
click at [1179, 127] on span "export" at bounding box center [1141, 134] width 75 height 19
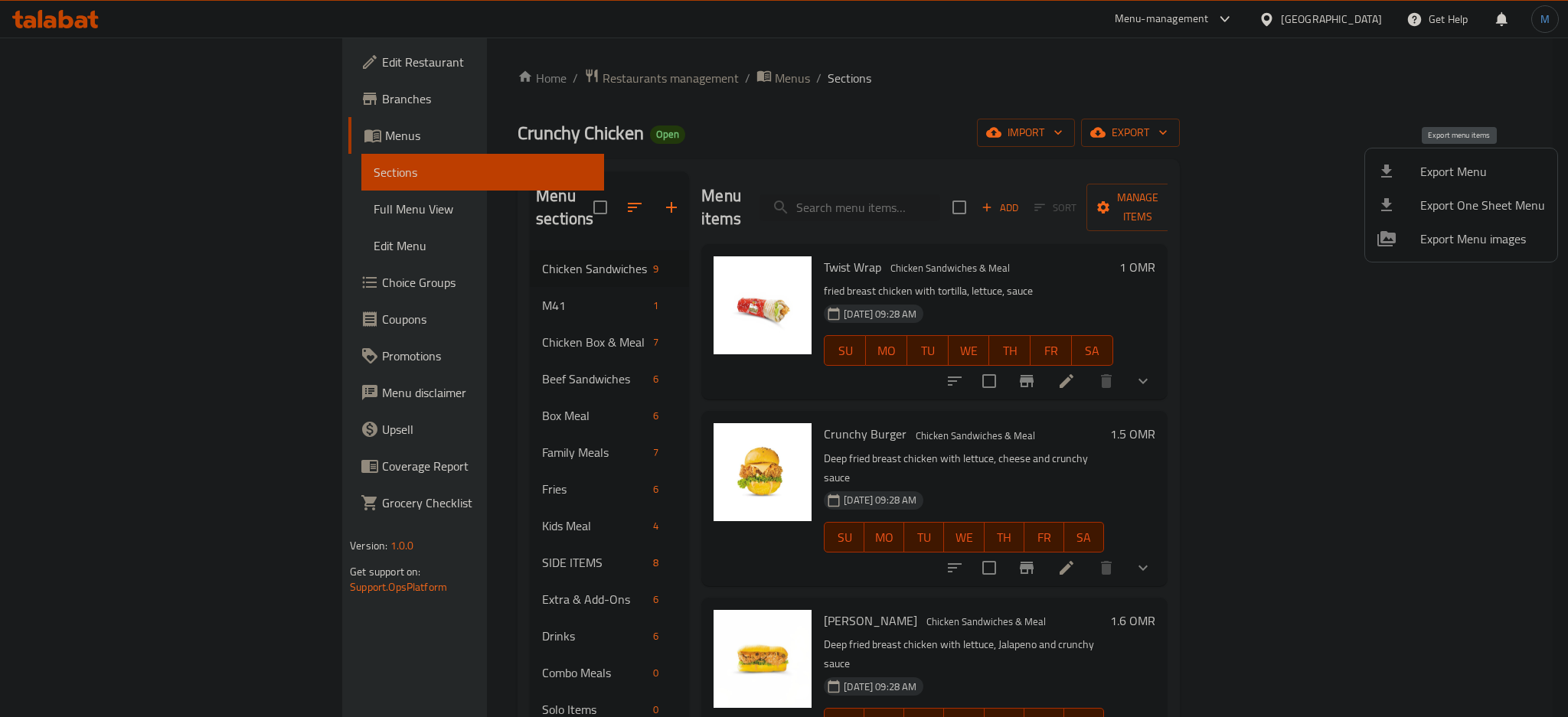
click at [1460, 156] on li "Export Menu" at bounding box center [1461, 171] width 192 height 34
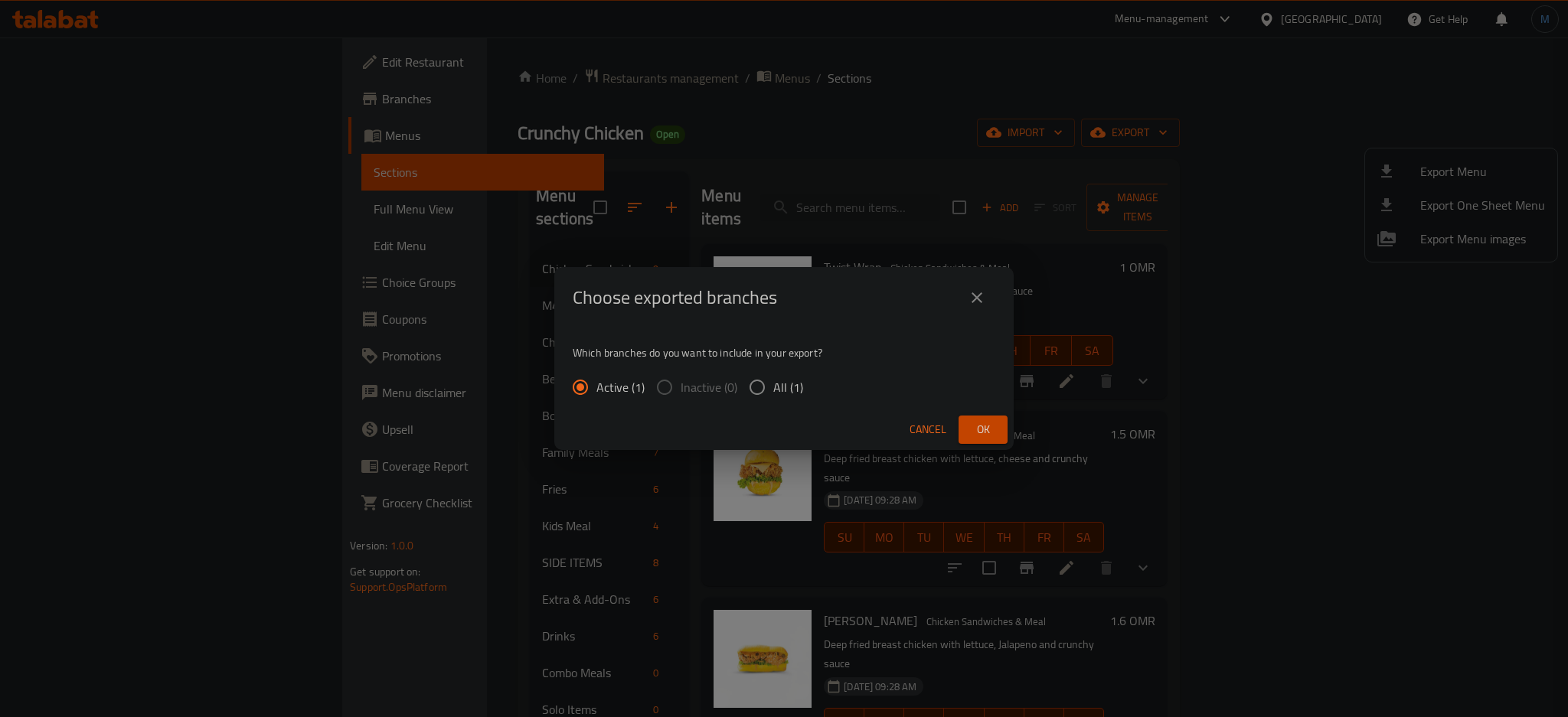
click at [997, 412] on div "Cancel Ok" at bounding box center [784, 429] width 460 height 40
click at [985, 417] on button "Ok" at bounding box center [983, 430] width 49 height 28
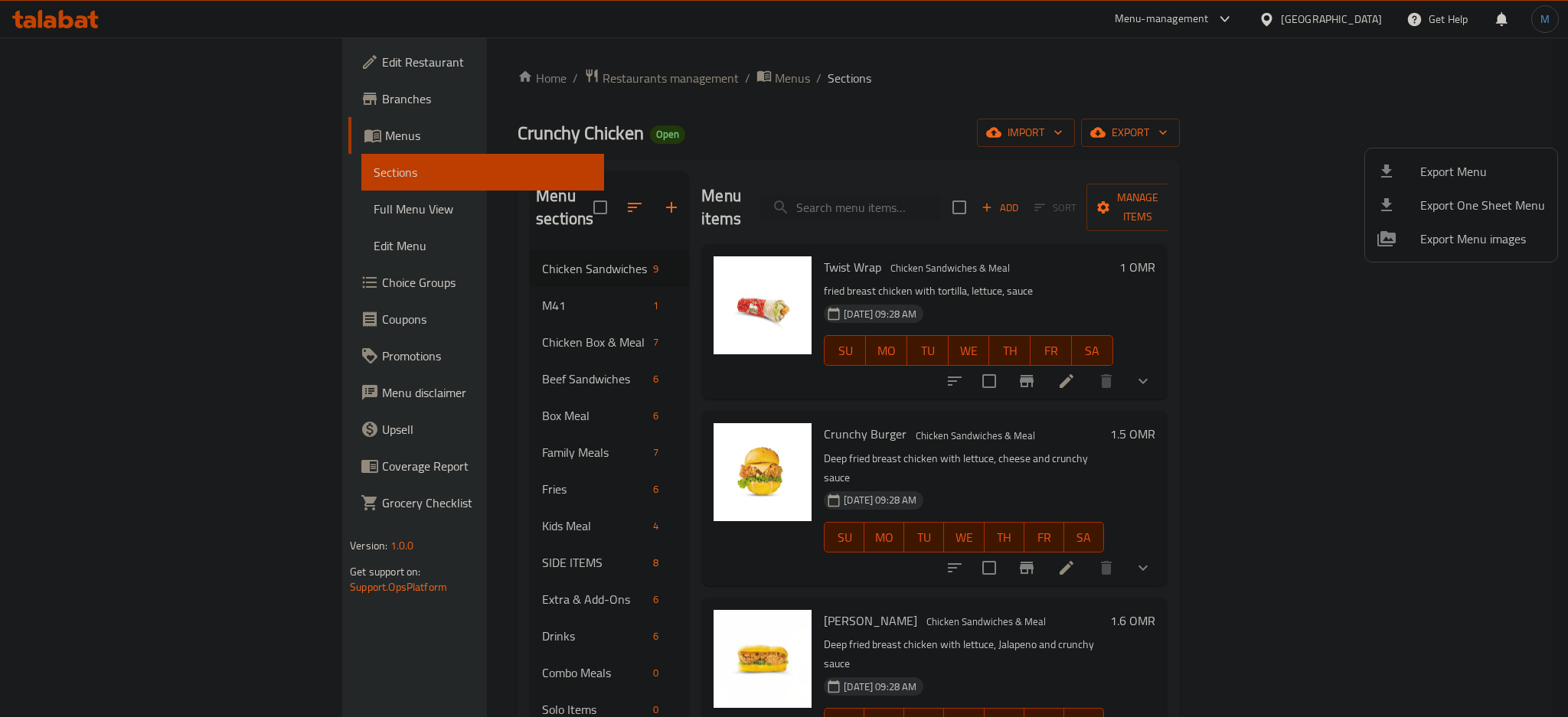
click at [554, 75] on div at bounding box center [784, 358] width 1568 height 717
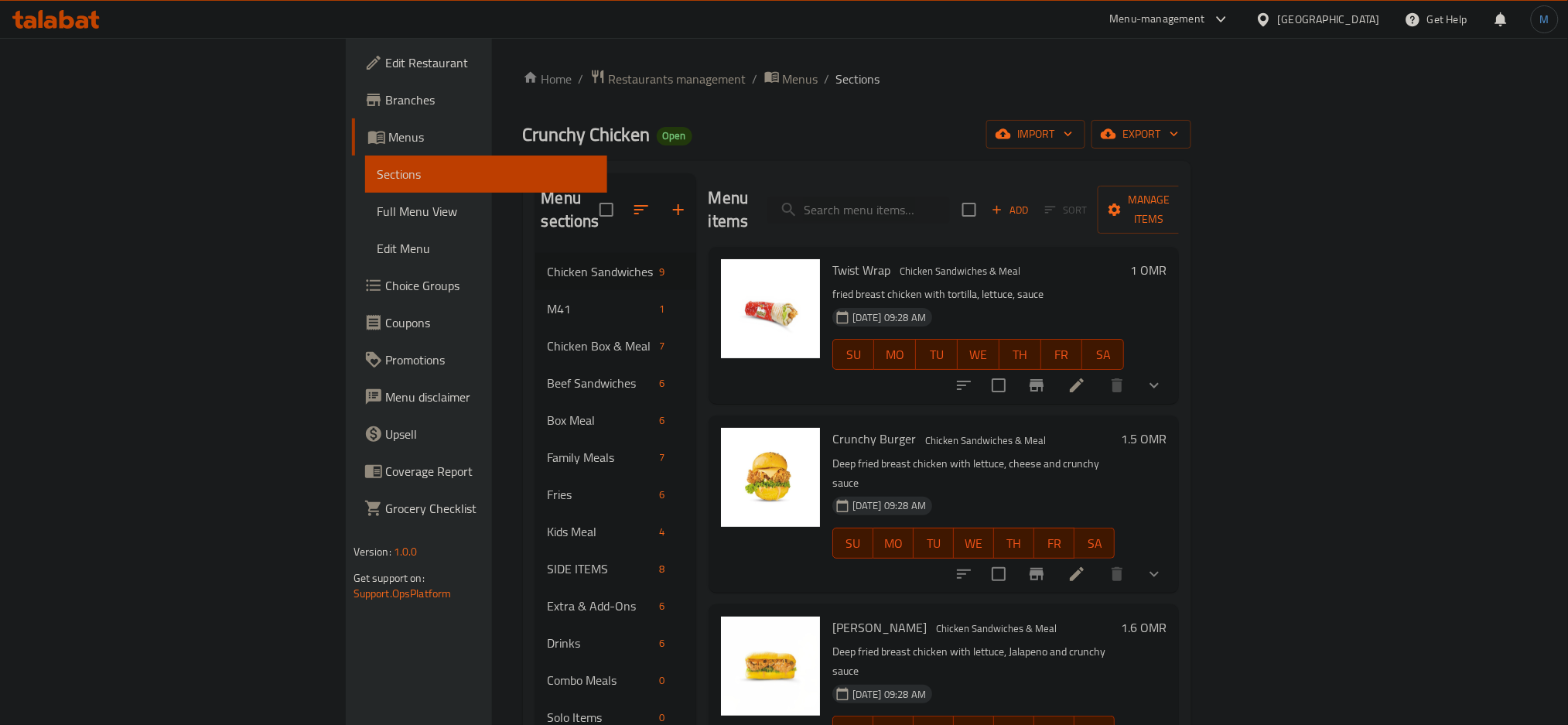
click at [783, 76] on span "Menus" at bounding box center [800, 79] width 36 height 18
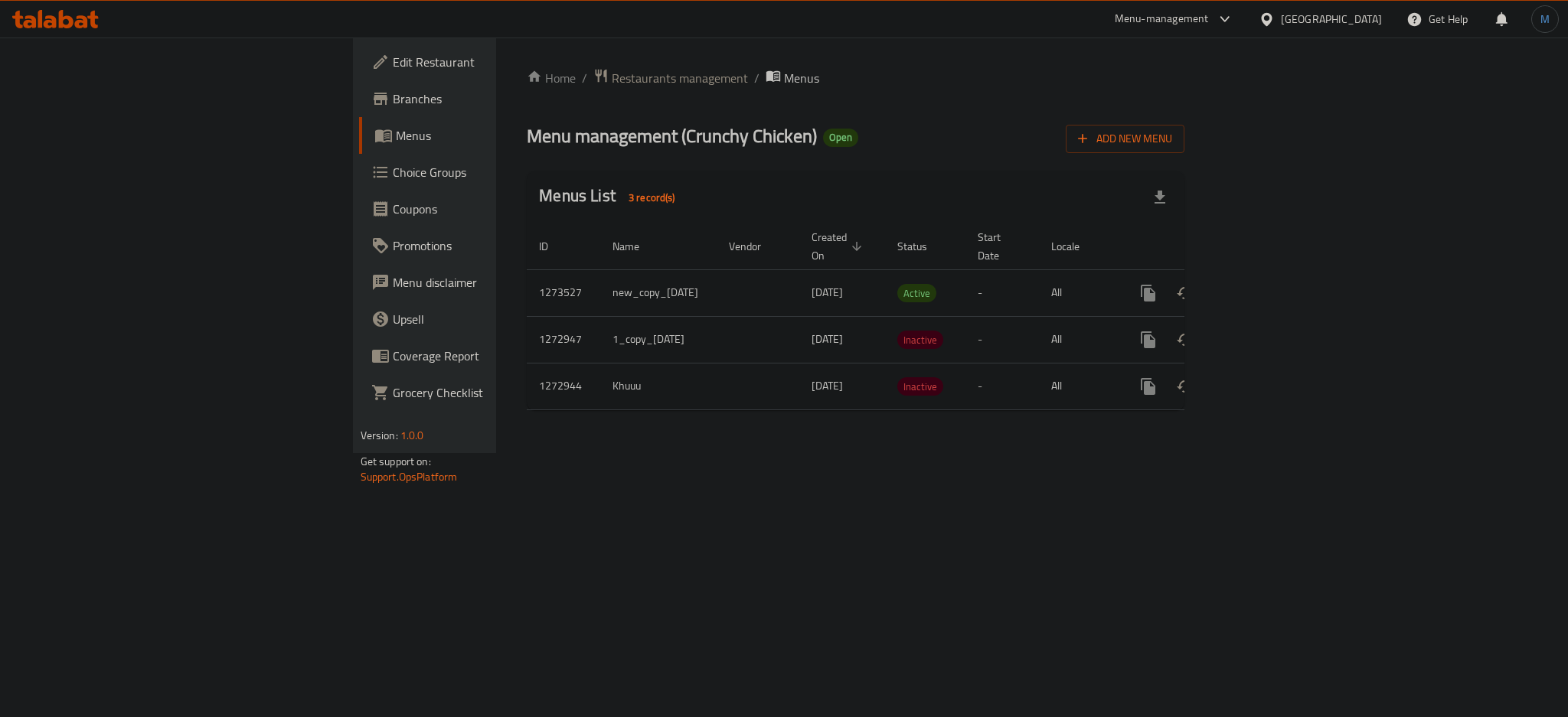
click at [668, 188] on div "Menus List 3 record(s)" at bounding box center [856, 197] width 658 height 52
click at [1283, 275] on link "enhanced table" at bounding box center [1265, 293] width 37 height 37
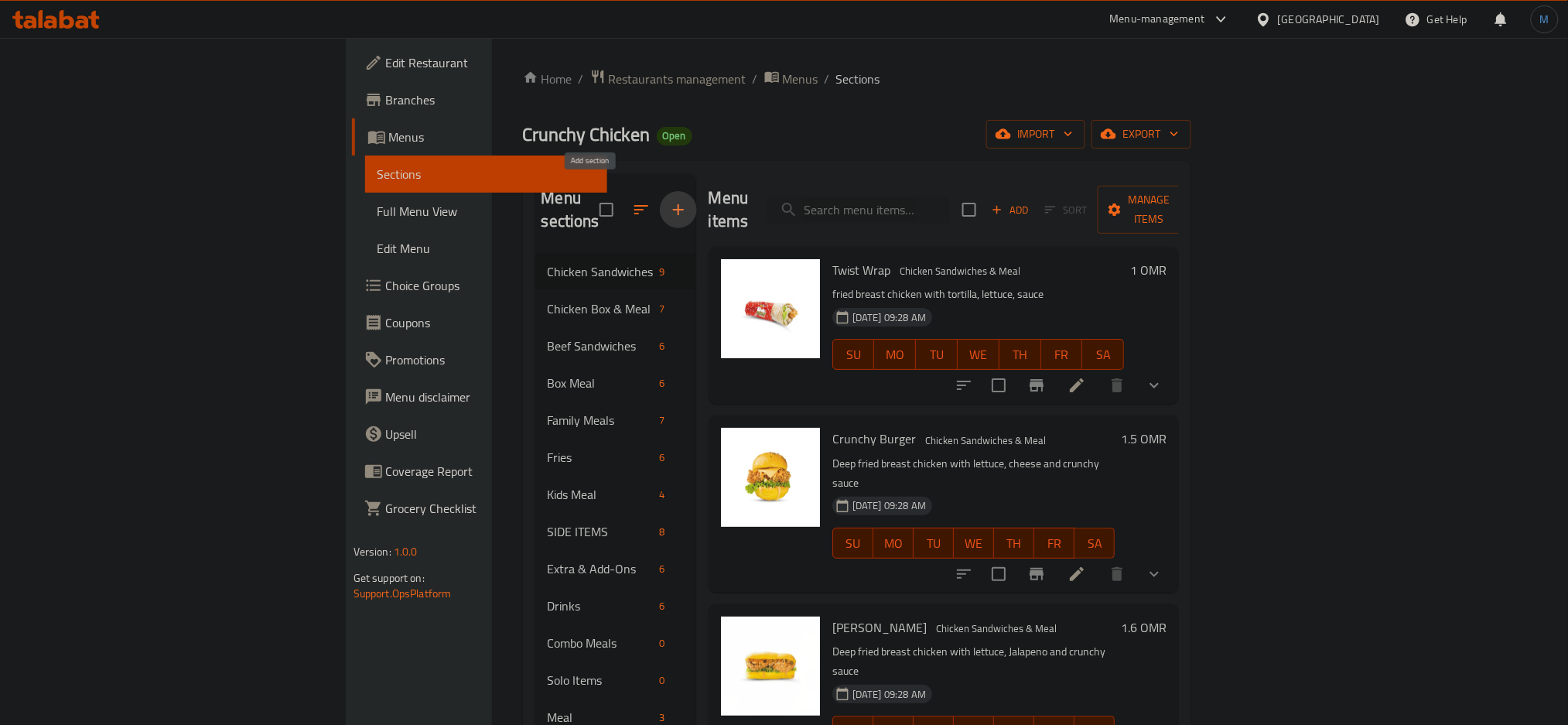
click at [669, 205] on icon "button" at bounding box center [678, 210] width 18 height 18
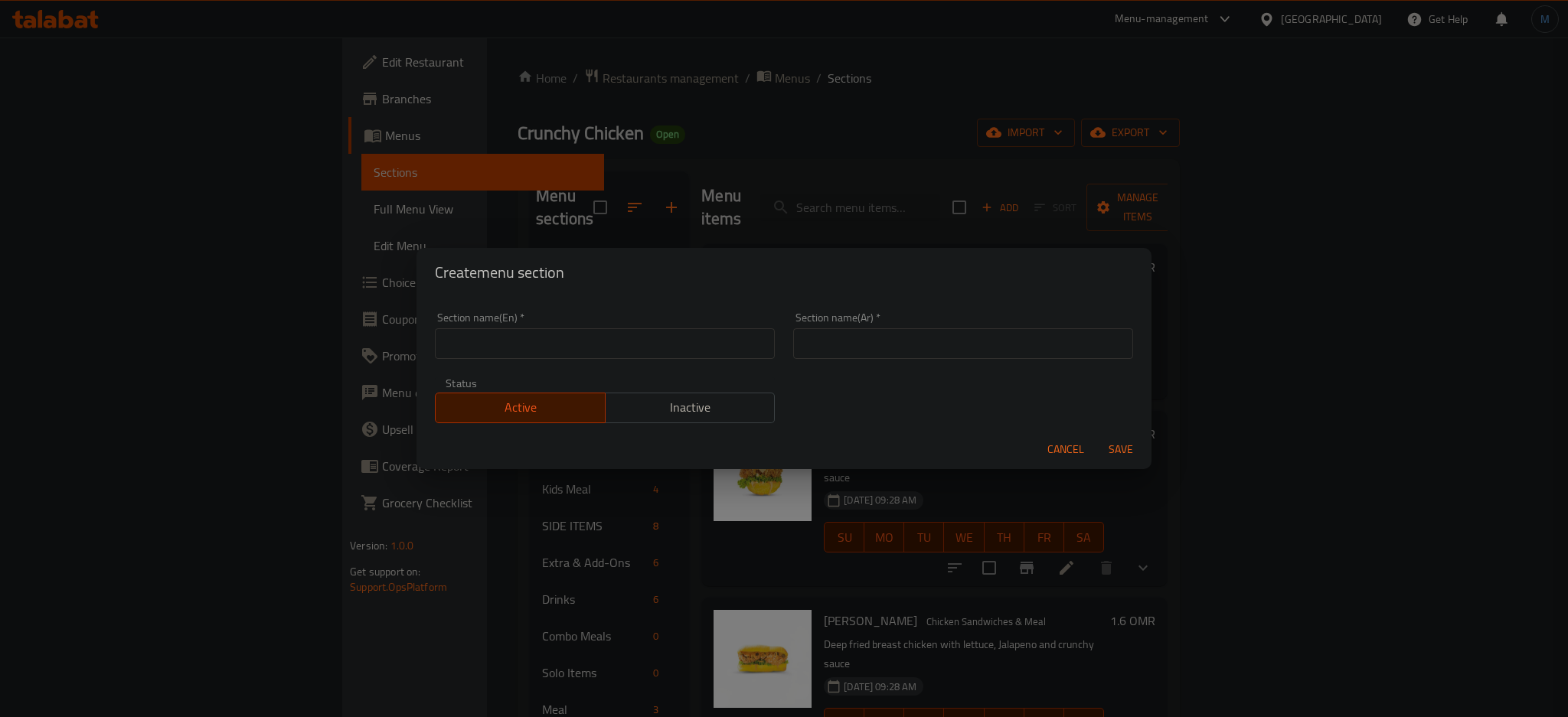
click at [595, 326] on div "Section name(En)   * Section name(En) *" at bounding box center [604, 335] width 340 height 47
click at [577, 336] on input "text" at bounding box center [604, 343] width 340 height 30
type input "M41"
type input "ام 41"
click at [1096, 435] on button "Save" at bounding box center [1121, 449] width 49 height 28
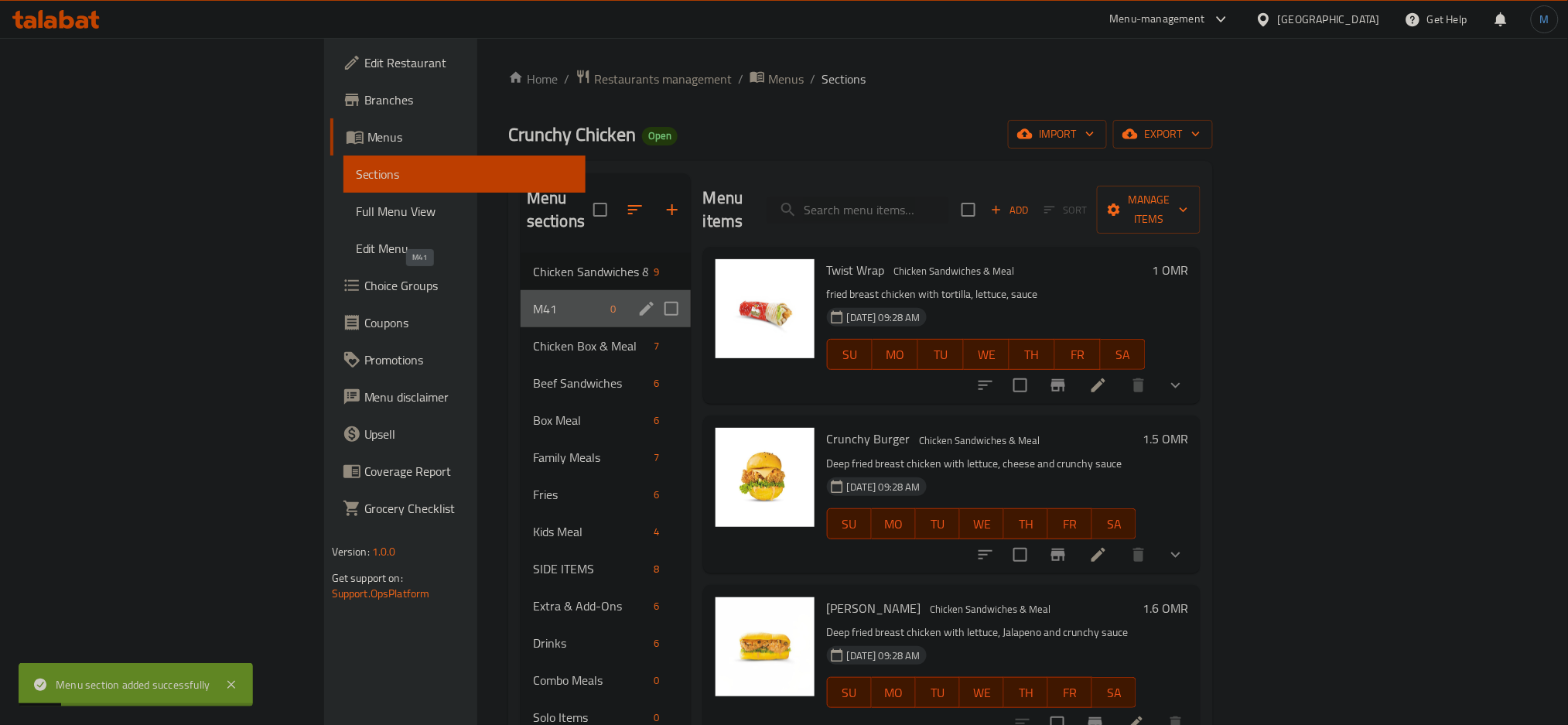
click at [533, 300] on span "M41" at bounding box center [569, 309] width 72 height 18
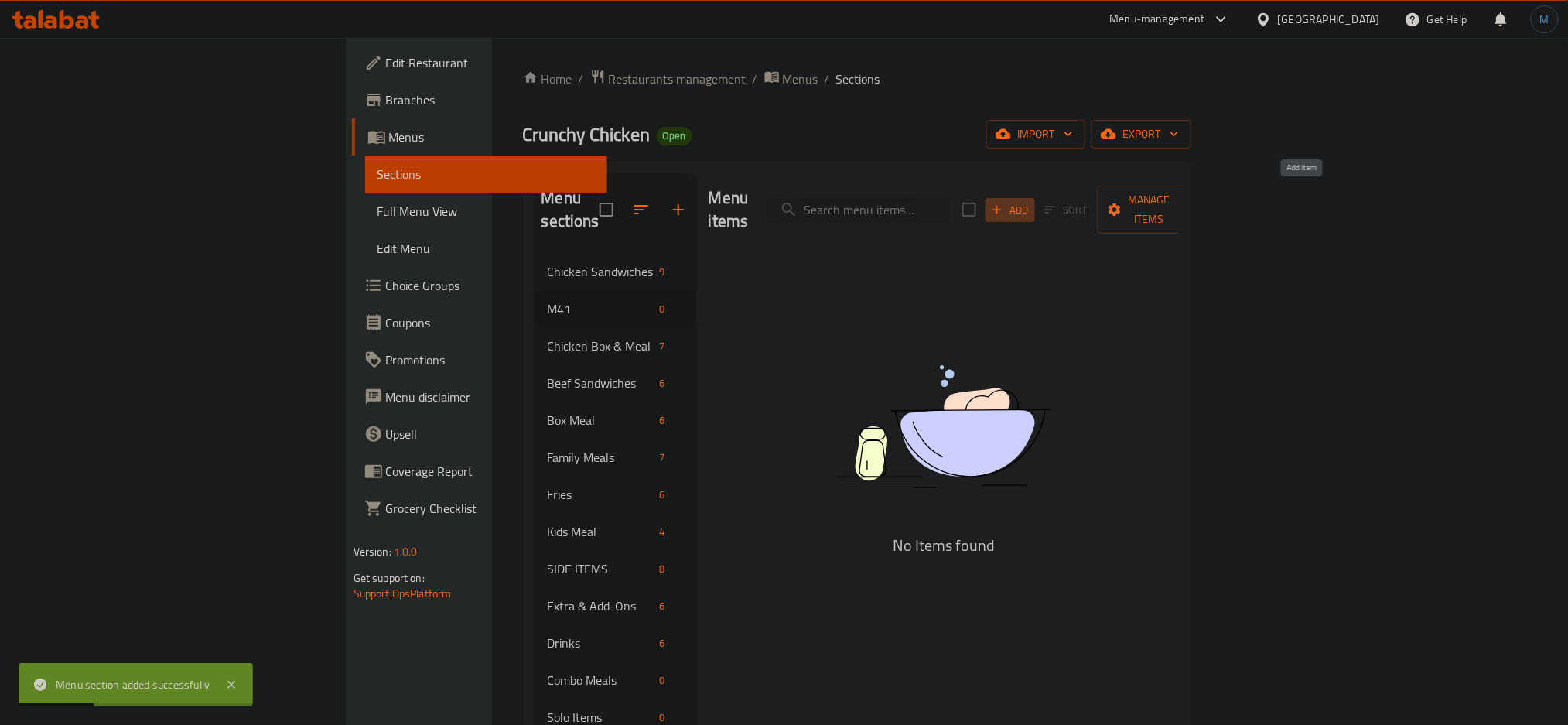
click at [1031, 201] on span "Add" at bounding box center [1010, 210] width 42 height 17
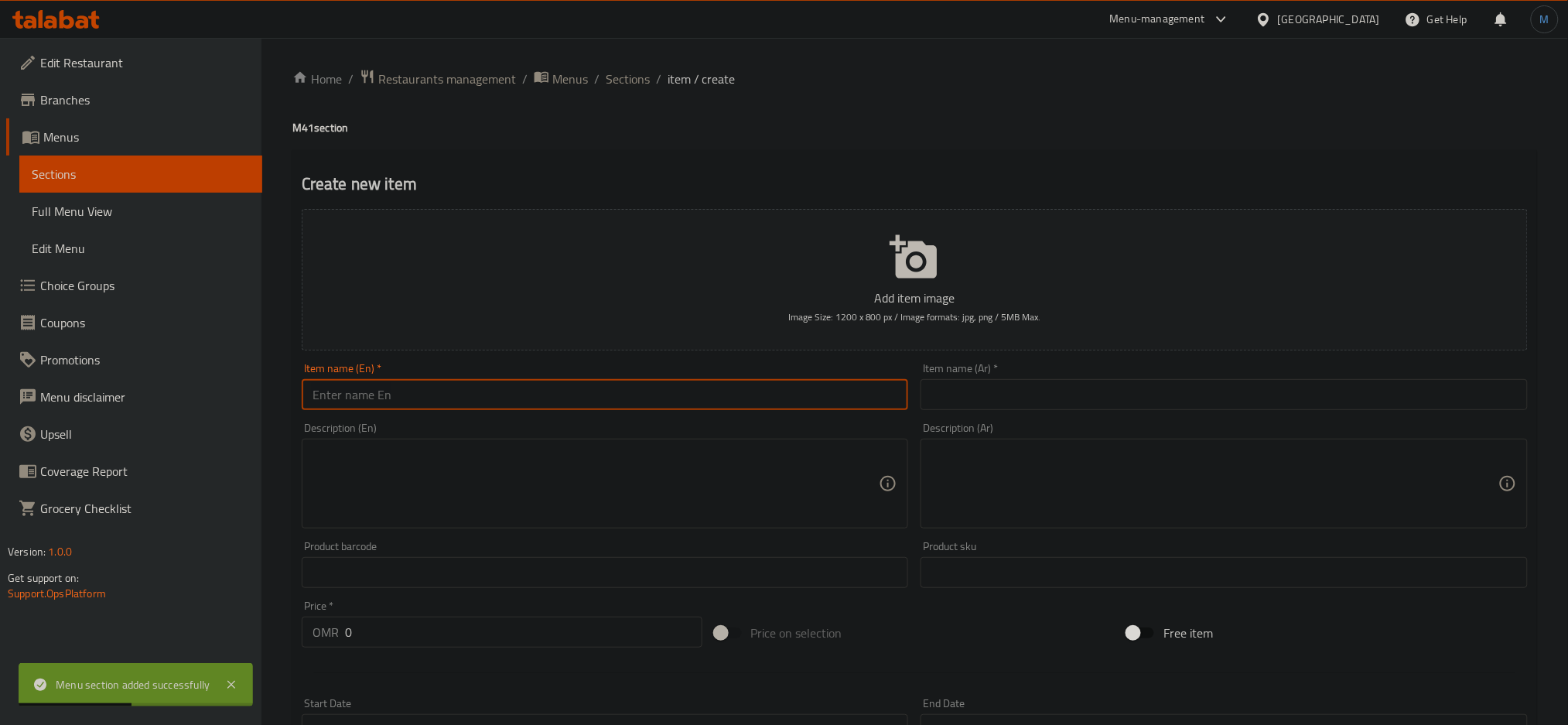
click at [701, 388] on input "text" at bounding box center [606, 395] width 607 height 31
paste textarea "Crunchy burger with crunchy chicken fries and a soft drink"
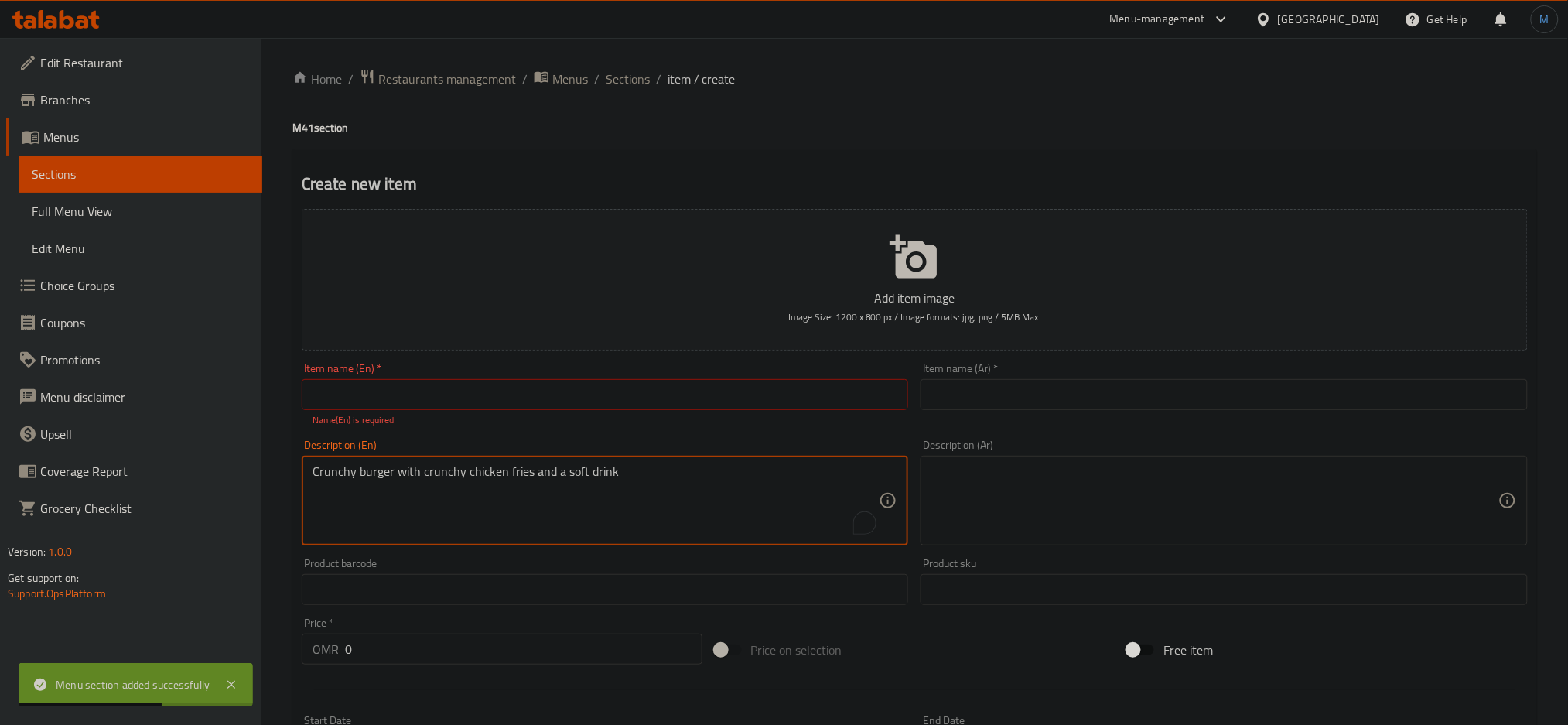
type textarea "Crunchy burger with crunchy chicken fries and a soft drink"
paste input "Crunchy Burger & Crunchy Chicken Fries Meal"
click at [533, 388] on input "text" at bounding box center [606, 395] width 607 height 31
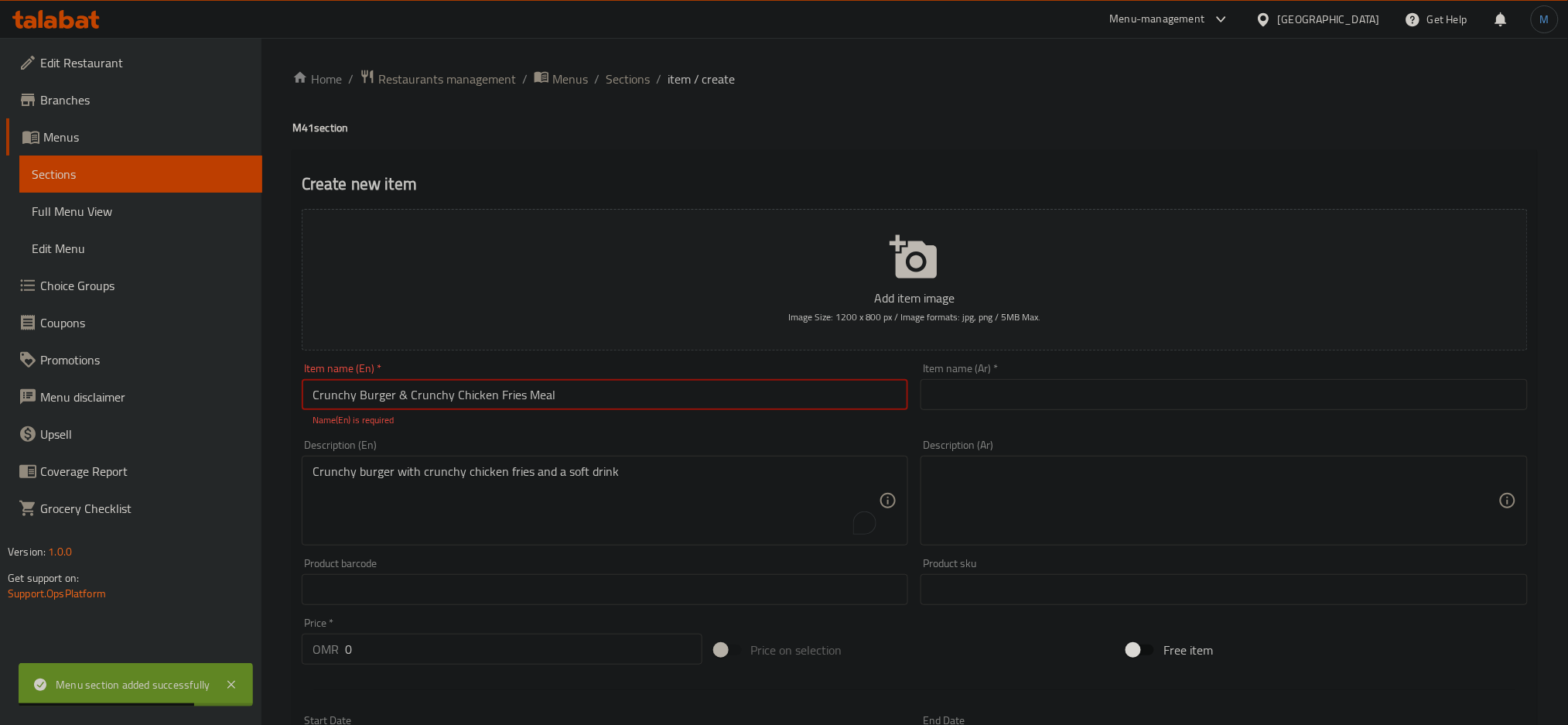
type input "Crunchy Burger & Crunchy Chicken Fries Meal"
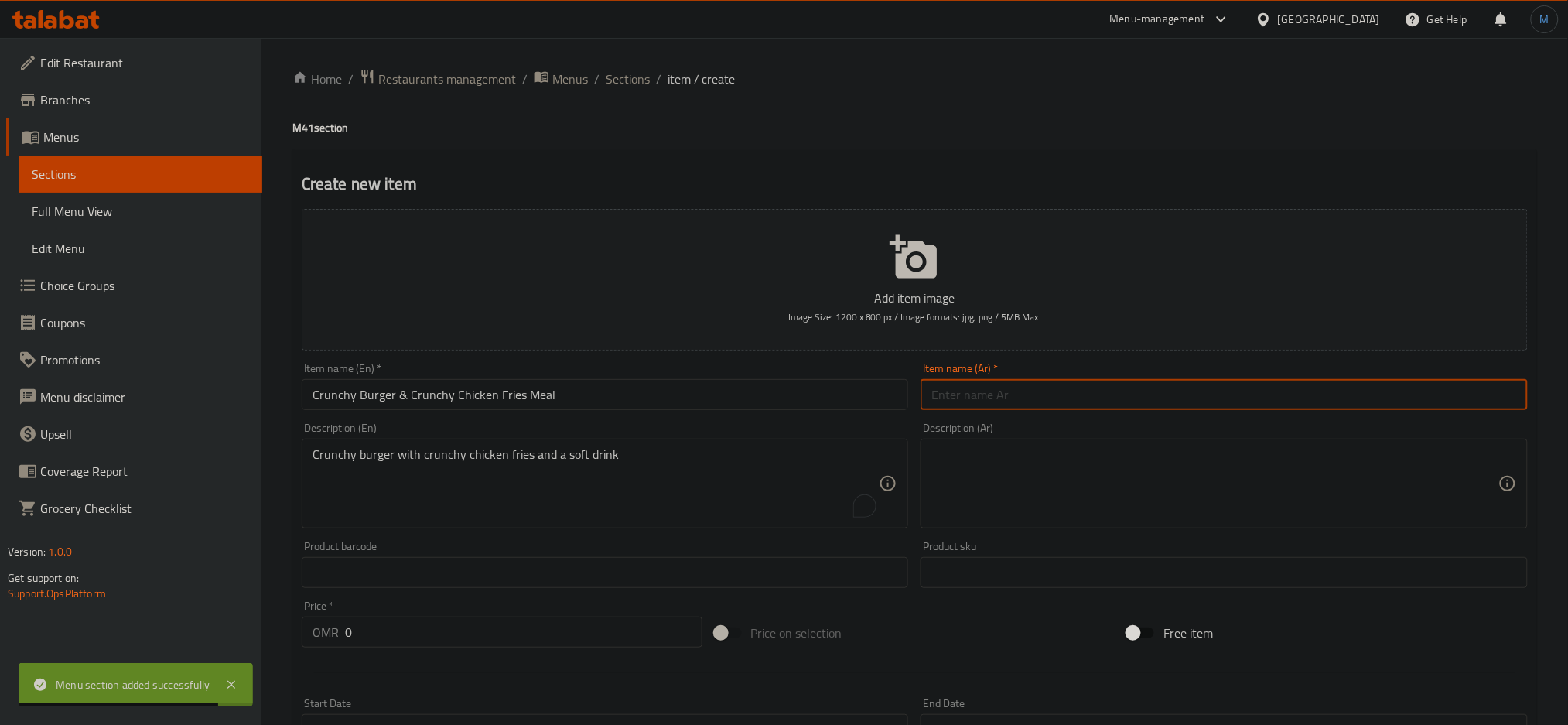
paste input "وجبة برجر مقرمش مع بطاطس دجاج مقرمشة"
type input "وجبة برجر مقرمش مع بطاطس دجاج مقرمشة"
click at [1150, 494] on textarea at bounding box center [1214, 484] width 566 height 73
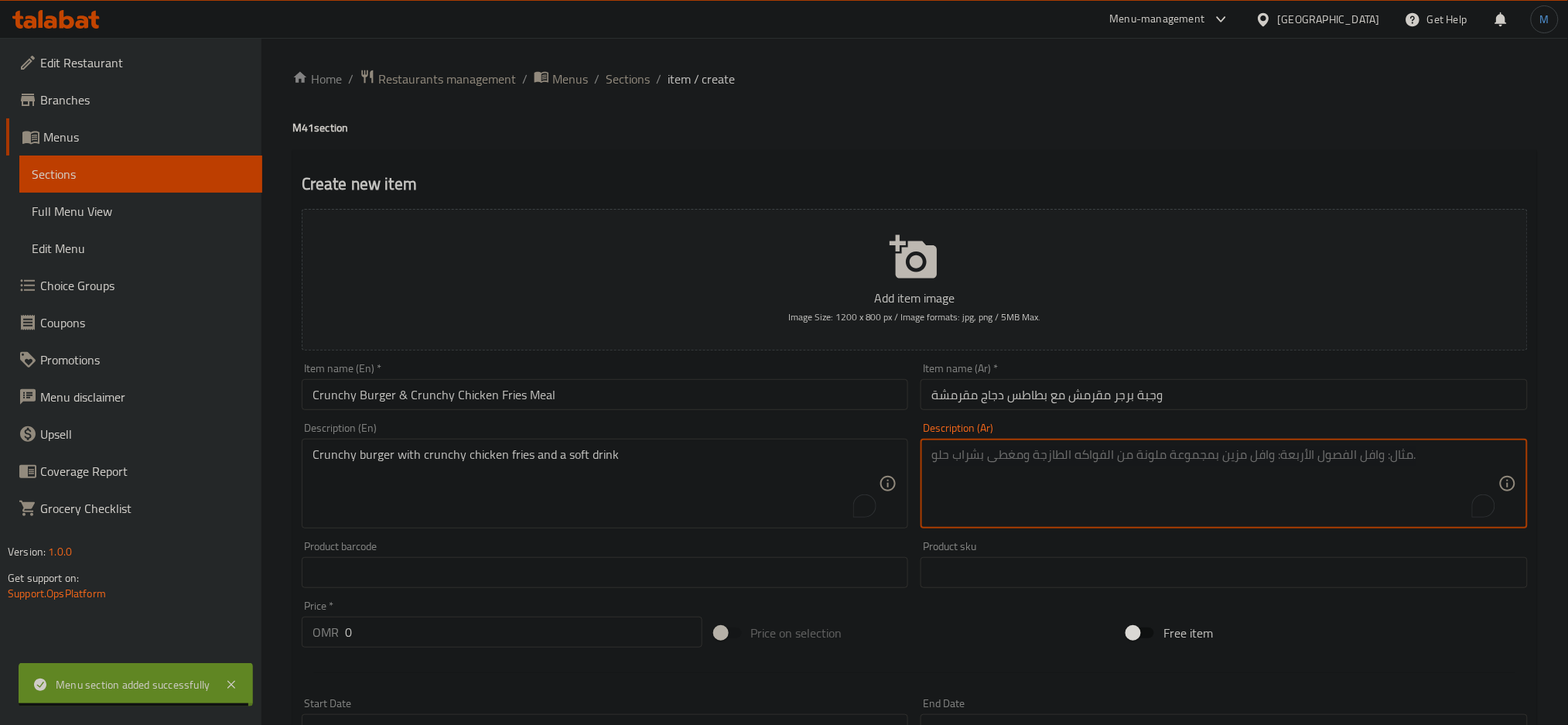
click at [1150, 494] on textarea "To enrich screen reader interactions, please activate Accessibility in Grammarl…" at bounding box center [1214, 484] width 566 height 73
paste textarea "برجر مقرمش مع بطاطس دجاج مقرمشة ومشروب غازي."
type textarea "برجر مقرمش مع بطاطس دجاج مقرمشة ومشروب غازي."
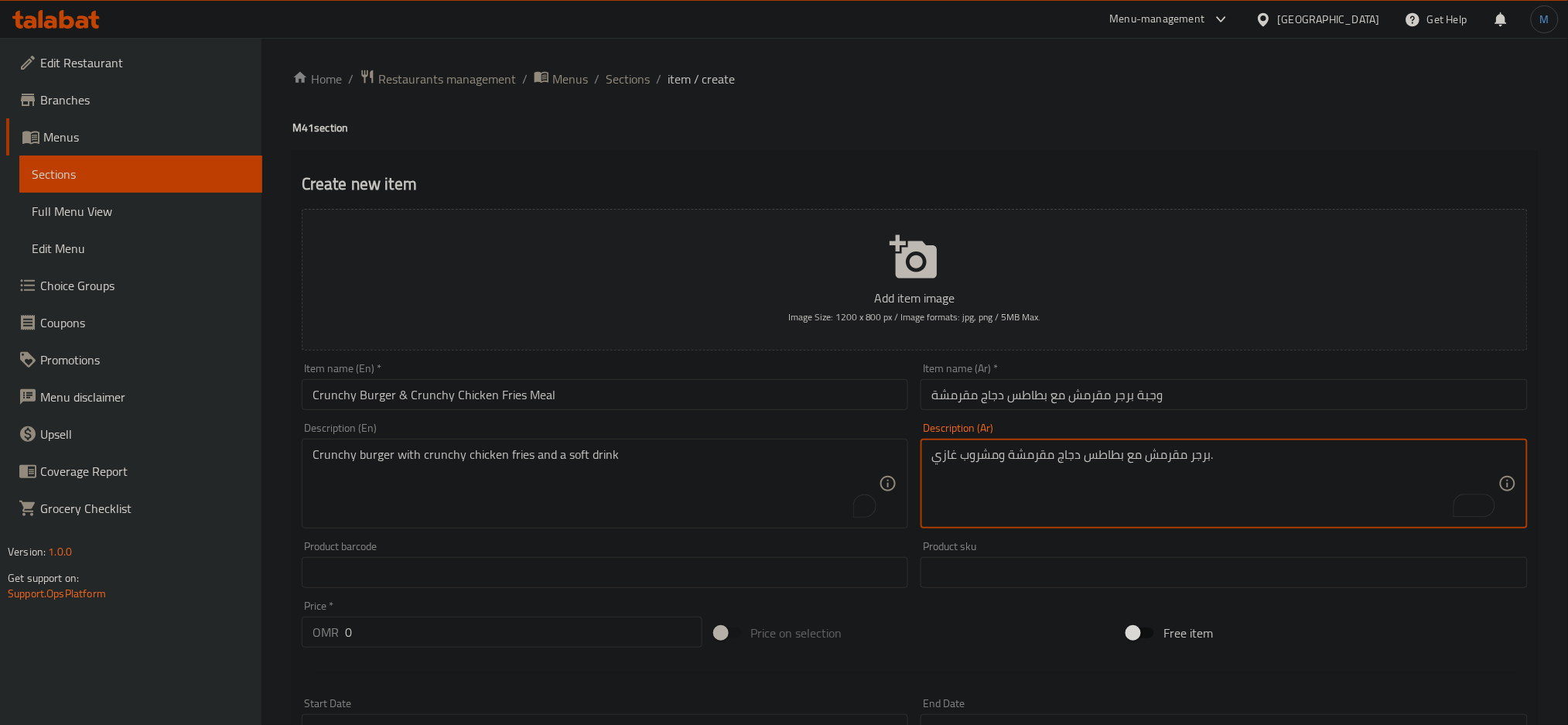
paste input "3.7"
click at [435, 638] on input "3.7" at bounding box center [524, 632] width 358 height 31
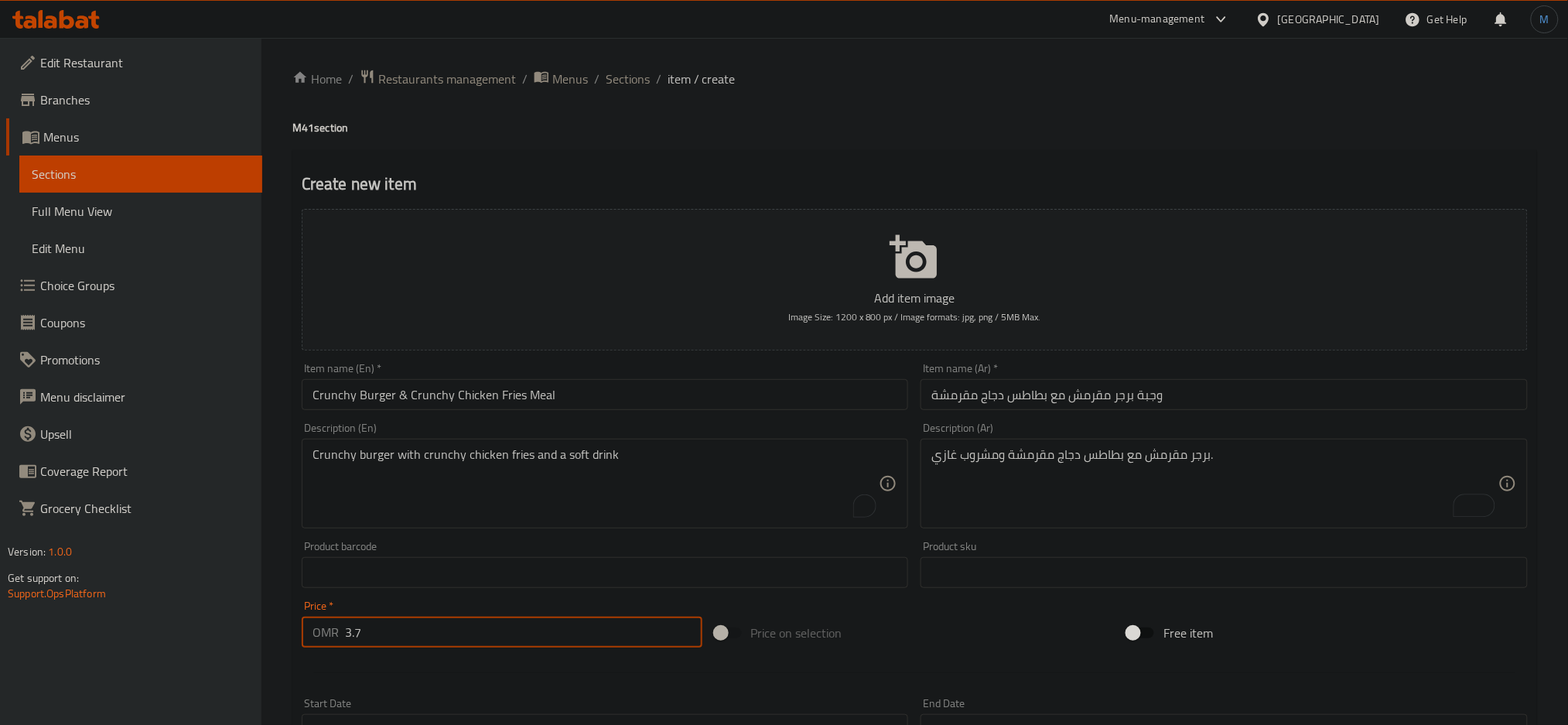
type input "3.7"
click at [479, 675] on div at bounding box center [914, 673] width 1238 height 38
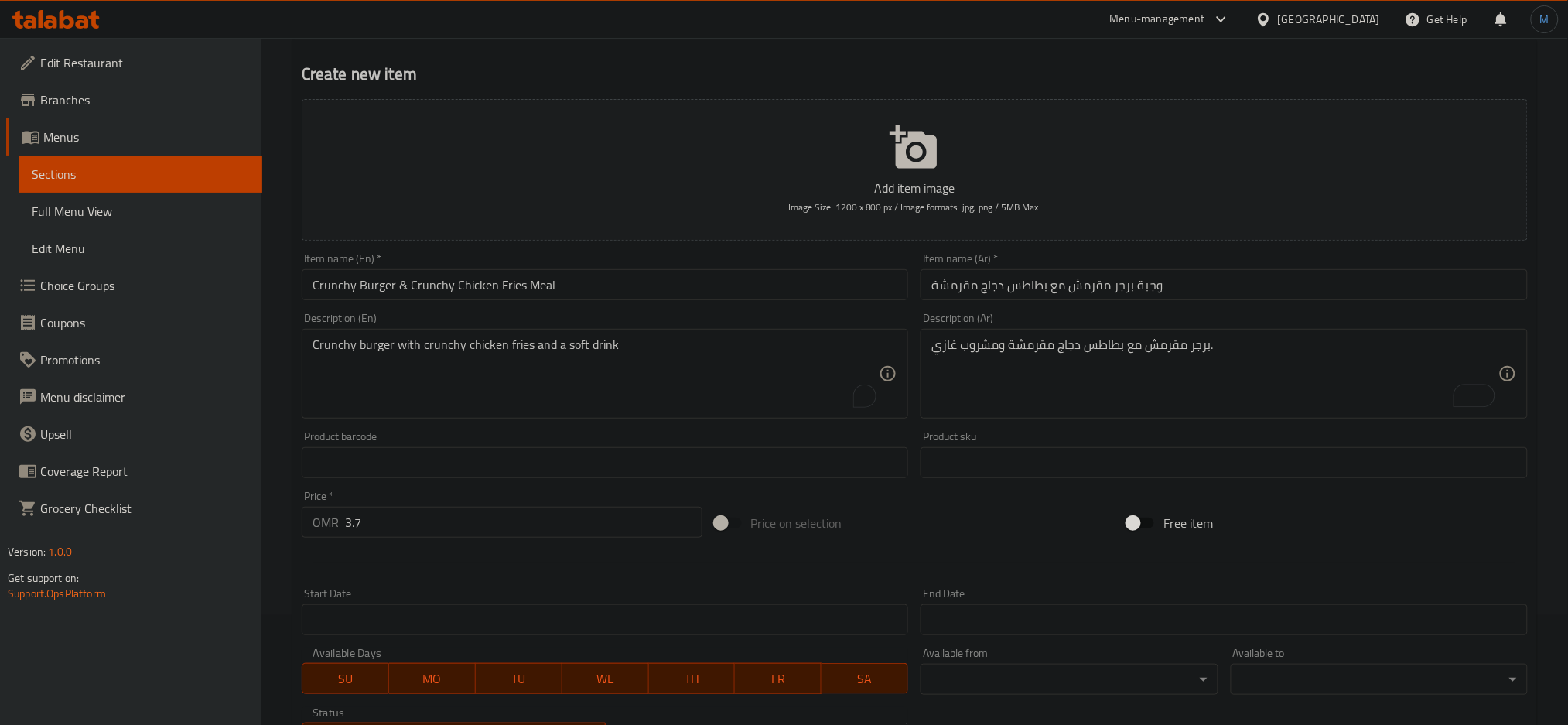
scroll to position [365, 0]
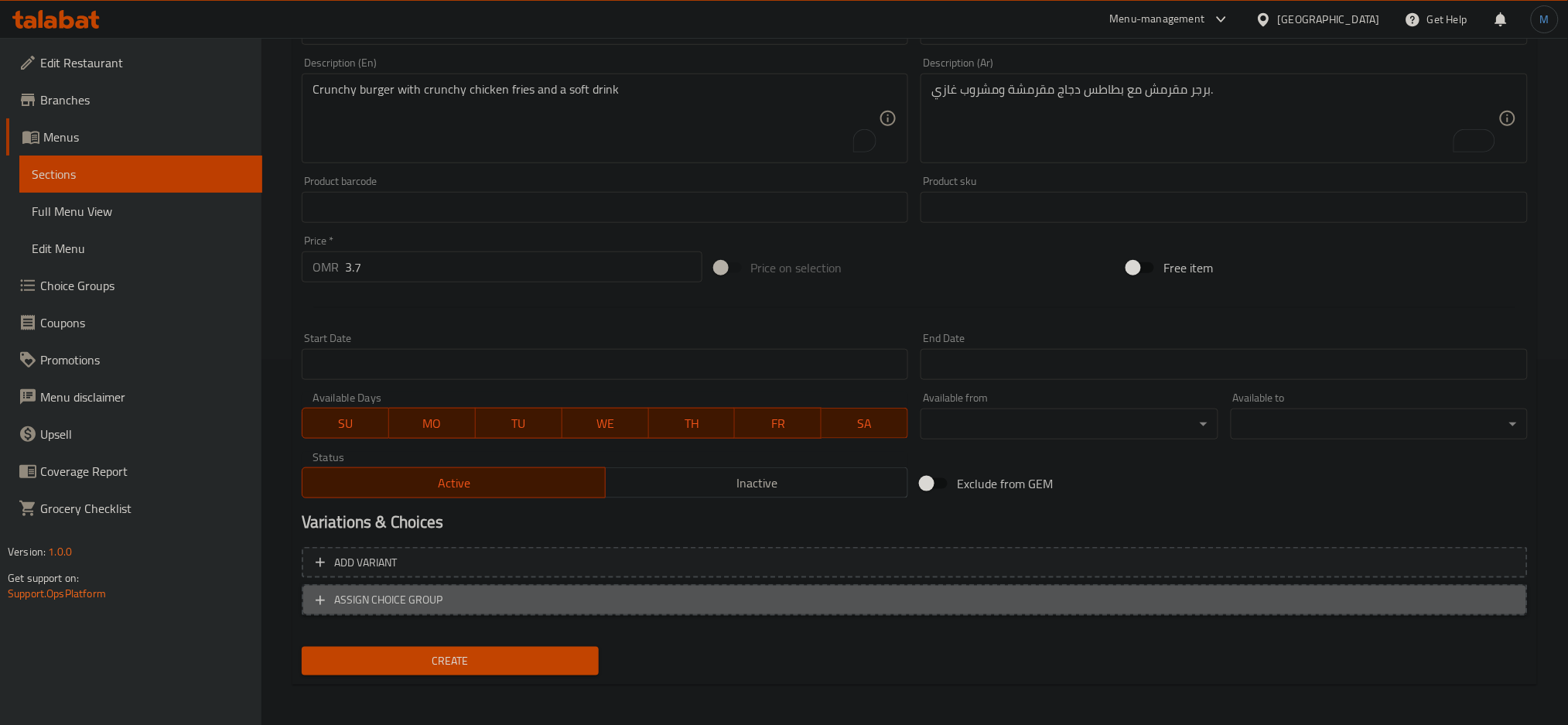
click at [621, 590] on span "ASSIGN CHOICE GROUP" at bounding box center [914, 599] width 1198 height 19
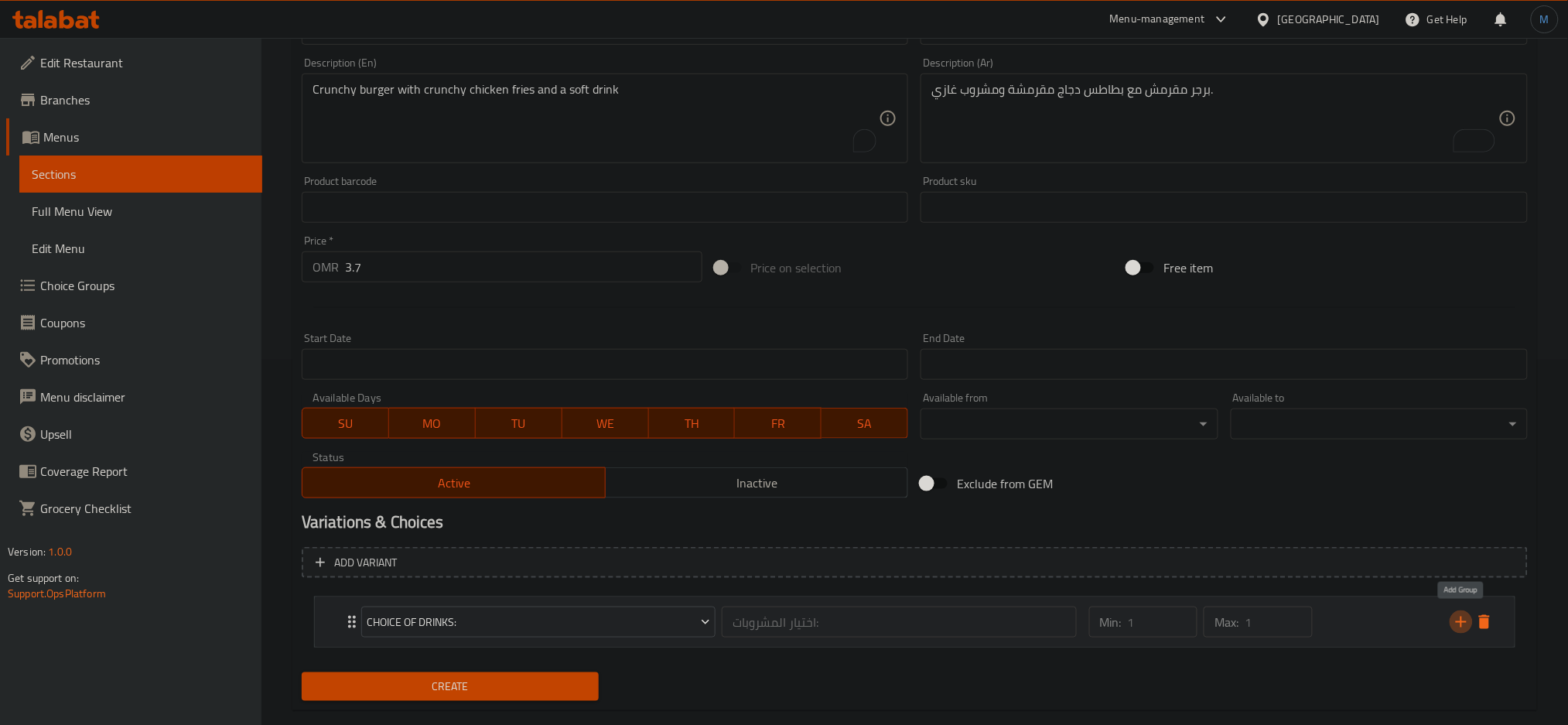
click at [1457, 623] on icon "add" at bounding box center [1461, 622] width 18 height 18
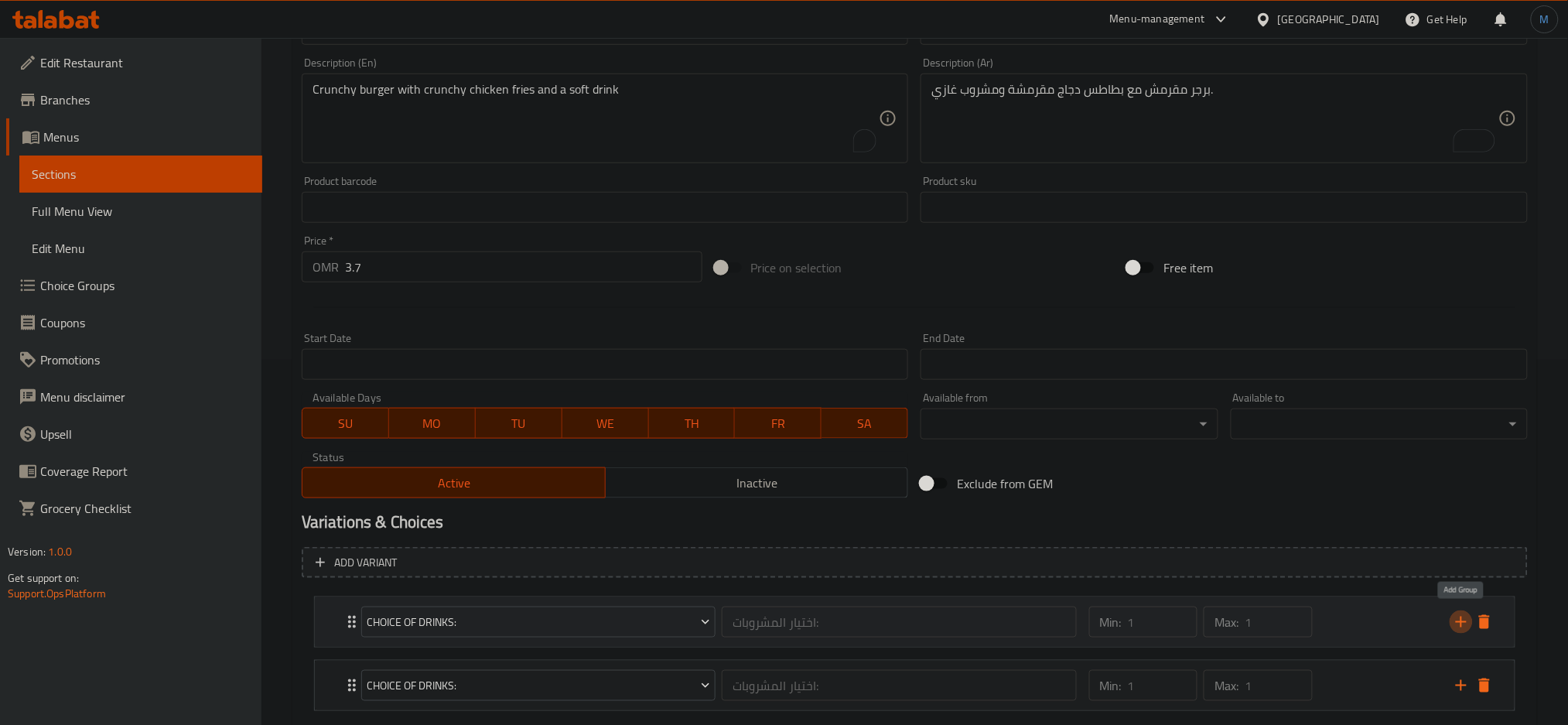
click at [1457, 623] on icon "add" at bounding box center [1461, 622] width 18 height 18
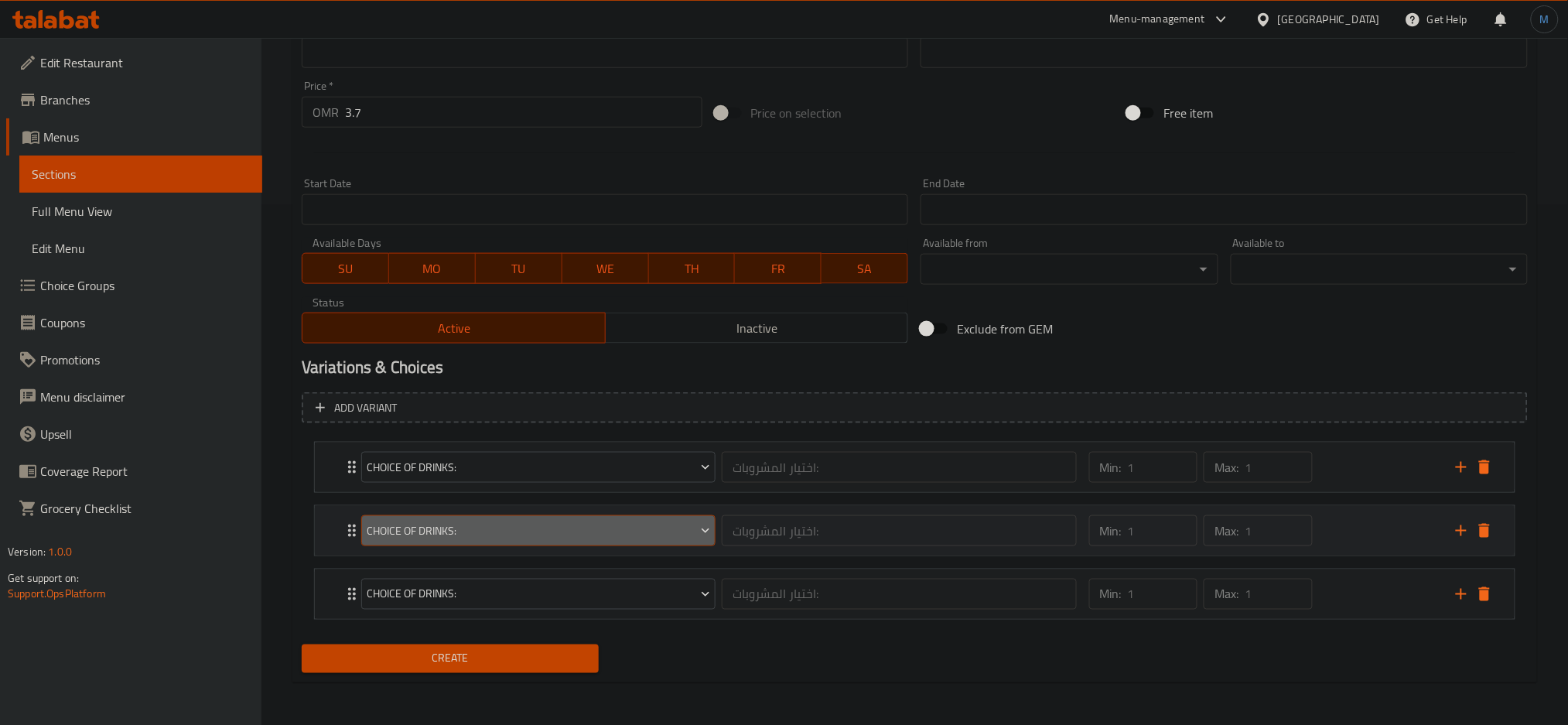
click at [608, 528] on span "Choice of Drinks:" at bounding box center [538, 531] width 344 height 19
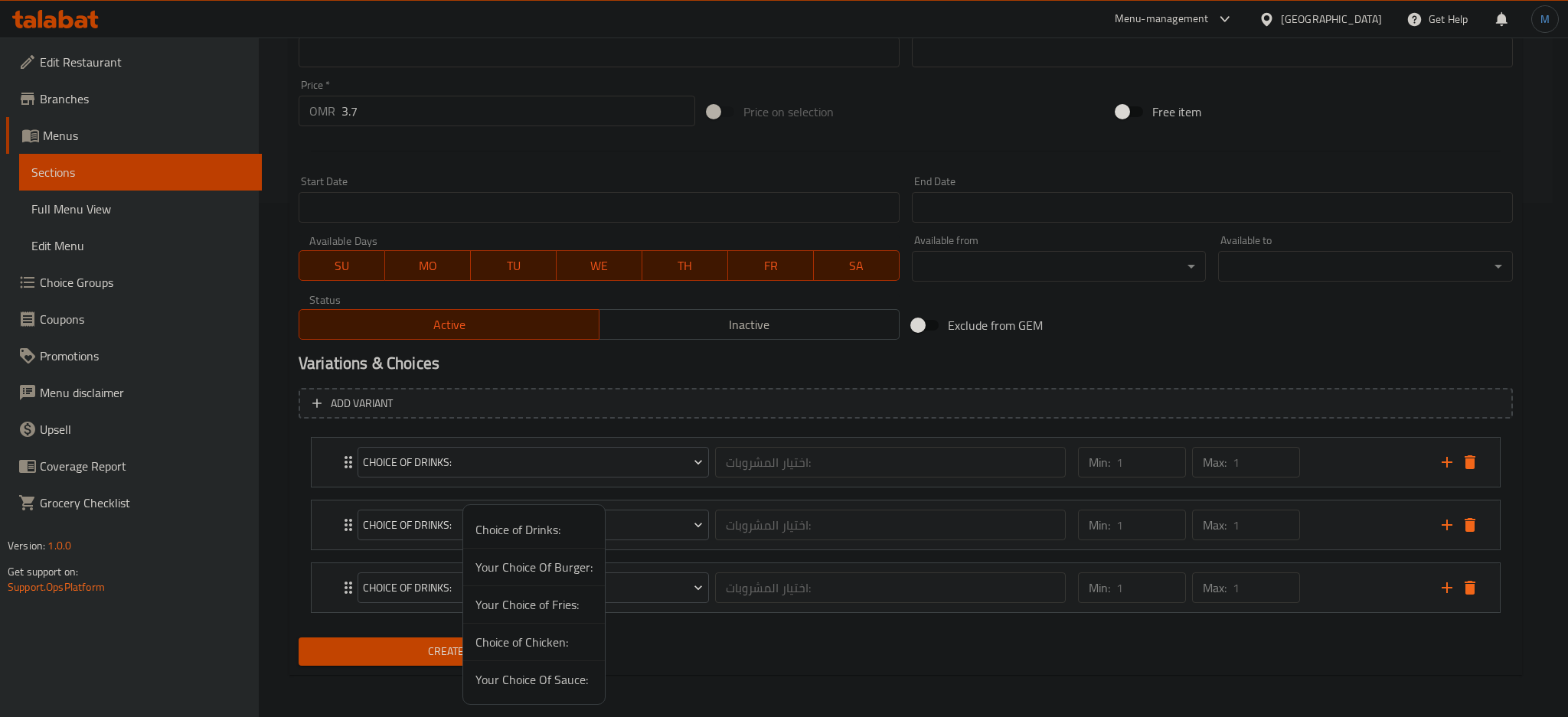
click at [566, 568] on span "Your Choice Of Burger:" at bounding box center [534, 567] width 117 height 18
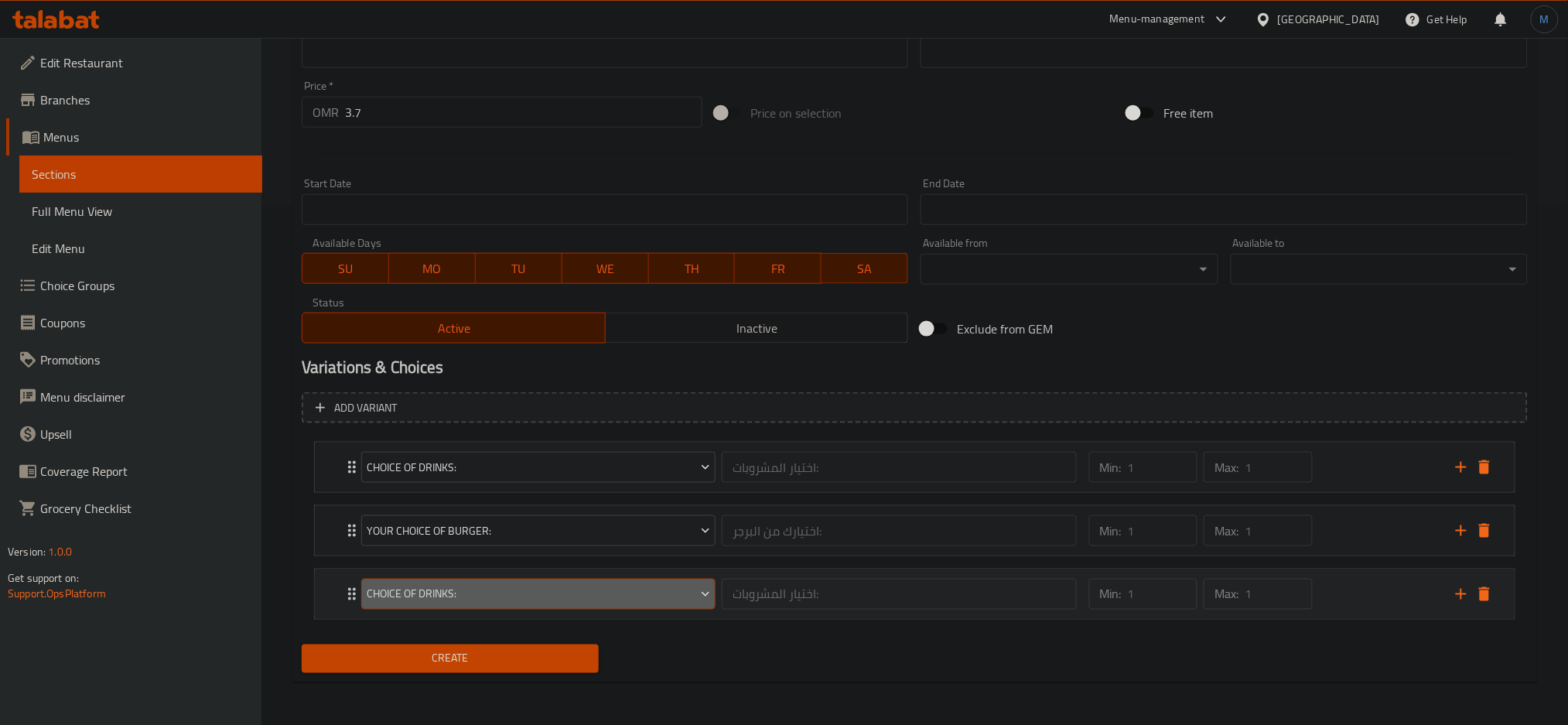
click at [552, 603] on button "Choice of Drinks:" at bounding box center [538, 593] width 354 height 31
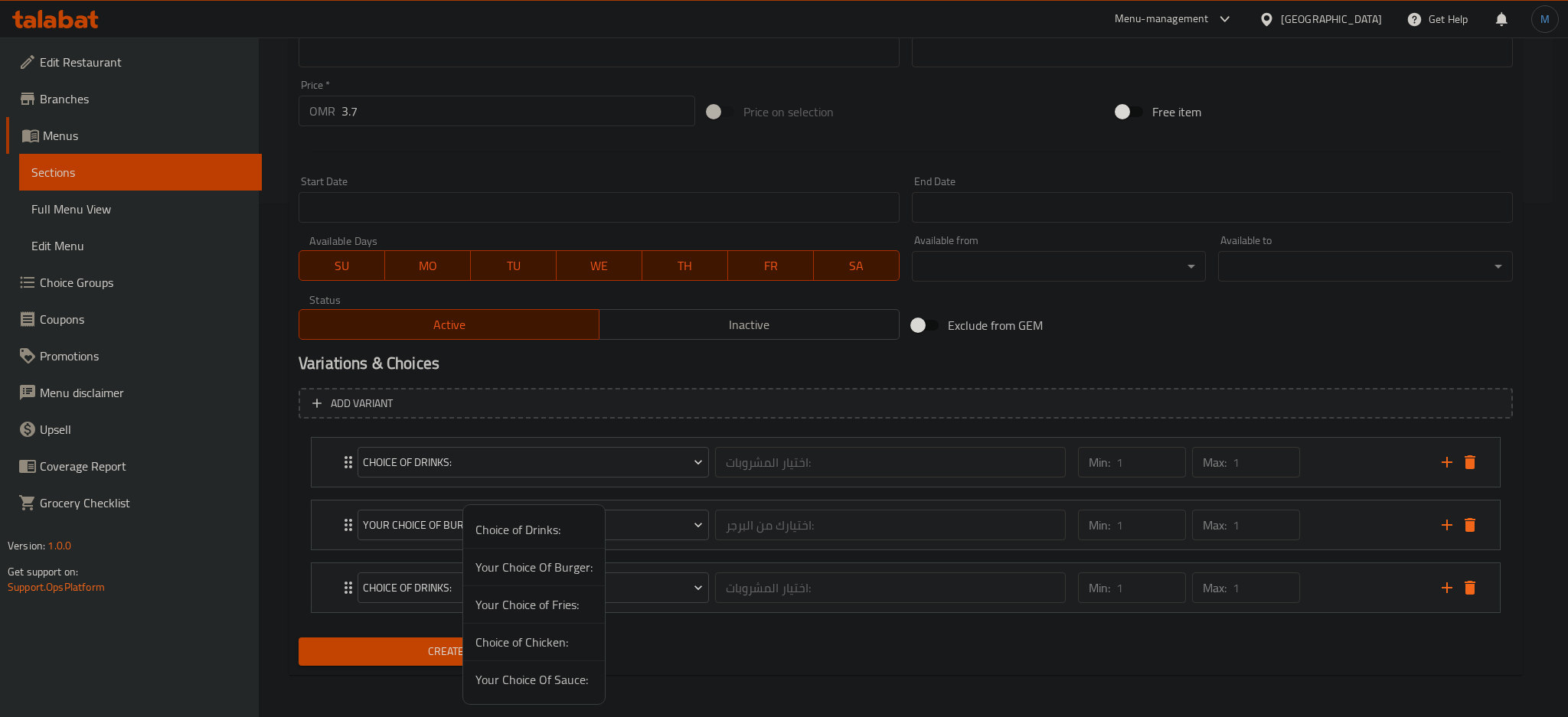
click at [572, 598] on span "Your Choice of Fries:" at bounding box center [534, 604] width 117 height 18
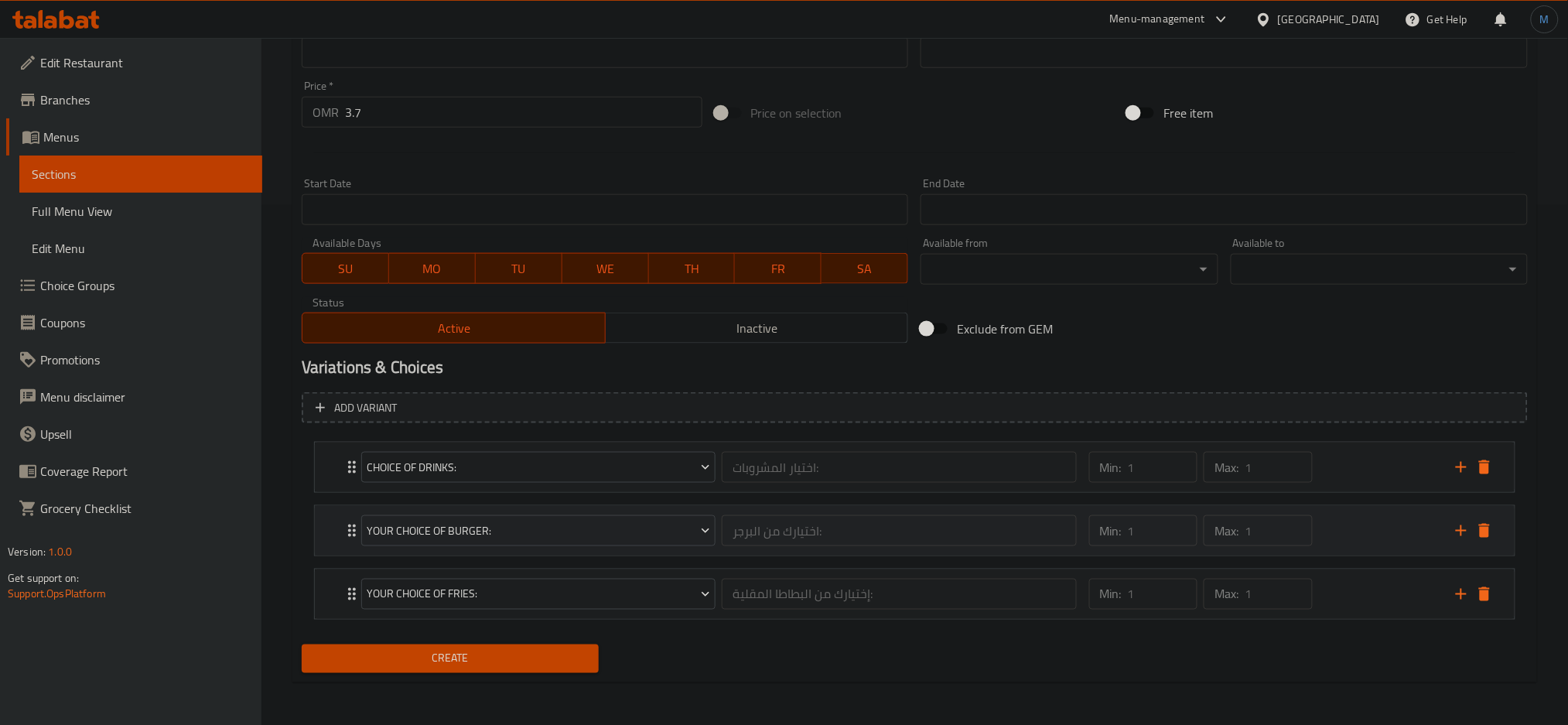
click at [1370, 524] on div "Min: 1 ​ Max: 1 ​" at bounding box center [1263, 531] width 367 height 50
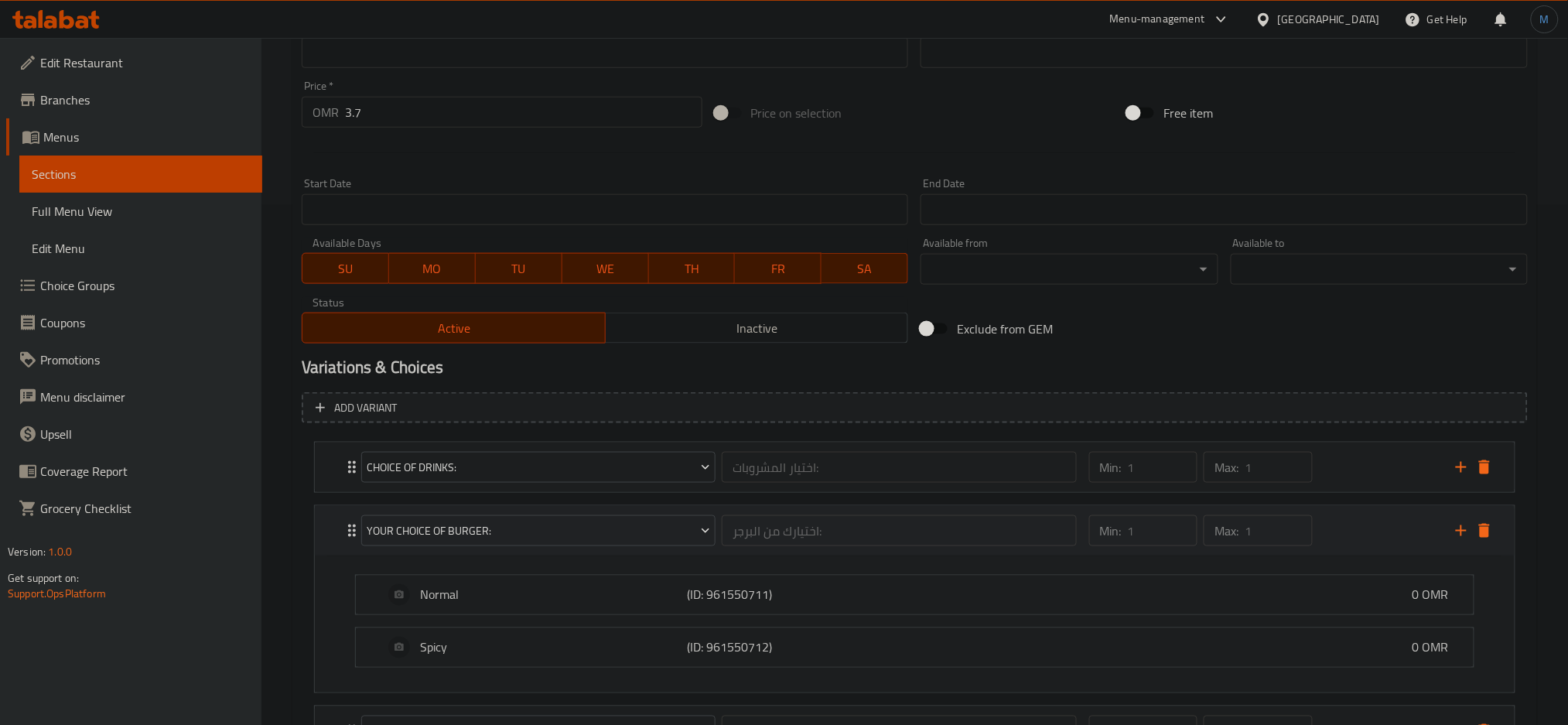
scroll to position [657, 0]
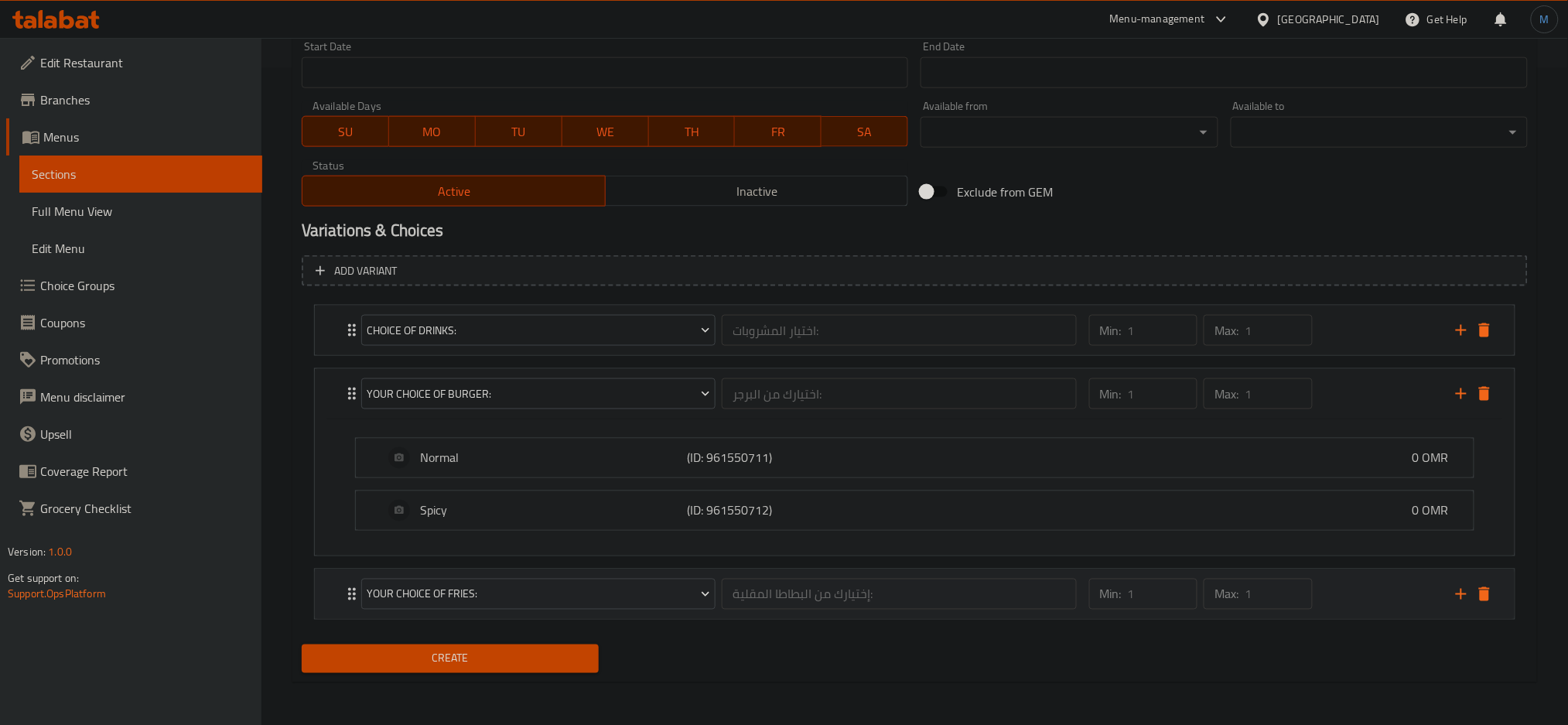
click at [1316, 613] on div "Min: 1 ​ Max: 1 ​" at bounding box center [1201, 594] width 236 height 43
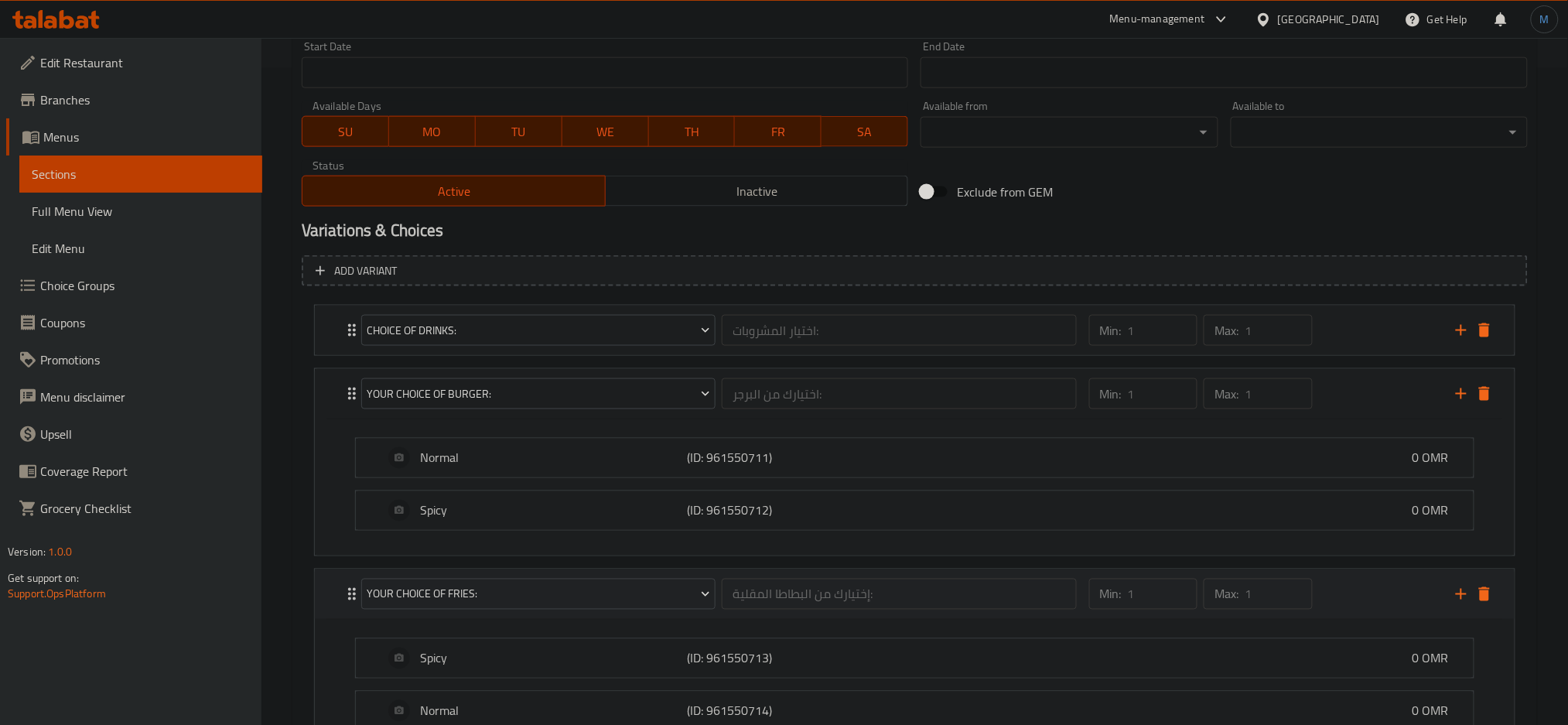
scroll to position [794, 0]
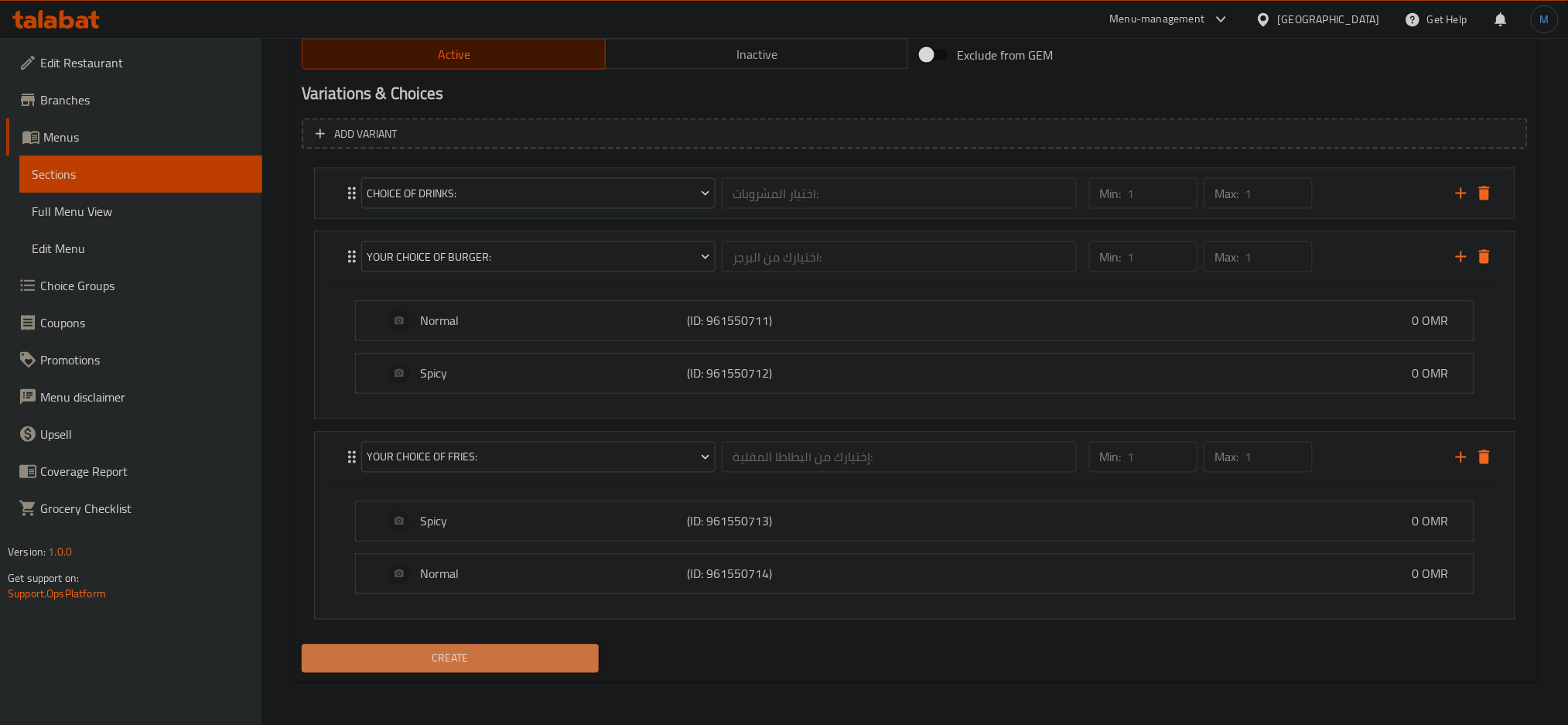
click at [490, 662] on span "Create" at bounding box center [449, 658] width 272 height 19
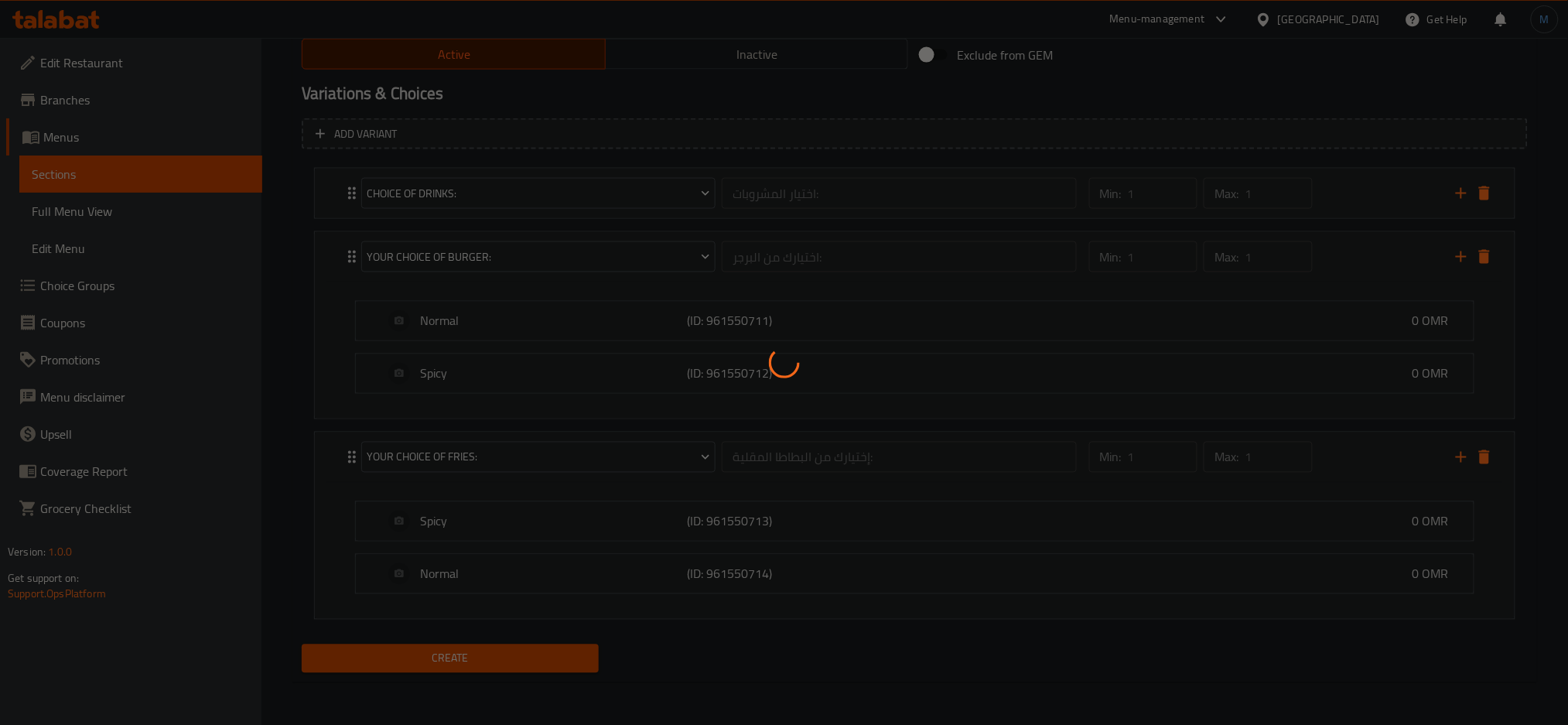
type input "0"
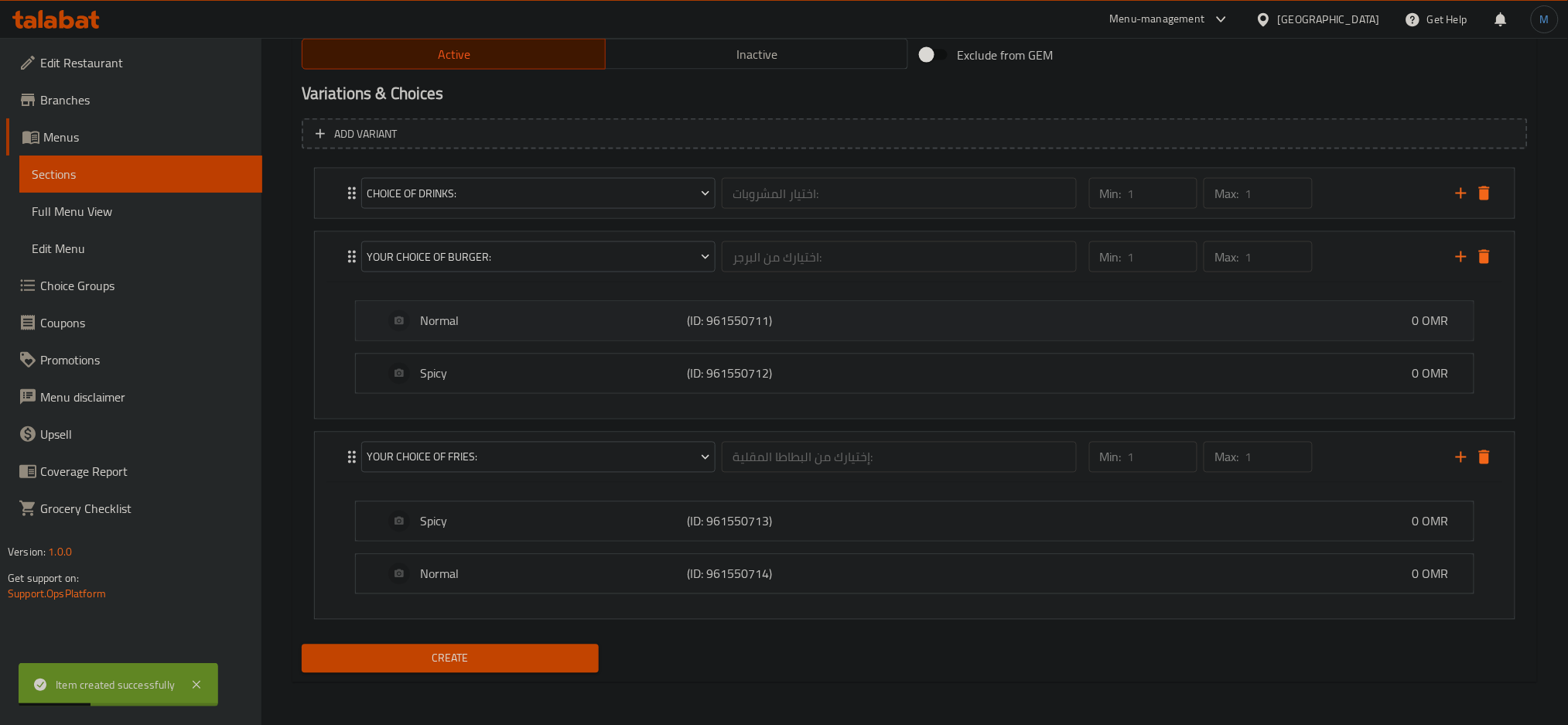
scroll to position [0, 0]
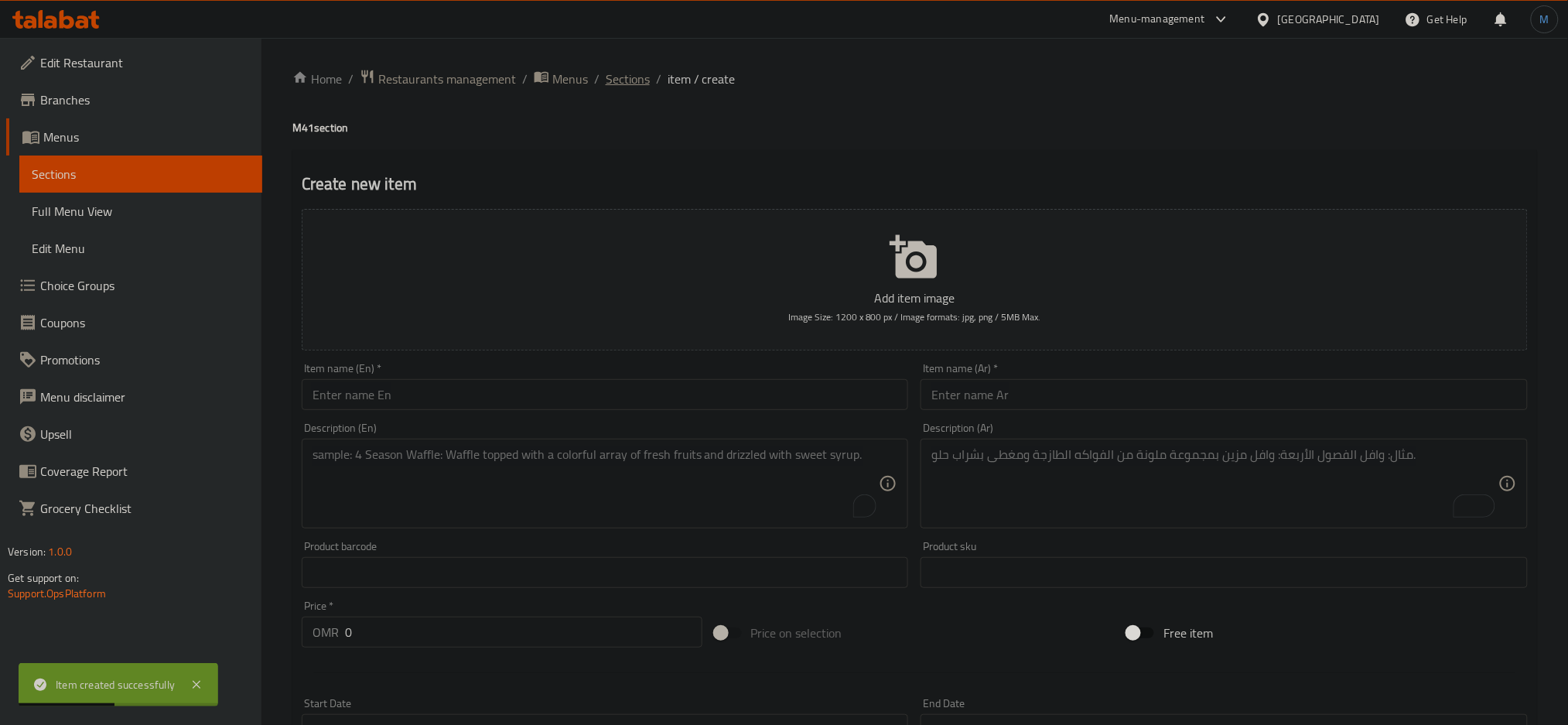
click at [629, 80] on span "Sections" at bounding box center [627, 79] width 44 height 18
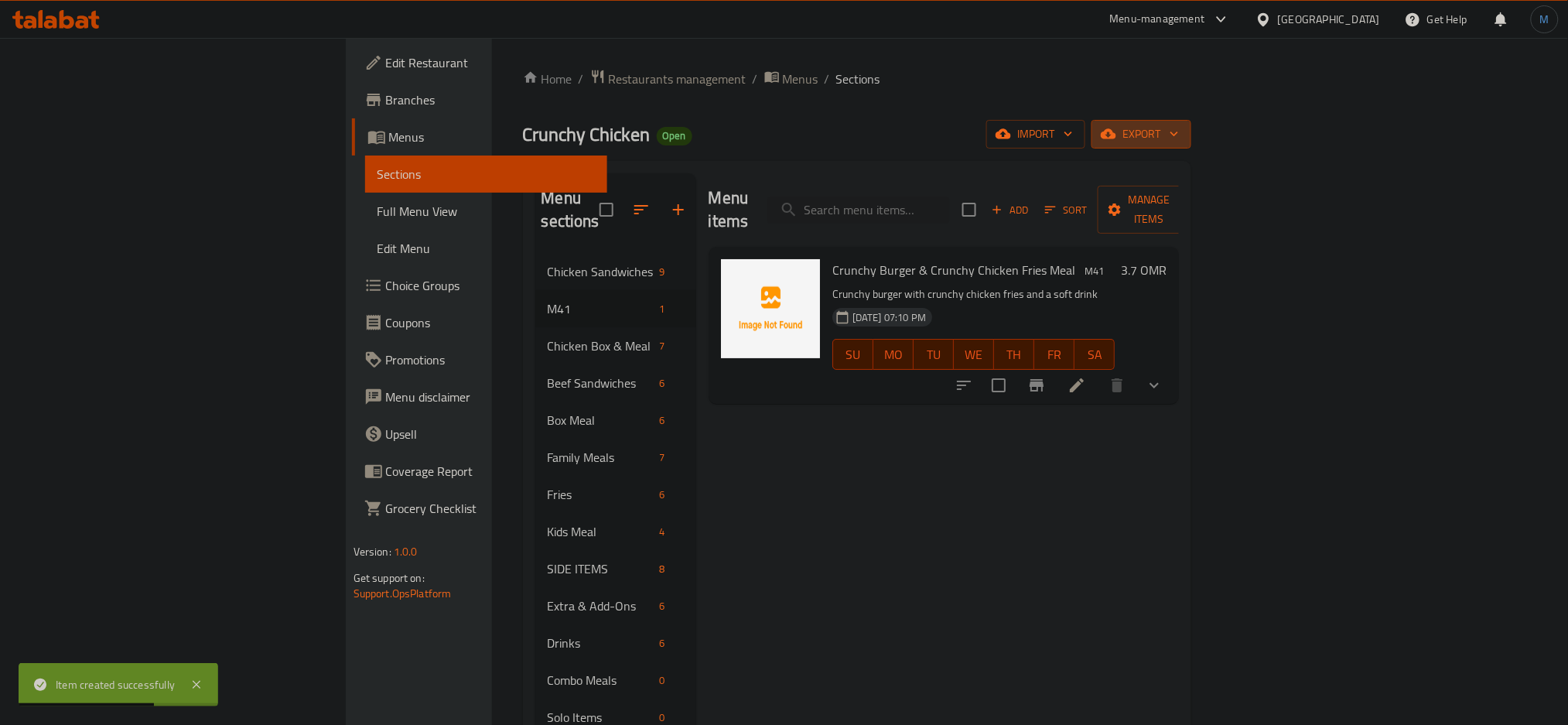
click at [1179, 129] on span "export" at bounding box center [1141, 134] width 75 height 19
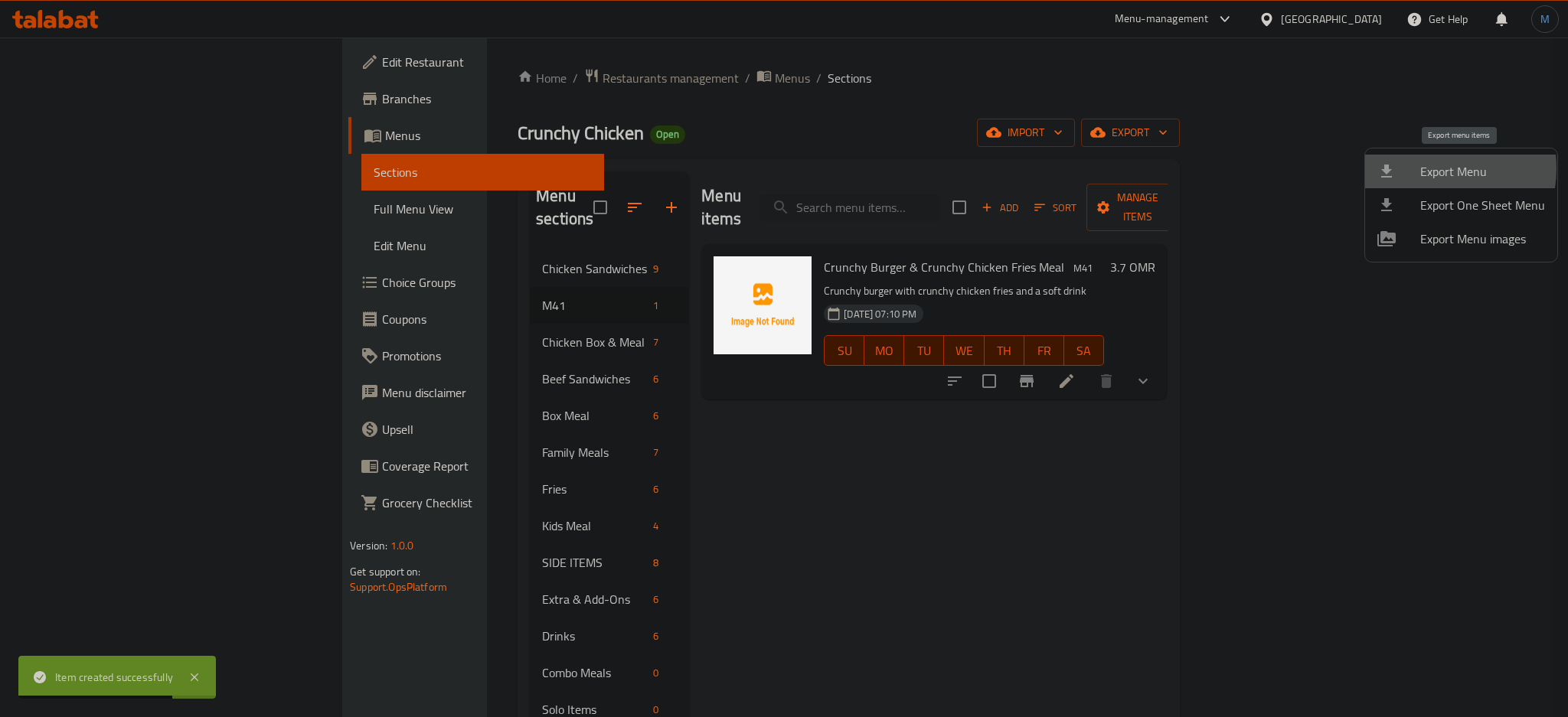
click at [1428, 169] on span "Export Menu" at bounding box center [1483, 171] width 125 height 18
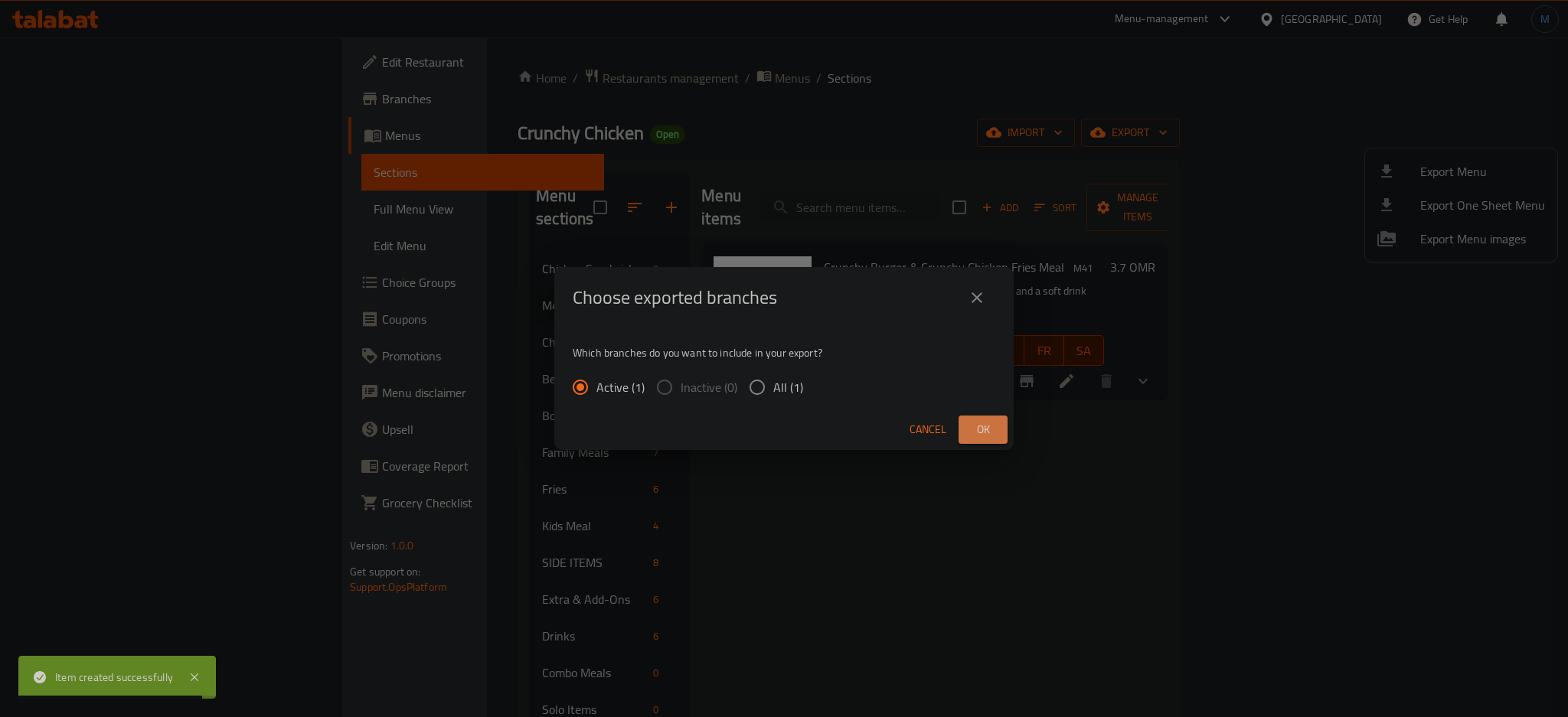
click at [982, 420] on span "Ok" at bounding box center [983, 429] width 25 height 19
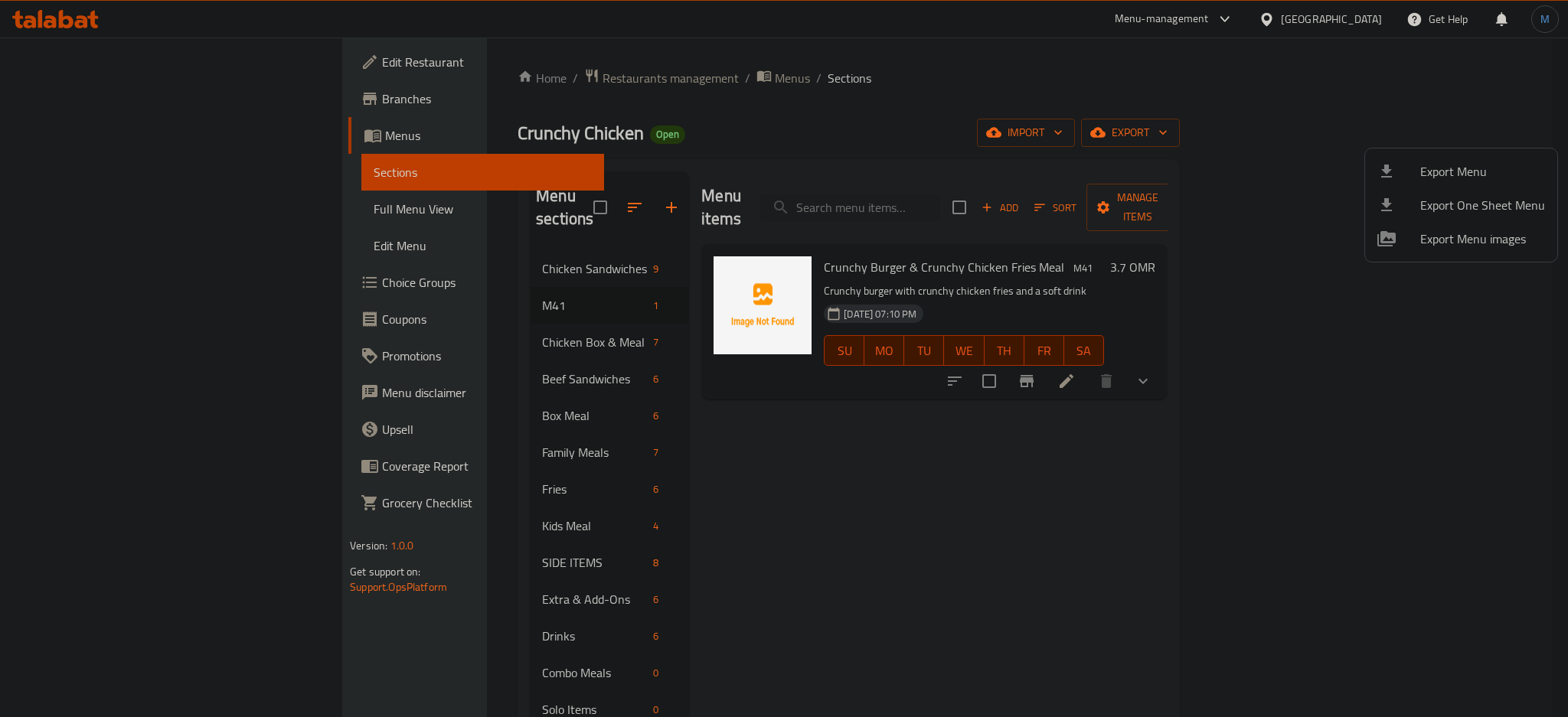
click at [380, 136] on div at bounding box center [784, 358] width 1568 height 717
click at [517, 136] on span "Crunchy Chicken" at bounding box center [580, 133] width 126 height 35
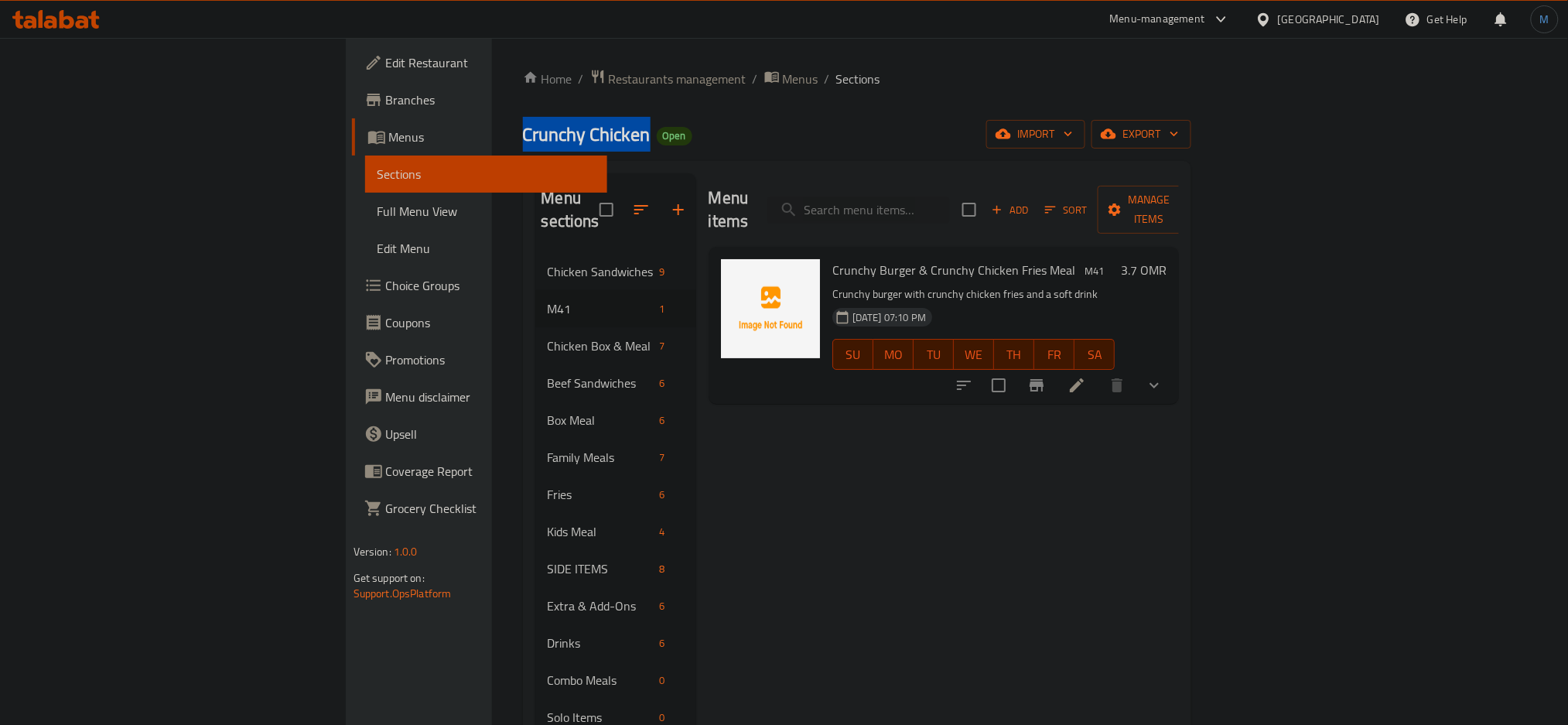
click at [522, 137] on span "Crunchy Chicken" at bounding box center [586, 134] width 127 height 35
copy span "Crunchy Chicken"
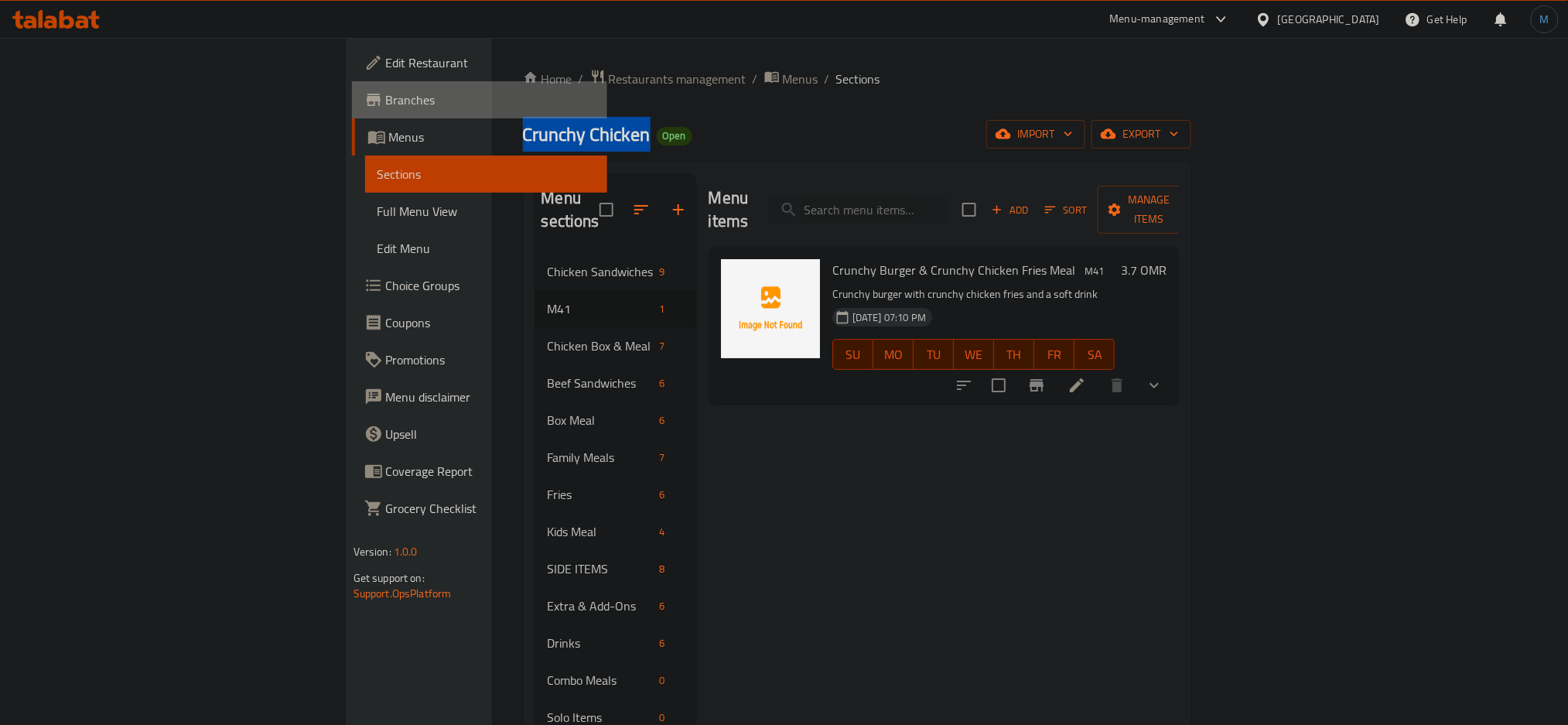
click at [386, 106] on span "Branches" at bounding box center [491, 100] width 210 height 18
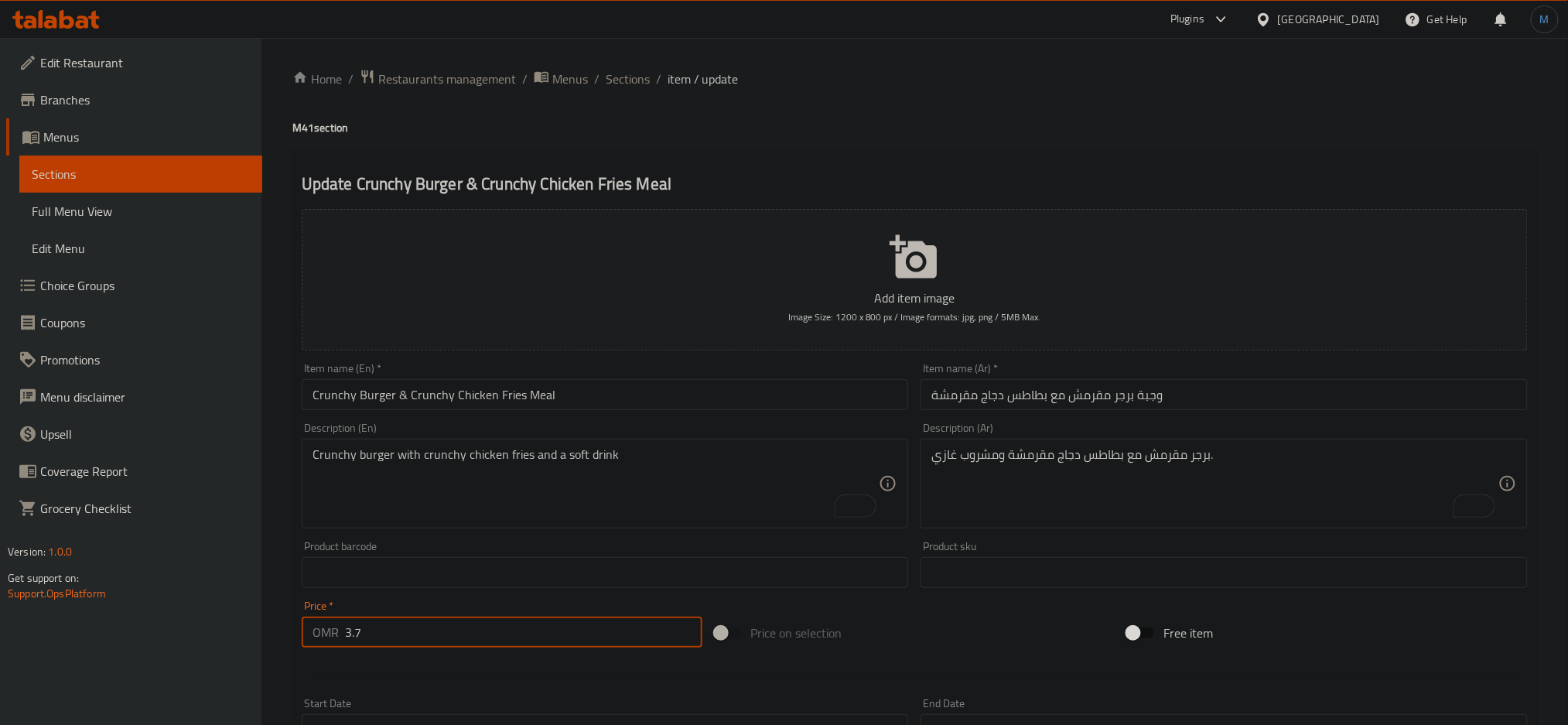
click at [444, 641] on input "3.7" at bounding box center [524, 632] width 358 height 31
click at [615, 84] on span "Sections" at bounding box center [627, 79] width 44 height 18
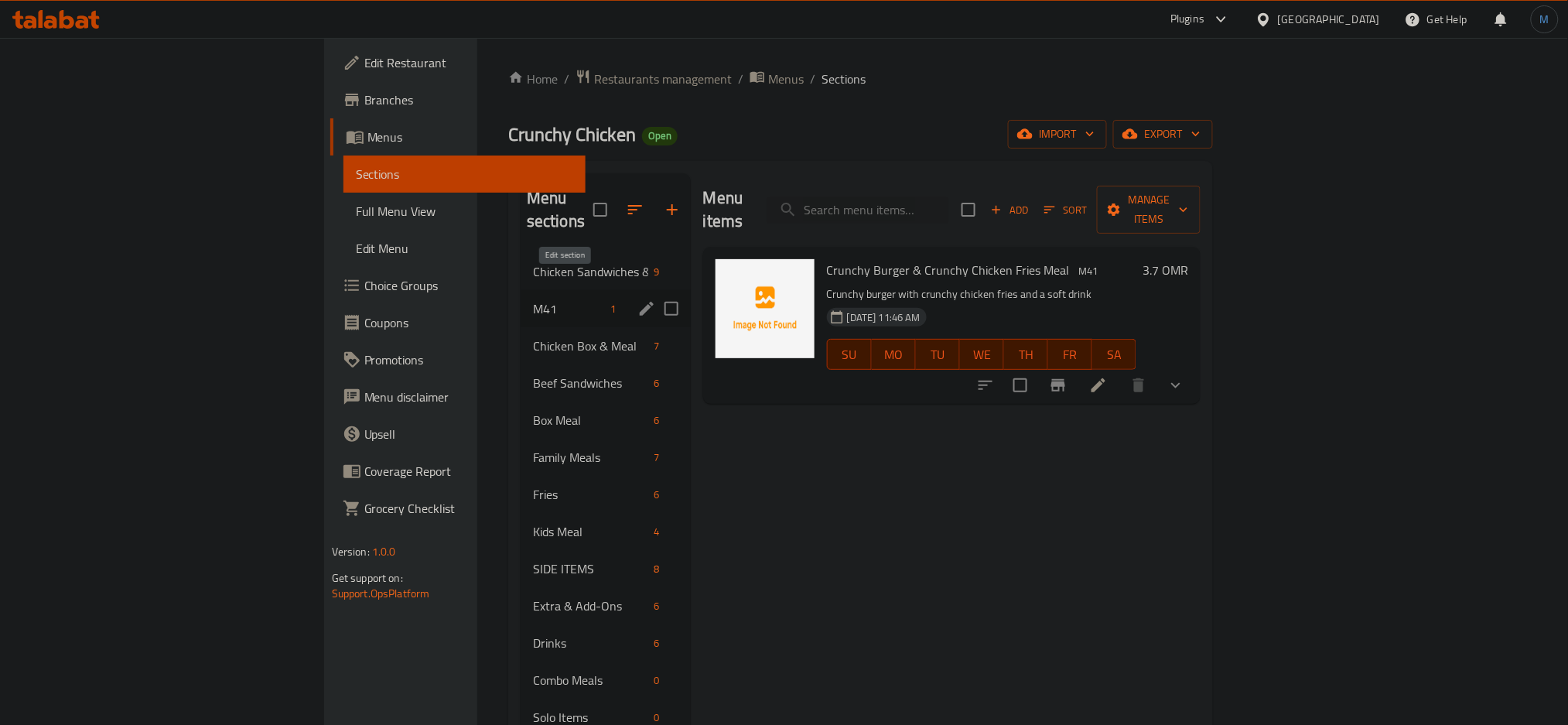
click at [637, 300] on icon "edit" at bounding box center [646, 309] width 18 height 18
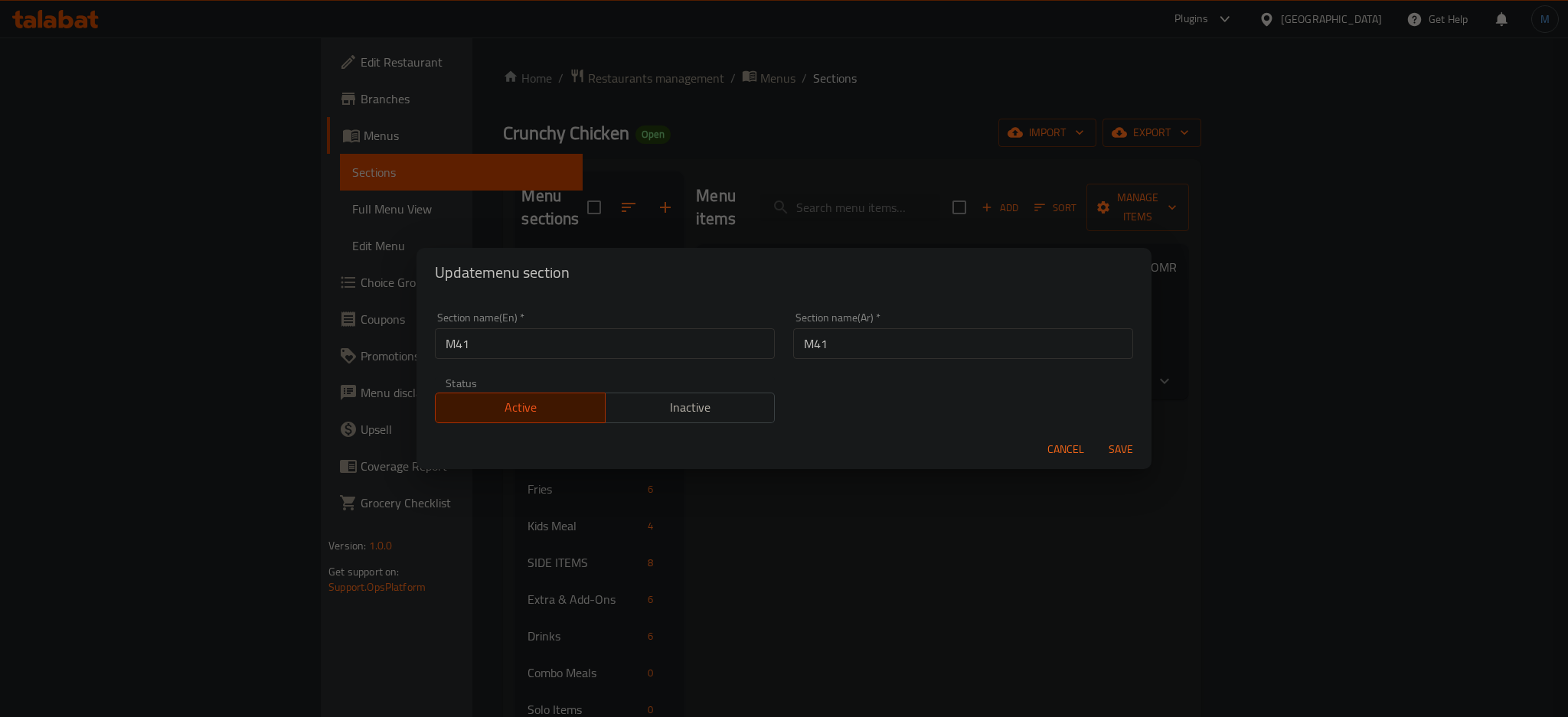
click at [1066, 446] on span "Cancel" at bounding box center [1066, 449] width 37 height 19
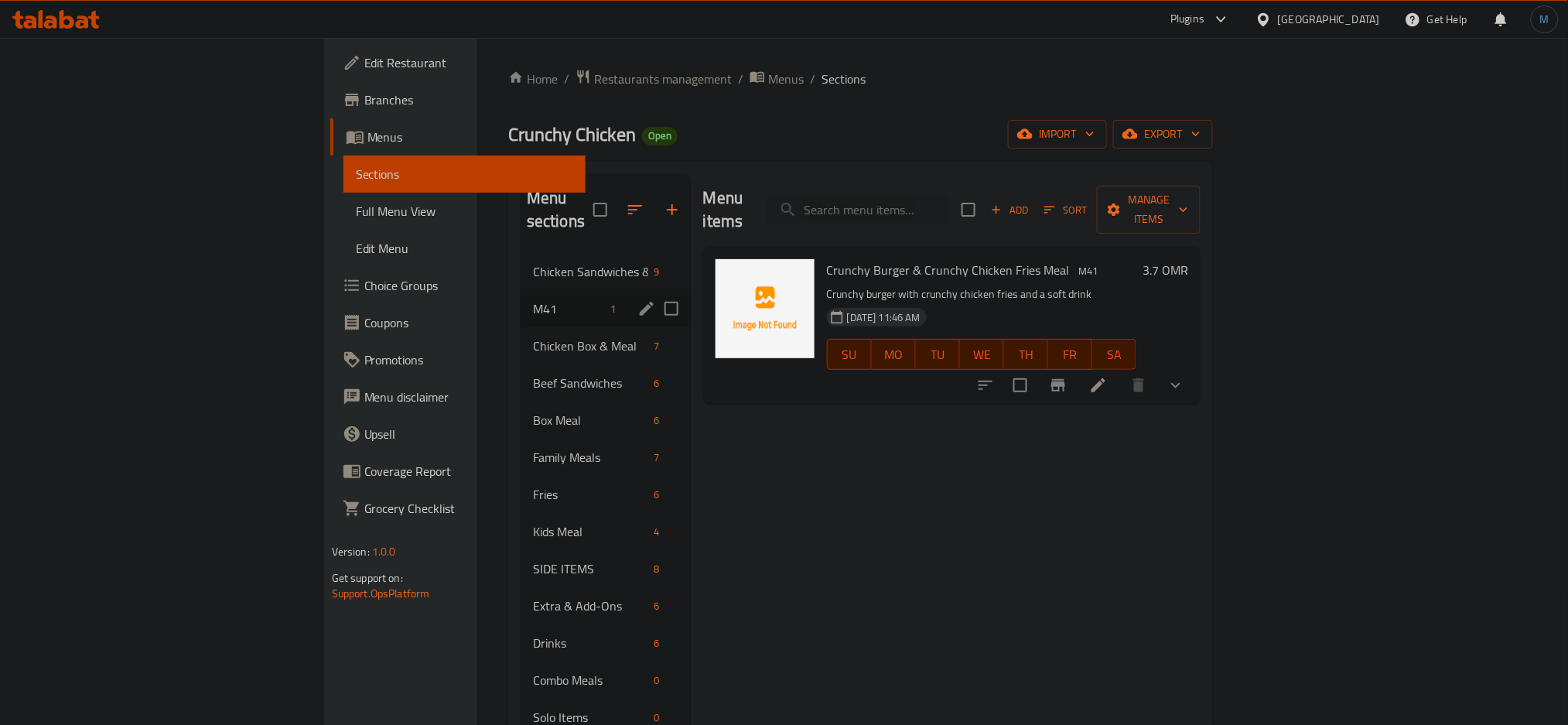
click at [1213, 150] on div "Home / Restaurants management / Menus / Sections Crunchy Chicken Open import ex…" at bounding box center [860, 490] width 705 height 842
click at [1200, 142] on span "export" at bounding box center [1163, 134] width 75 height 19
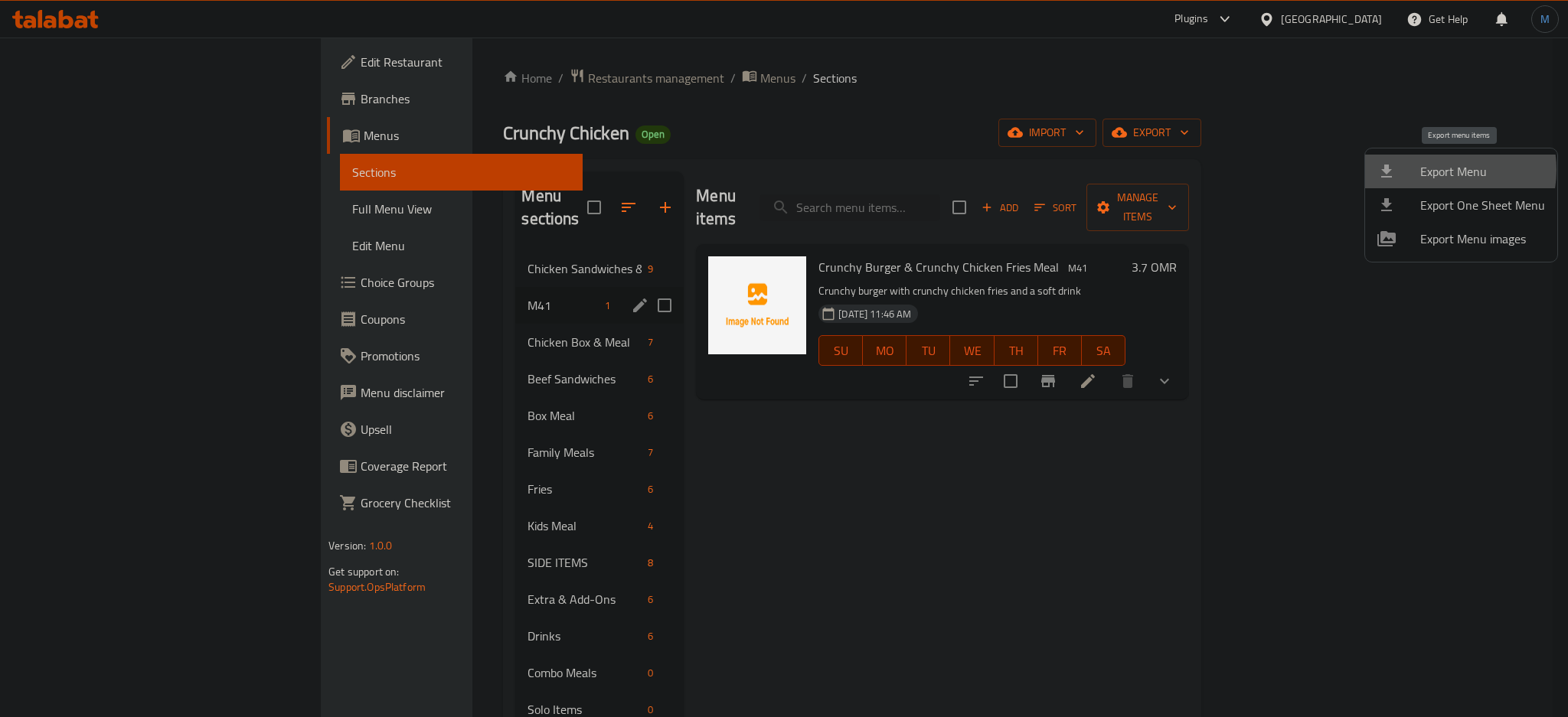
click at [1442, 170] on span "Export Menu" at bounding box center [1483, 171] width 125 height 18
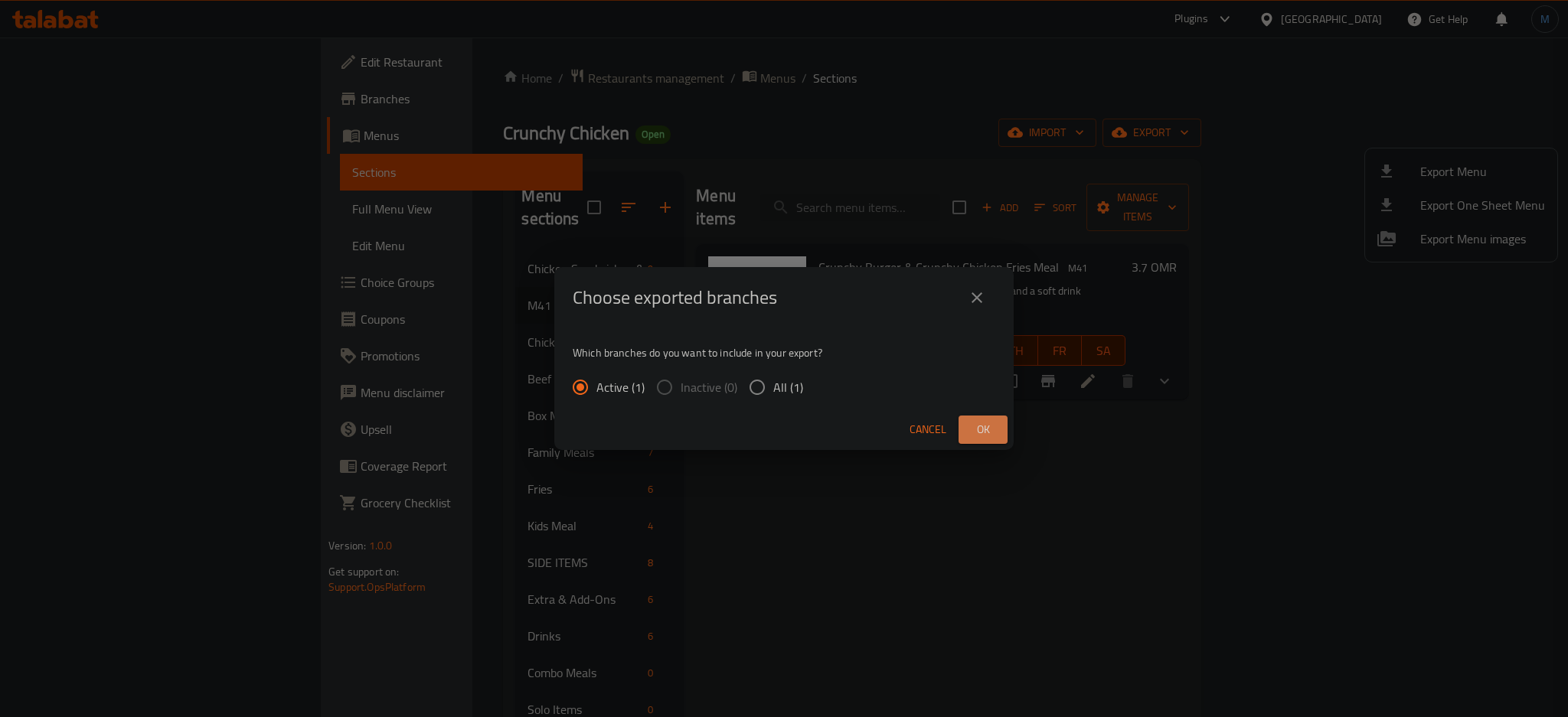
click at [1001, 416] on button "Ok" at bounding box center [983, 430] width 49 height 28
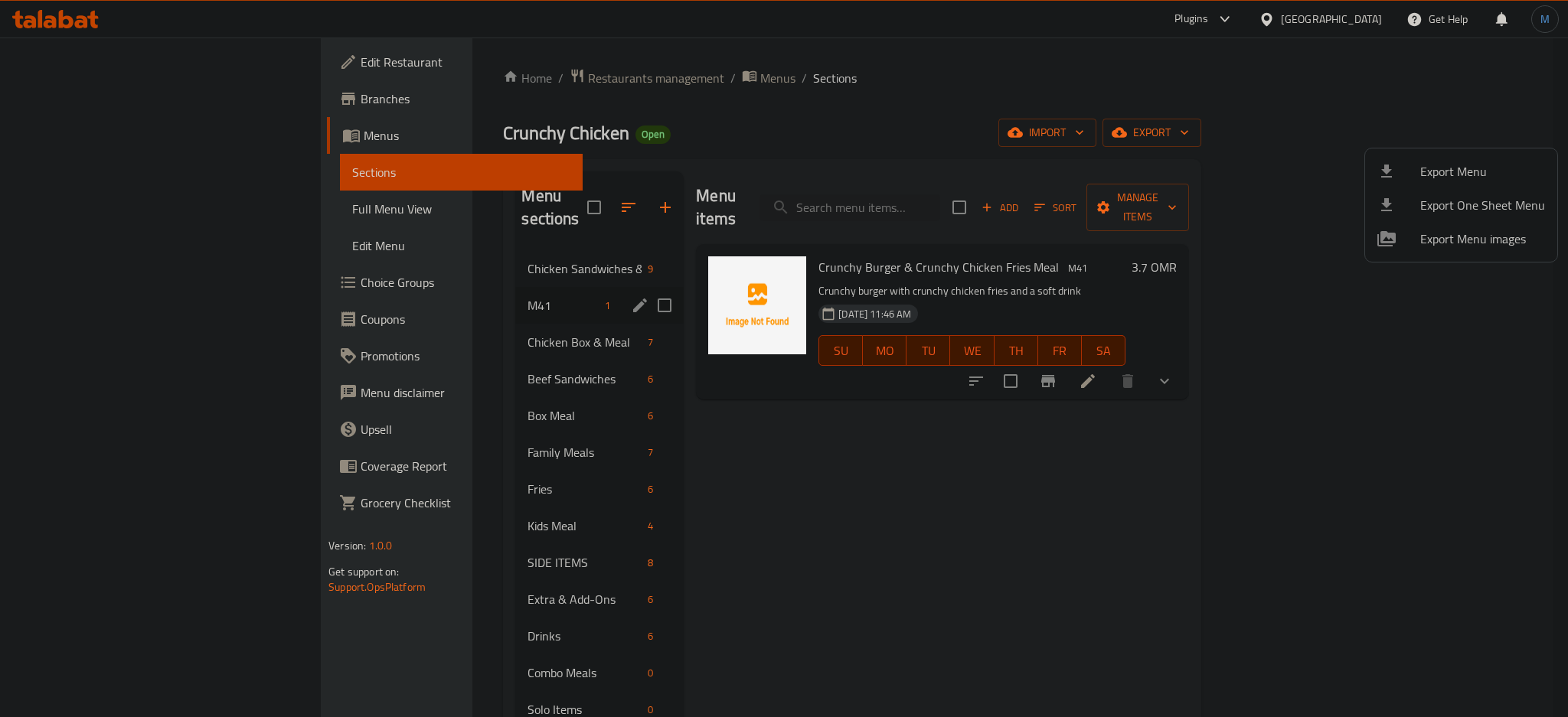
click at [360, 145] on div at bounding box center [784, 358] width 1568 height 717
click at [503, 145] on span "Crunchy Chicken" at bounding box center [566, 133] width 126 height 35
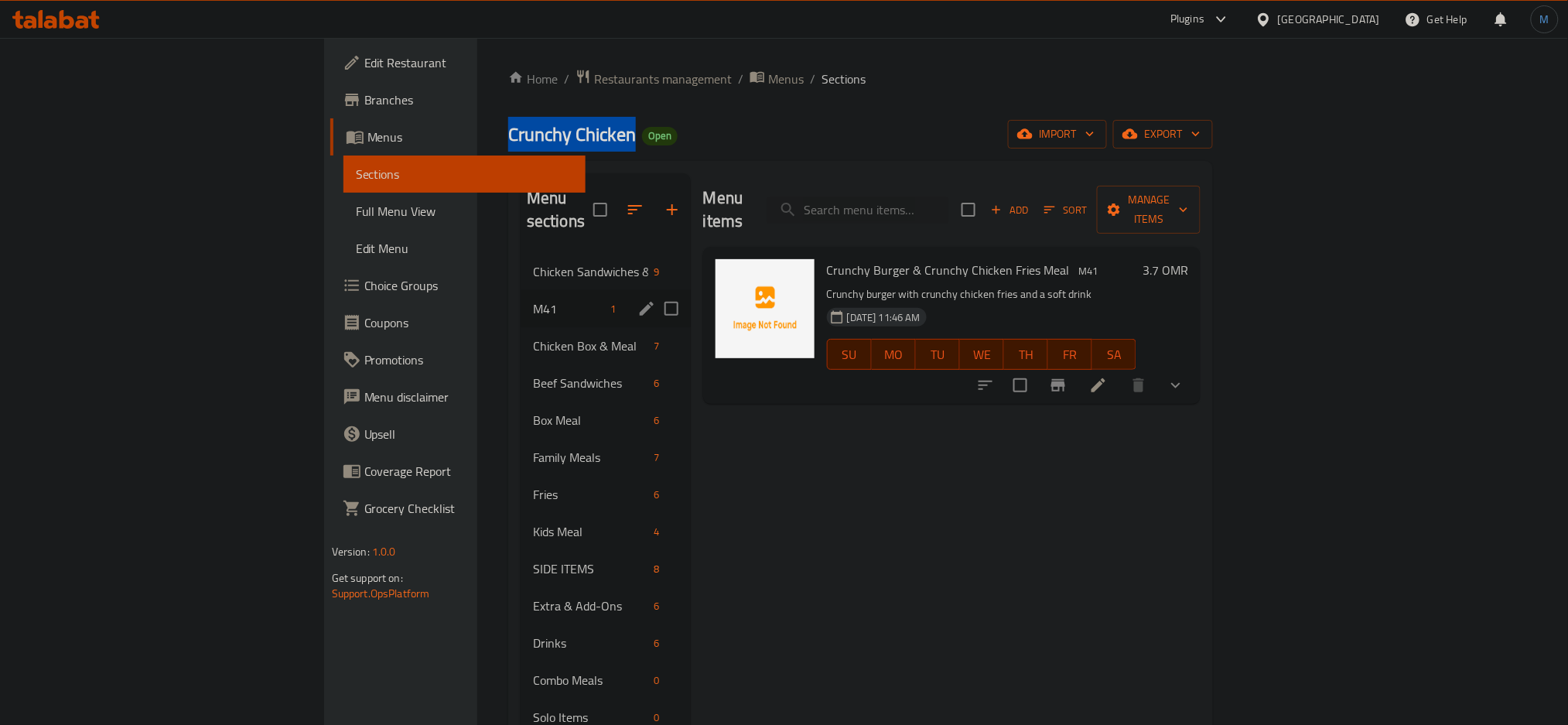
click at [508, 146] on span "Crunchy Chicken" at bounding box center [571, 134] width 127 height 35
copy span "Crunchy Chicken"
click at [330, 82] on link "Branches" at bounding box center [458, 100] width 256 height 37
